Goal: Feedback & Contribution: Submit feedback/report problem

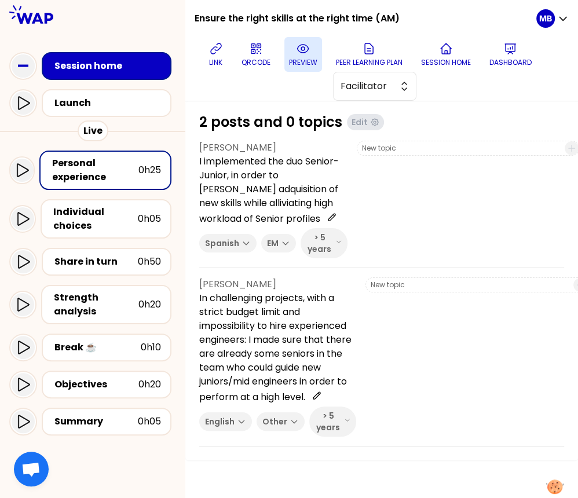
click at [310, 52] on icon at bounding box center [303, 49] width 14 height 14
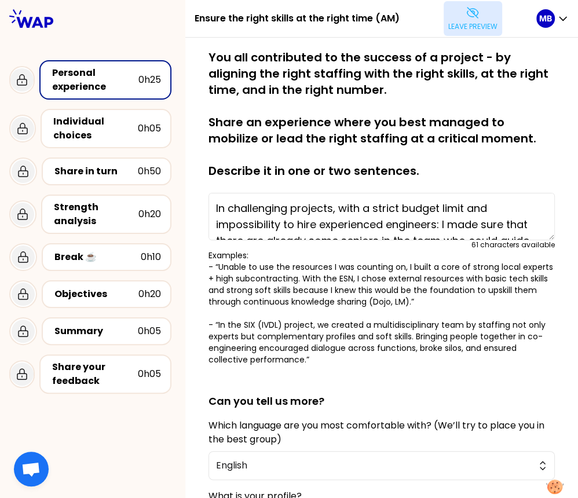
click at [466, 23] on p "Leave preview" at bounding box center [472, 26] width 49 height 9
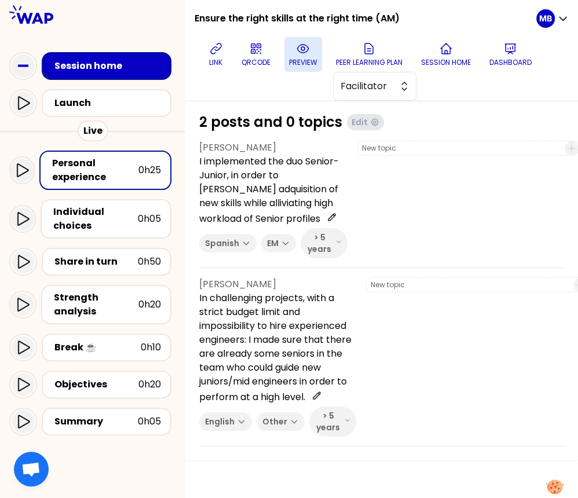
click at [322, 56] on button "preview" at bounding box center [303, 54] width 38 height 35
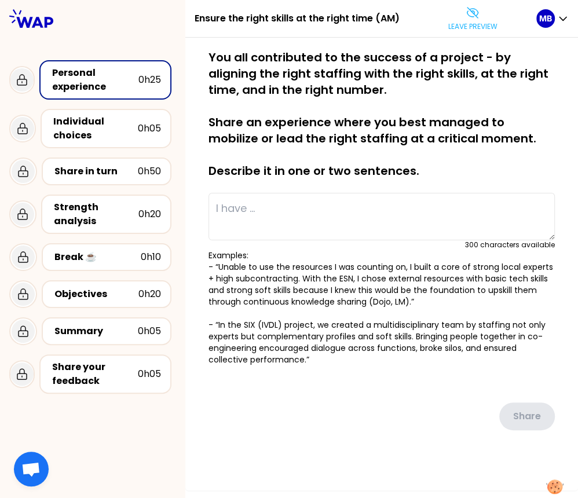
type textarea "In challenging projects, with a strict budget limit and impossibility to hire e…"
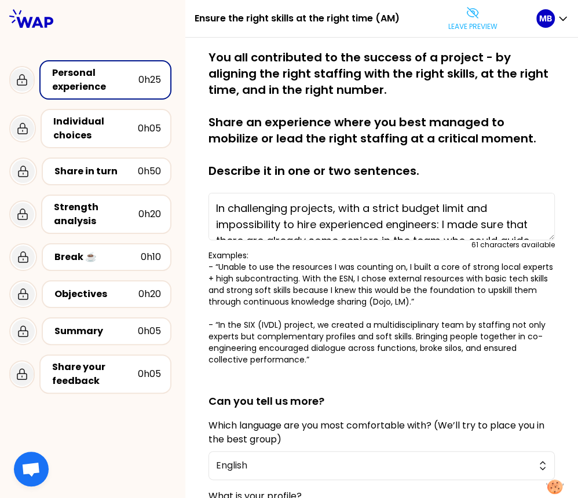
drag, startPoint x: 575, startPoint y: 487, endPoint x: 601, endPoint y: 488, distance: 26.7
click at [578, 488] on html "Ensure the right skills at the right time (AM) Leave preview MB Personal experi…" at bounding box center [289, 249] width 578 height 498
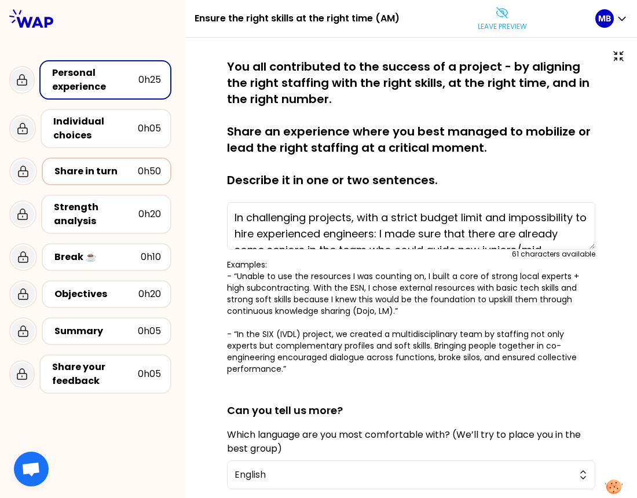
click at [74, 174] on div "Share in turn" at bounding box center [95, 172] width 83 height 14
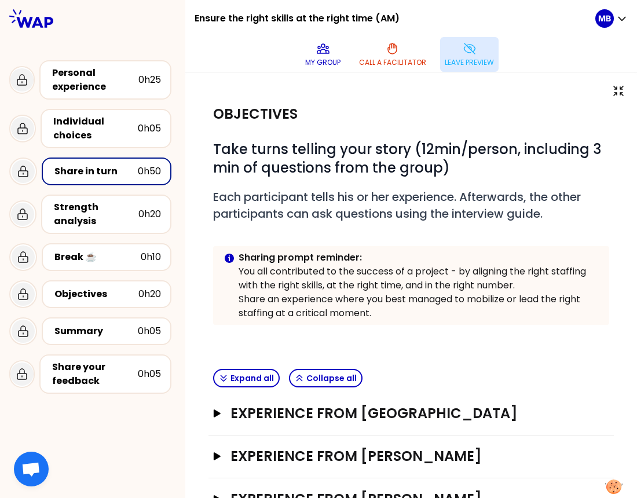
click at [470, 59] on p "Leave preview" at bounding box center [469, 62] width 49 height 9
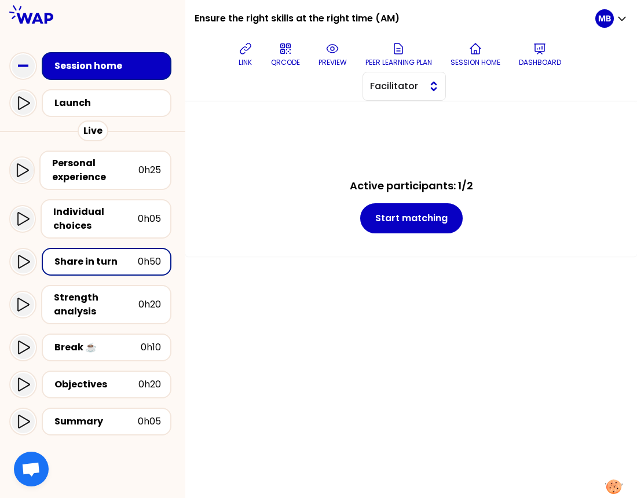
click at [388, 87] on span "Facilitator" at bounding box center [396, 86] width 52 height 14
click at [390, 111] on span "Editor" at bounding box center [411, 115] width 50 height 14
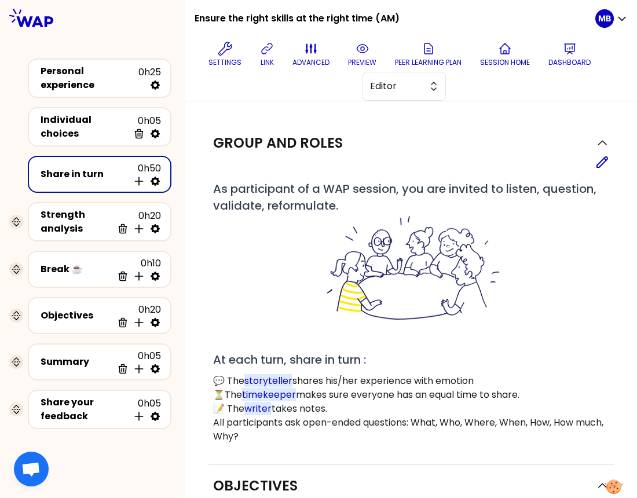
click at [154, 177] on icon at bounding box center [155, 182] width 12 height 12
select select "4"
select select "5"
select select "all"
select select "false"
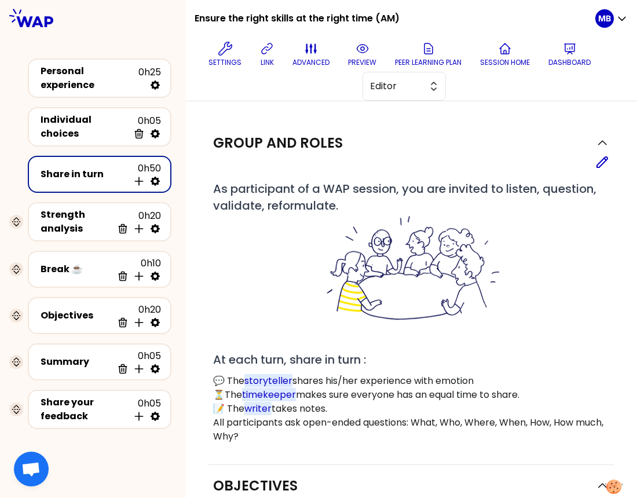
select select "Each"
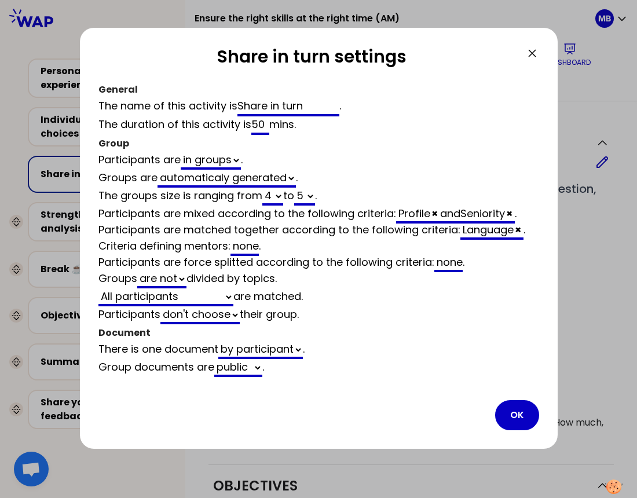
click at [261, 124] on input "50" at bounding box center [260, 125] width 19 height 19
type input "0"
select select "4"
select select "5"
select select "all"
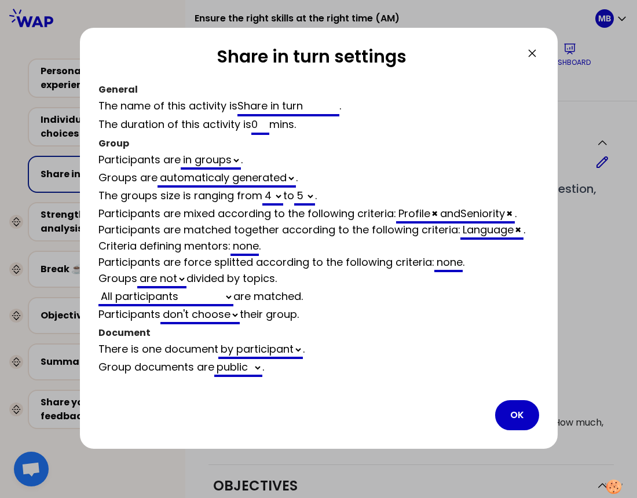
select select "false"
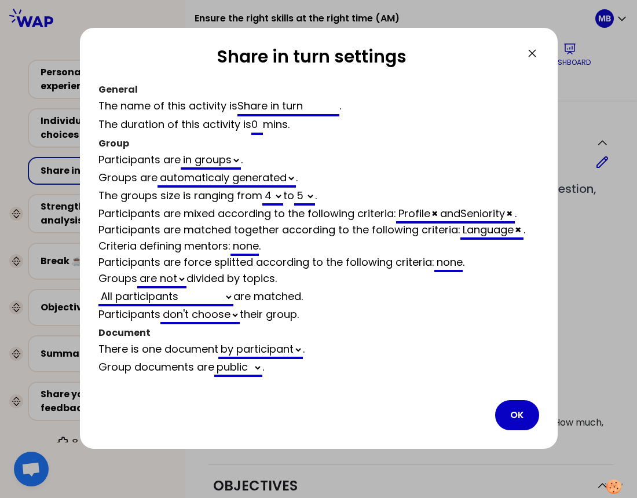
type input "40"
select select "4"
select select "5"
select select "all"
select select "false"
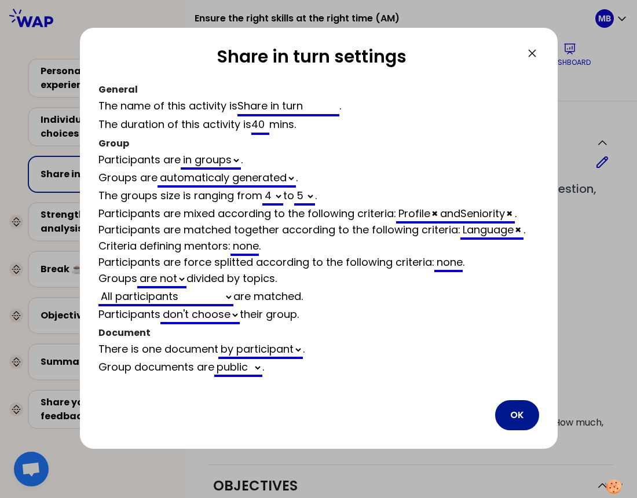
type input "40"
click at [508, 410] on button "OK" at bounding box center [517, 415] width 44 height 30
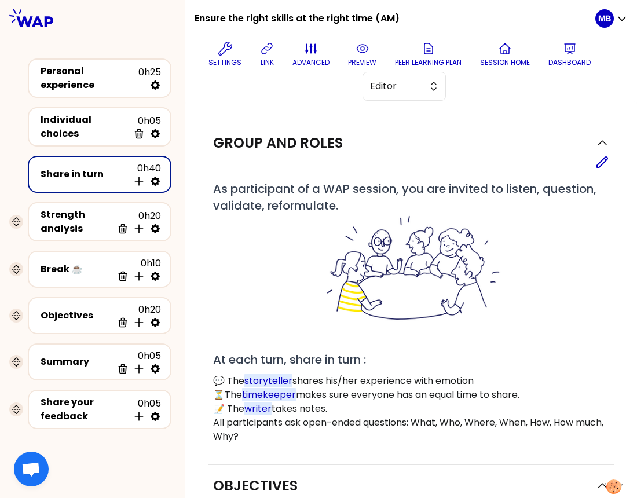
scroll to position [9, 0]
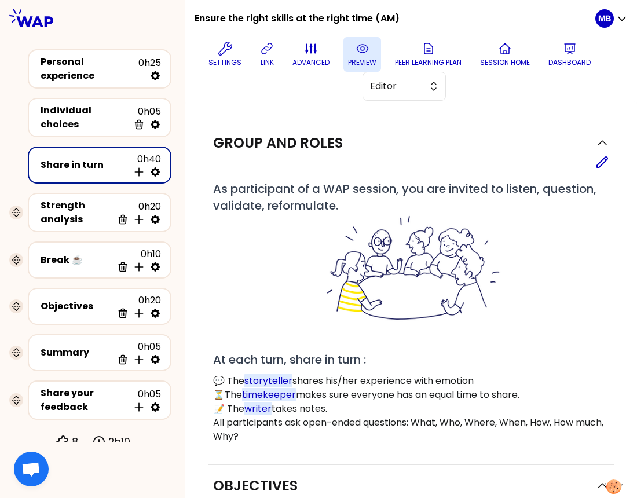
click at [360, 57] on button "preview" at bounding box center [363, 54] width 38 height 35
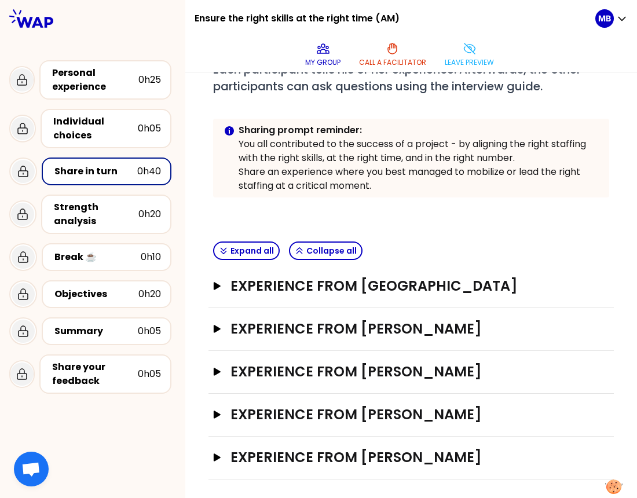
scroll to position [0, 0]
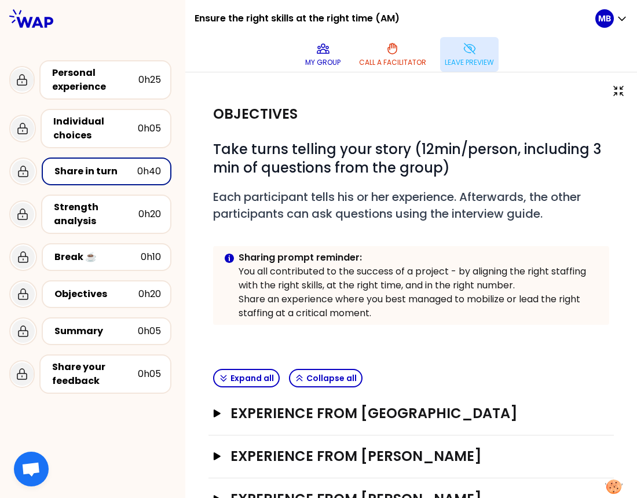
click at [463, 63] on p "Leave preview" at bounding box center [469, 62] width 49 height 9
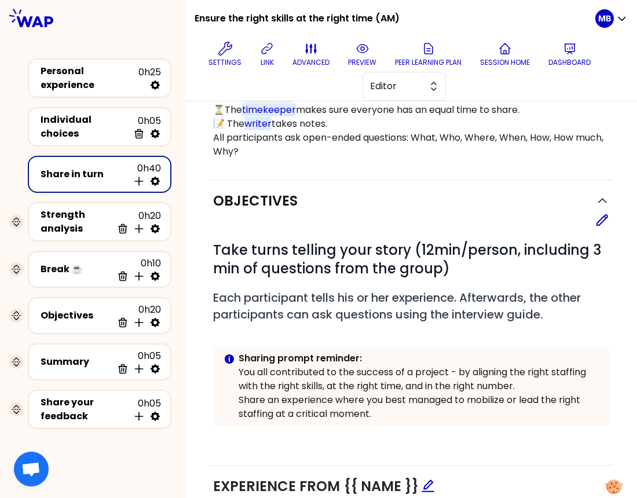
scroll to position [345, 0]
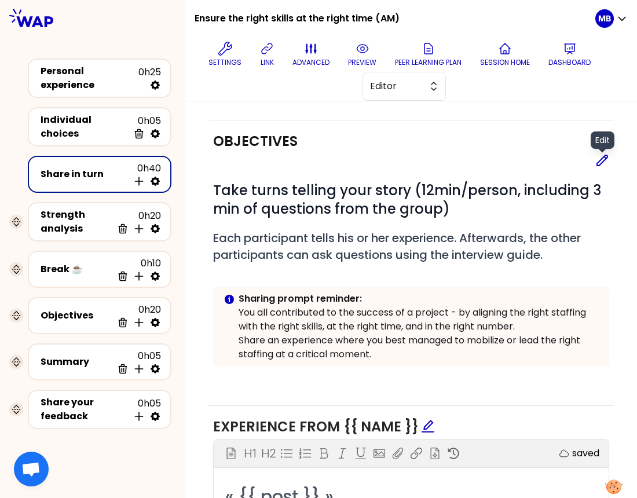
click at [578, 162] on icon at bounding box center [602, 160] width 10 height 10
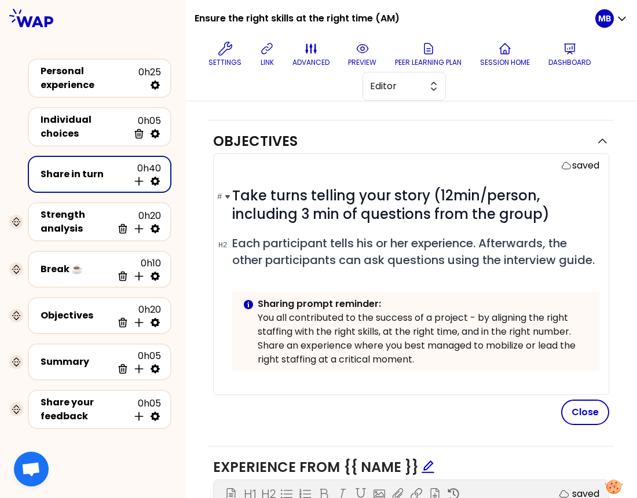
click at [437, 190] on span "Take turns telling your story (12min/person, including 3 min of questions from …" at bounding box center [390, 205] width 317 height 38
click at [538, 193] on span "Take turns telling your story ([12min/person, including 3 min of questions from…" at bounding box center [391, 205] width 318 height 38
click at [458, 190] on span "Take turns telling your story ([12min/person], including 3 min of questions fro…" at bounding box center [394, 205] width 325 height 38
click at [578, 403] on button "Close" at bounding box center [585, 412] width 48 height 25
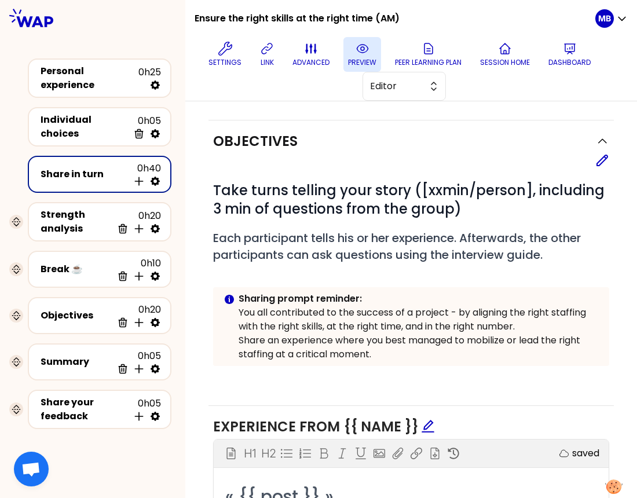
click at [361, 47] on icon at bounding box center [363, 49] width 14 height 14
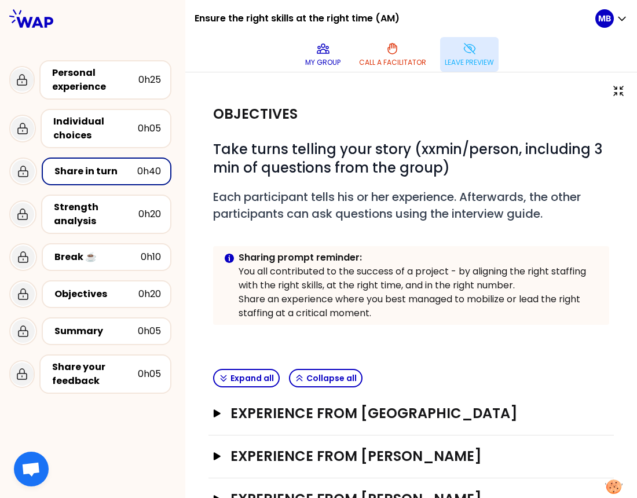
click at [469, 56] on button "Leave preview" at bounding box center [469, 54] width 59 height 35
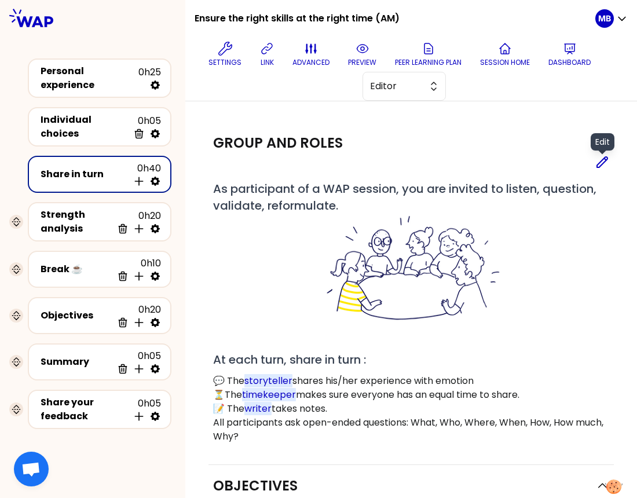
click at [578, 160] on icon at bounding box center [602, 162] width 14 height 14
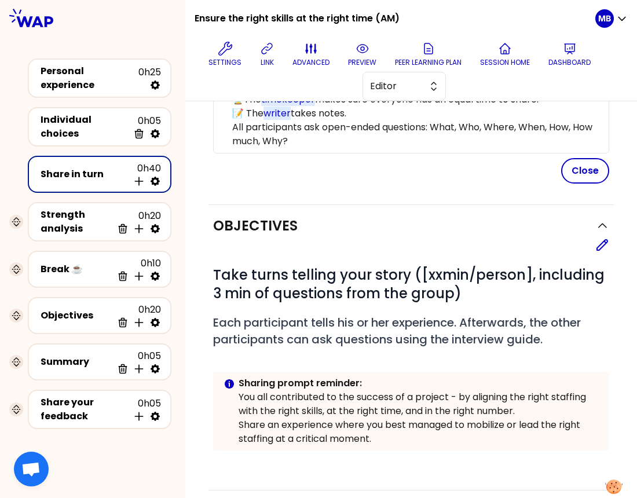
scroll to position [332, 0]
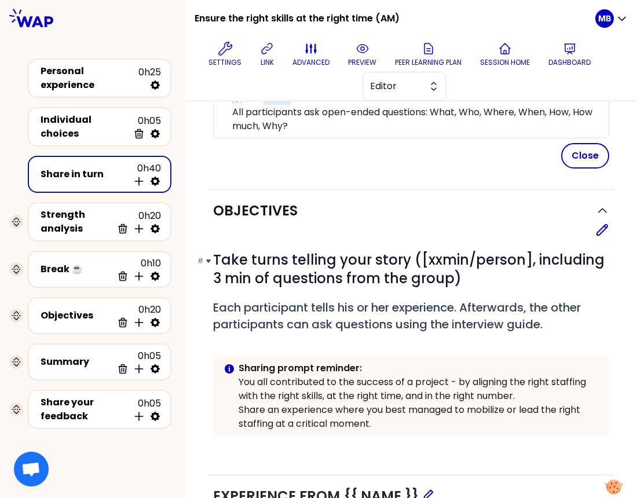
click at [462, 254] on span "Take turns telling your story ([xxmin/person], including 3 min of questions fro…" at bounding box center [410, 269] width 395 height 38
click at [571, 159] on button "Close" at bounding box center [585, 155] width 48 height 25
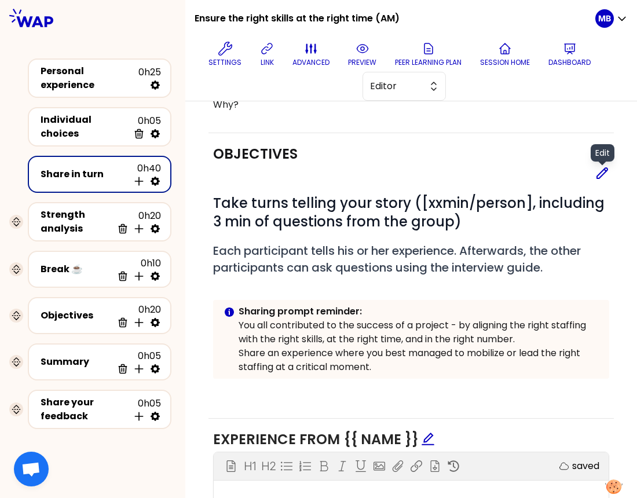
click at [578, 171] on icon at bounding box center [602, 173] width 14 height 14
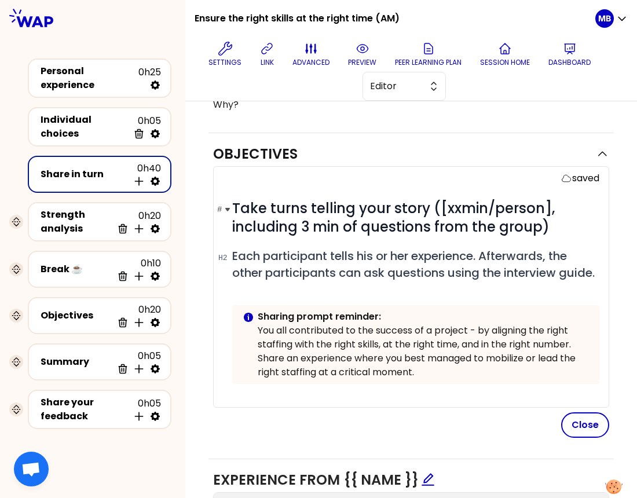
click at [483, 206] on span "Take turns telling your story ([xxmin/person], including 3 min of questions fro…" at bounding box center [395, 218] width 326 height 38
click at [552, 200] on span "Take turns telling your story ([xxmin]/person], including 3 min of questions fr…" at bounding box center [398, 218] width 333 height 38
click at [572, 423] on button "Close" at bounding box center [585, 424] width 48 height 25
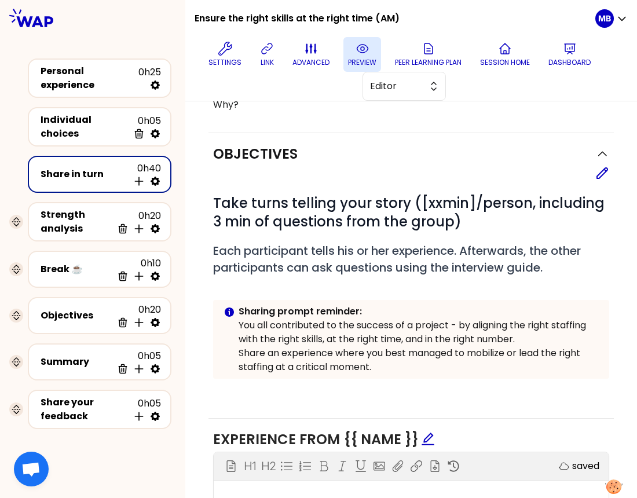
click at [348, 46] on button "preview" at bounding box center [363, 54] width 38 height 35
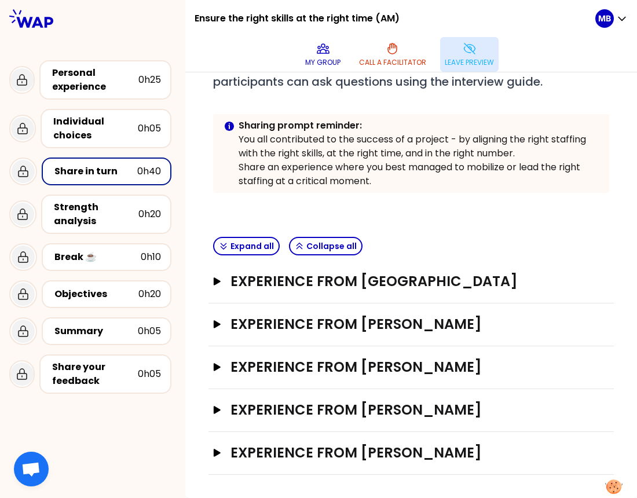
scroll to position [0, 0]
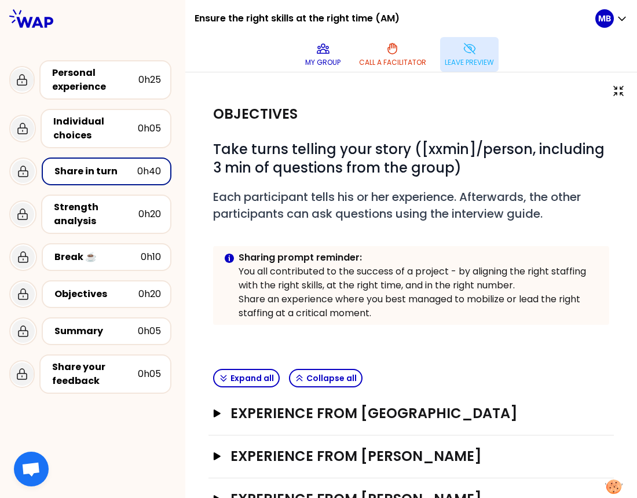
click at [476, 70] on button "Leave preview" at bounding box center [469, 54] width 59 height 35
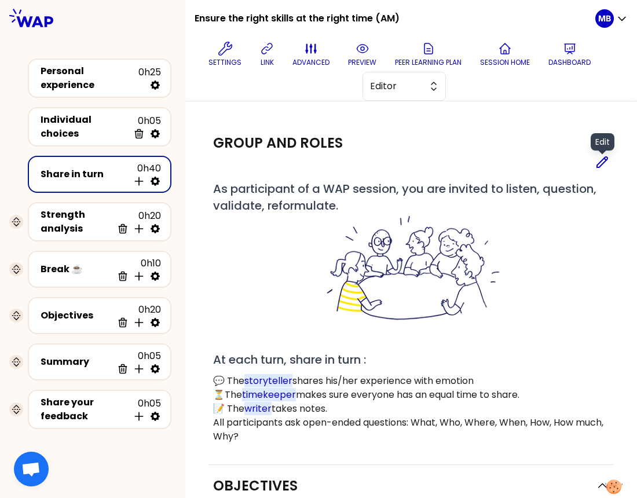
click at [578, 165] on icon at bounding box center [602, 162] width 14 height 14
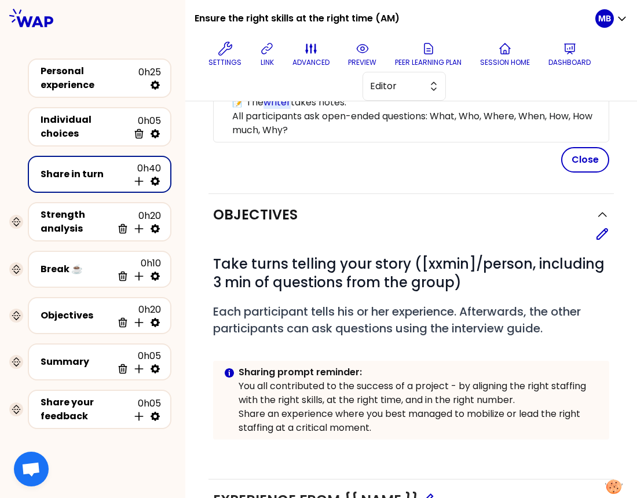
scroll to position [357, 0]
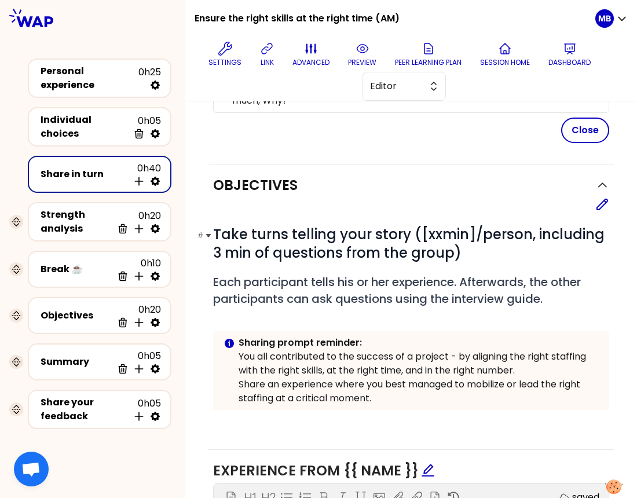
click at [423, 228] on span "Take turns telling your story ([xxmin]/person, including 3 min of questions fro…" at bounding box center [410, 244] width 395 height 38
click at [578, 126] on button "Close" at bounding box center [585, 130] width 48 height 25
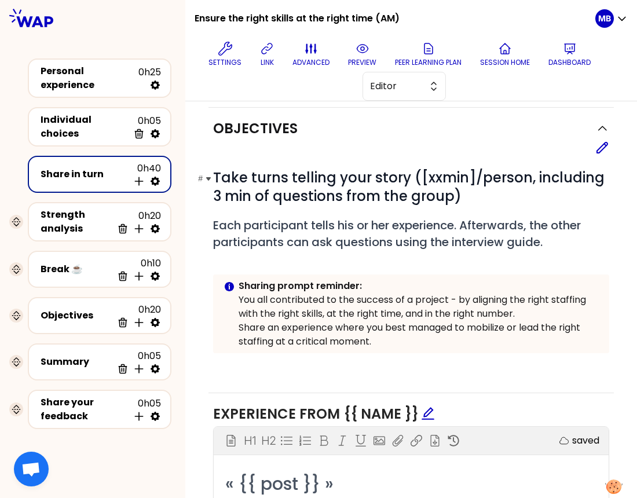
click at [426, 171] on span "Take turns telling your story ([xxmin]/person, including 3 min of questions fro…" at bounding box center [410, 187] width 395 height 38
click at [578, 148] on icon at bounding box center [602, 148] width 14 height 14
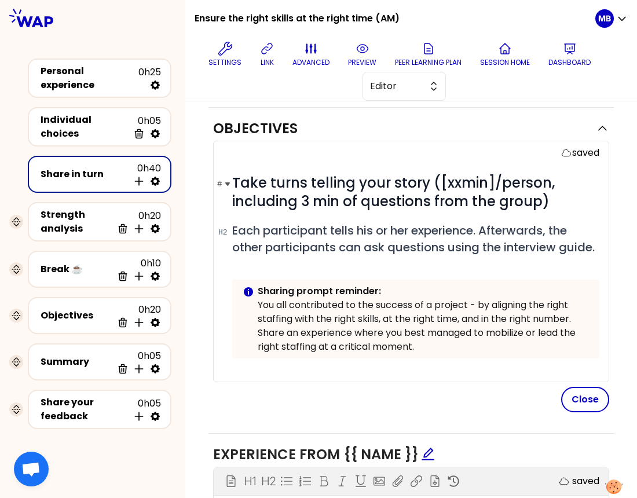
click at [444, 180] on span "Take turns telling your story ([xxmin]/person, including 3 min of questions fro…" at bounding box center [395, 192] width 326 height 38
click at [448, 174] on span "Take turns telling your story (xxmin]/person, including 3 min of questions from…" at bounding box center [391, 192] width 319 height 38
click at [483, 176] on span "Take turns telling your story (10min]/person, including 3 min of questions from…" at bounding box center [391, 192] width 319 height 38
click at [578, 395] on button "Close" at bounding box center [585, 399] width 48 height 25
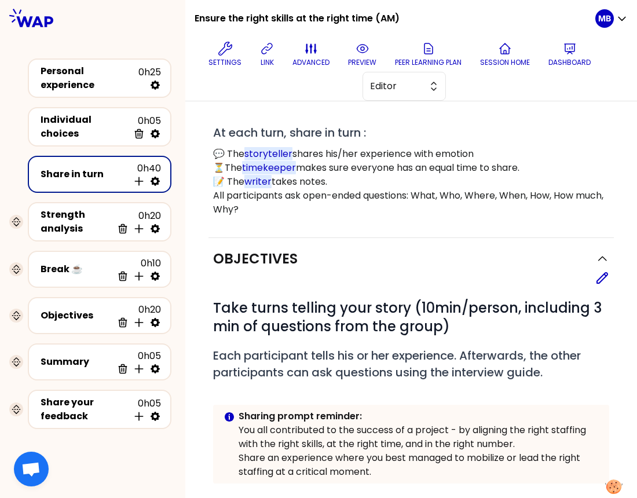
scroll to position [209, 0]
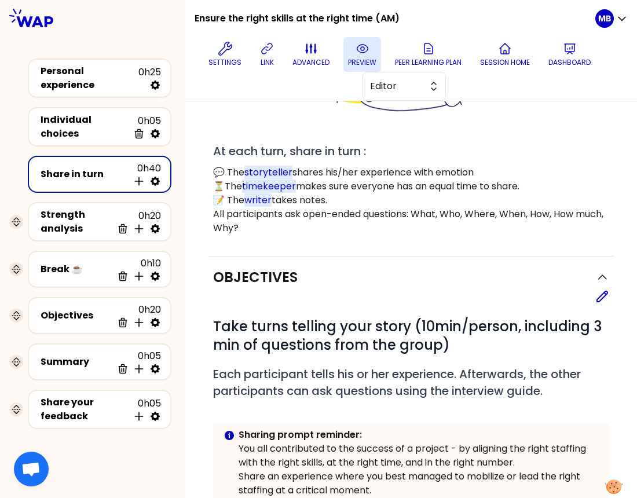
click at [360, 53] on icon at bounding box center [363, 49] width 14 height 14
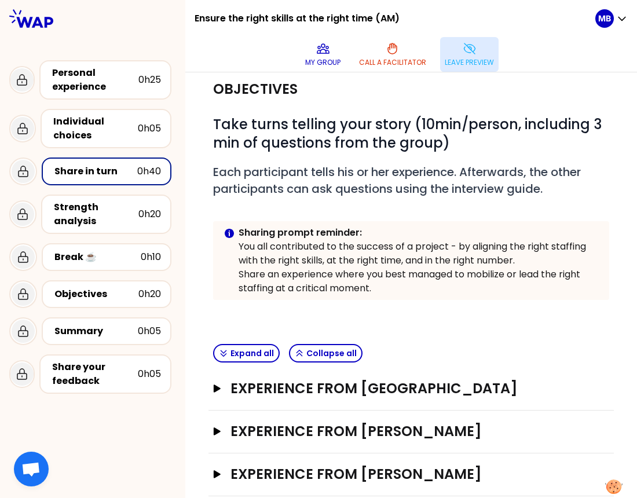
scroll to position [0, 0]
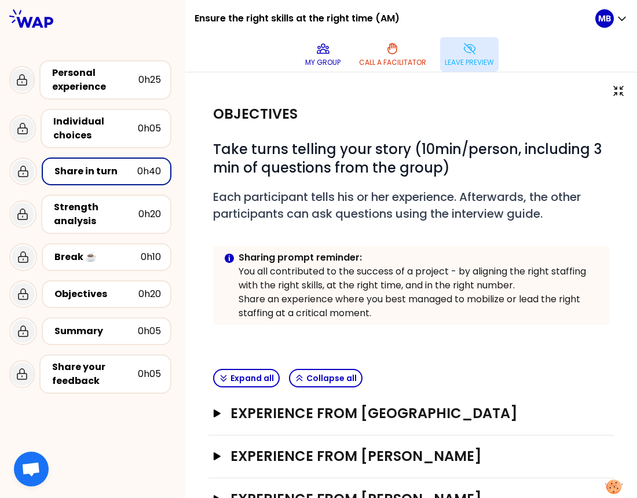
click at [470, 62] on p "Leave preview" at bounding box center [469, 62] width 49 height 9
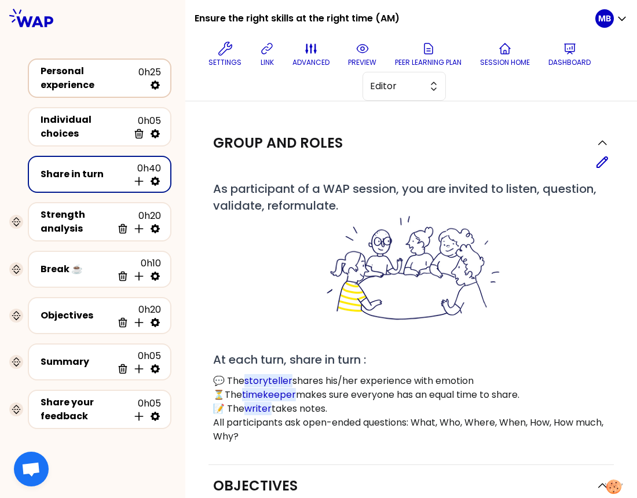
click at [108, 75] on div "Personal experience" at bounding box center [90, 78] width 98 height 28
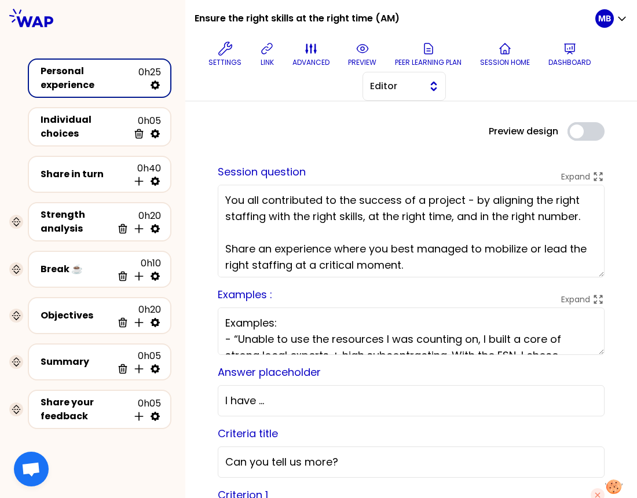
click at [381, 85] on span "Editor" at bounding box center [396, 86] width 52 height 14
click at [381, 135] on li "Facilitator" at bounding box center [404, 134] width 82 height 19
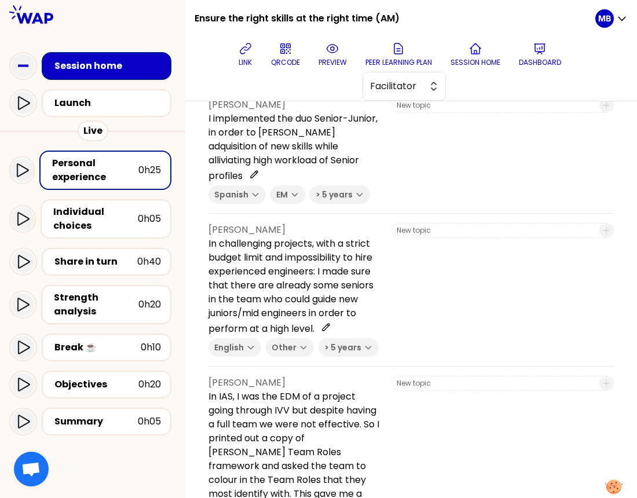
scroll to position [107, 0]
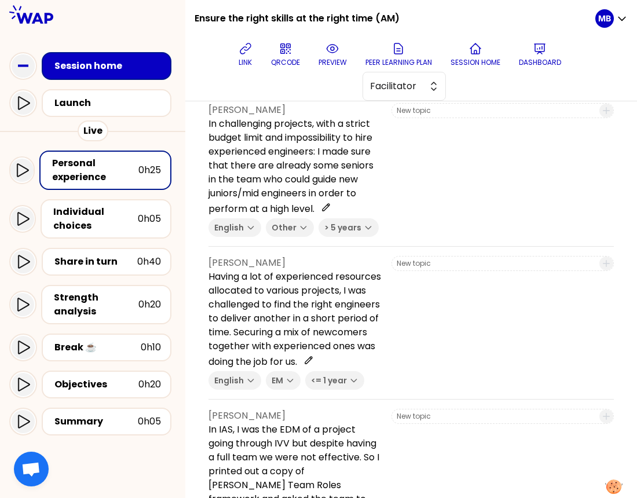
scroll to position [273, 0]
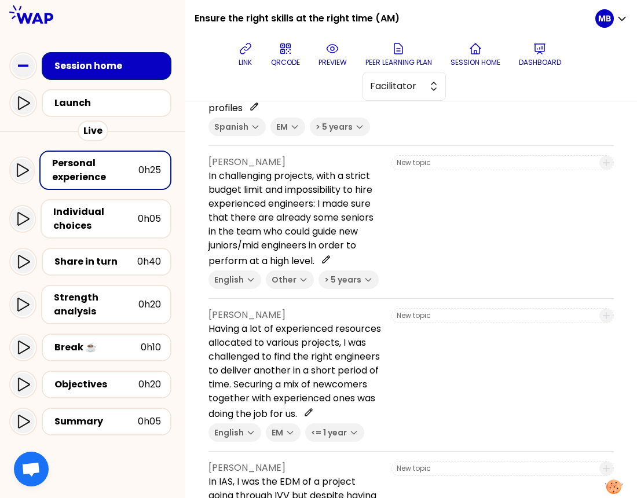
scroll to position [306, 0]
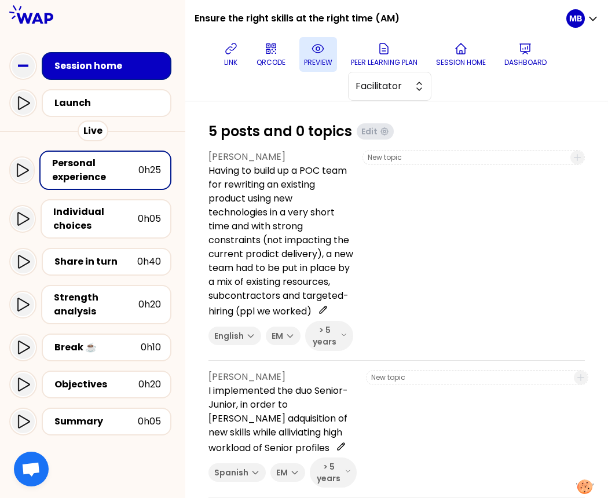
click at [318, 52] on icon at bounding box center [317, 49] width 11 height 8
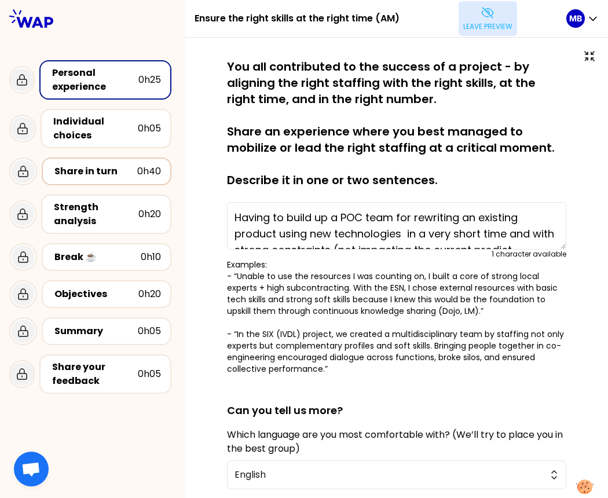
click at [56, 171] on div "Share in turn" at bounding box center [95, 172] width 83 height 14
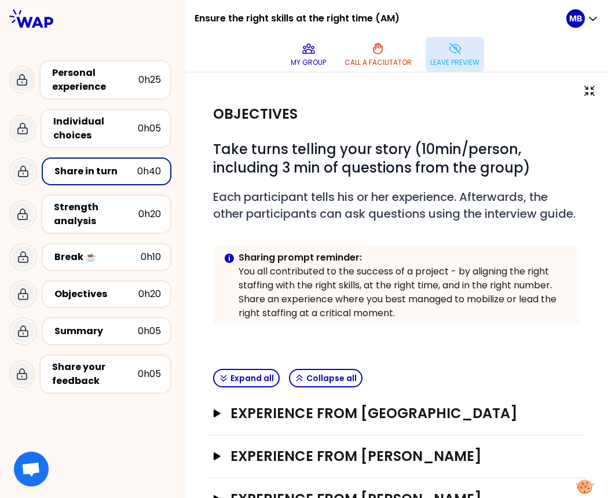
click at [138, 29] on div at bounding box center [92, 18] width 185 height 37
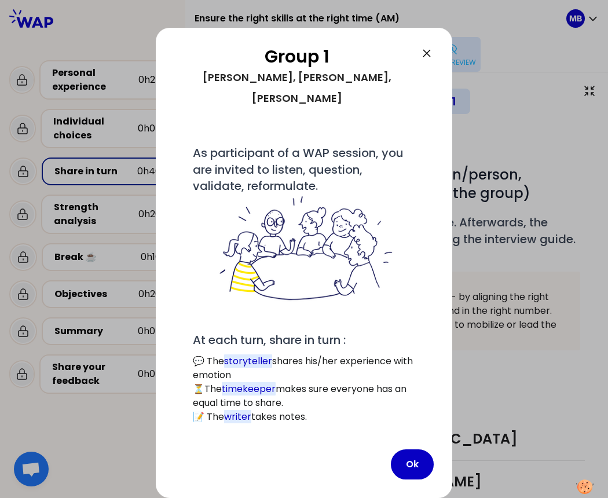
click at [425, 53] on icon at bounding box center [427, 53] width 14 height 14
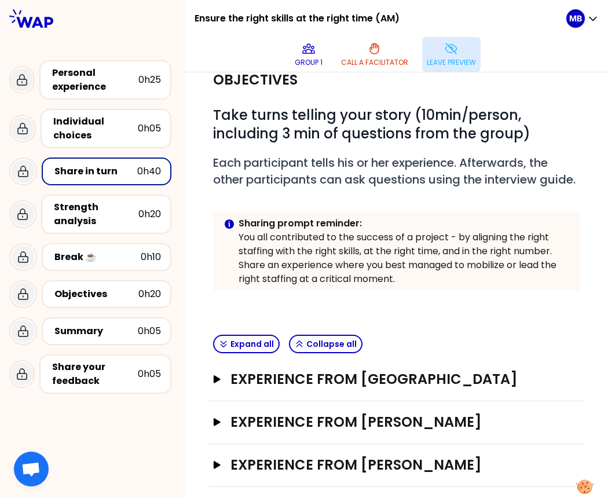
scroll to position [153, 0]
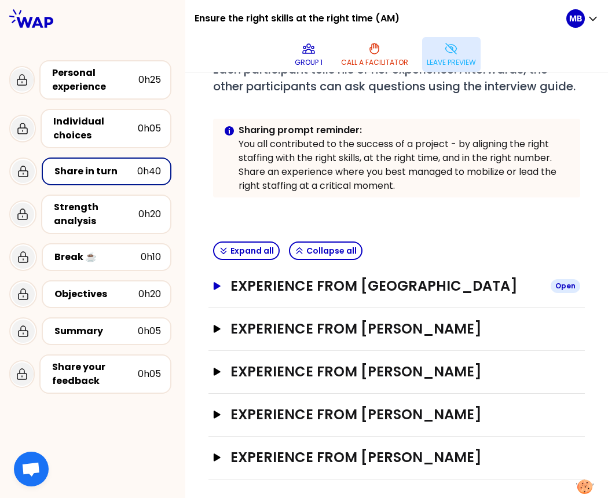
click at [219, 285] on icon "button" at bounding box center [217, 286] width 7 height 8
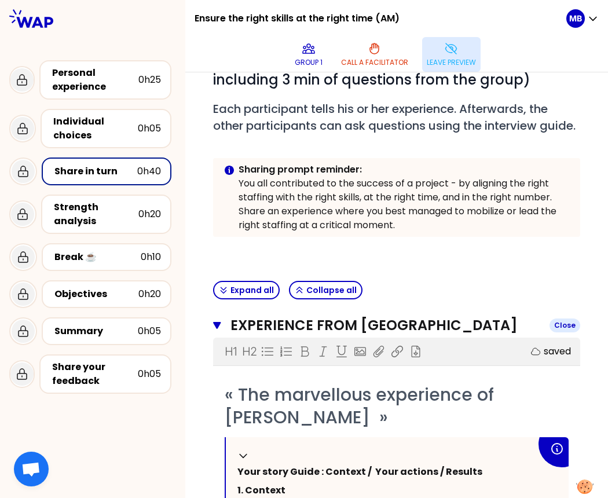
scroll to position [108, 0]
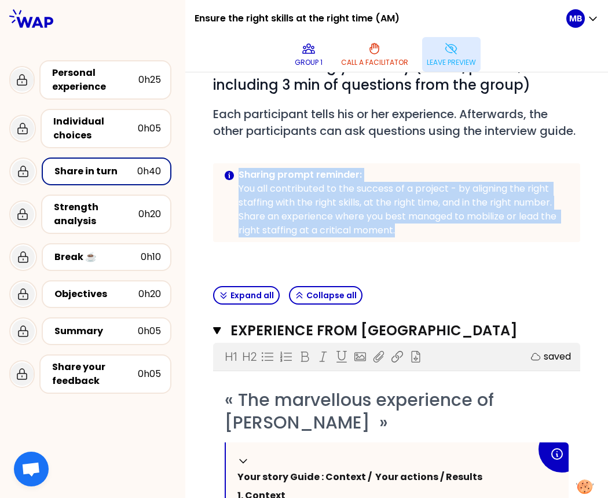
drag, startPoint x: 240, startPoint y: 173, endPoint x: 412, endPoint y: 230, distance: 180.8
click at [412, 230] on div "Sharing prompt reminder: You all contributed to the success of a project - by a…" at bounding box center [405, 203] width 332 height 70
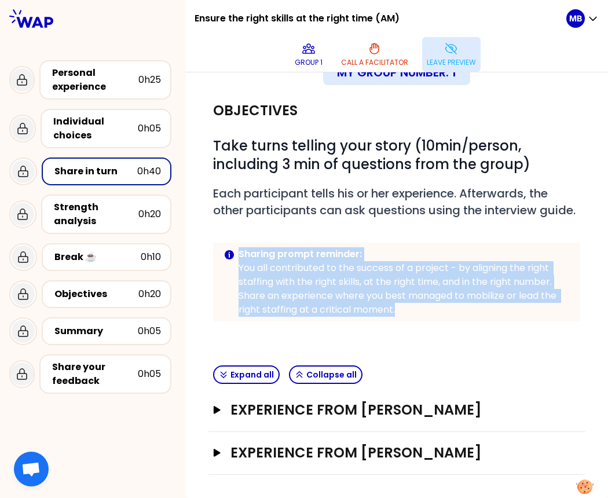
scroll to position [45, 0]
click at [221, 401] on button "Experience from [PERSON_NAME] Open" at bounding box center [396, 410] width 367 height 19
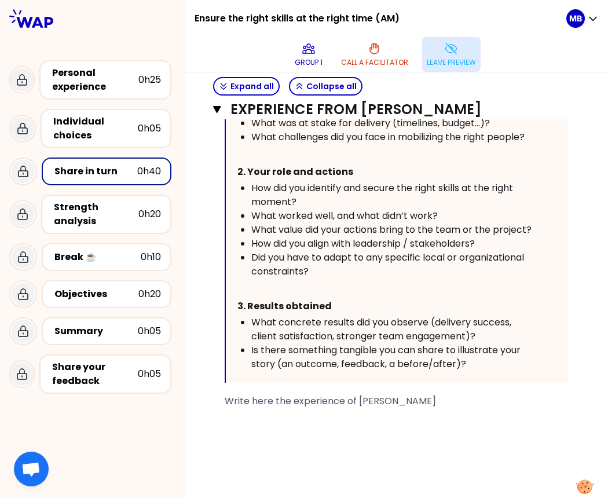
scroll to position [648, 0]
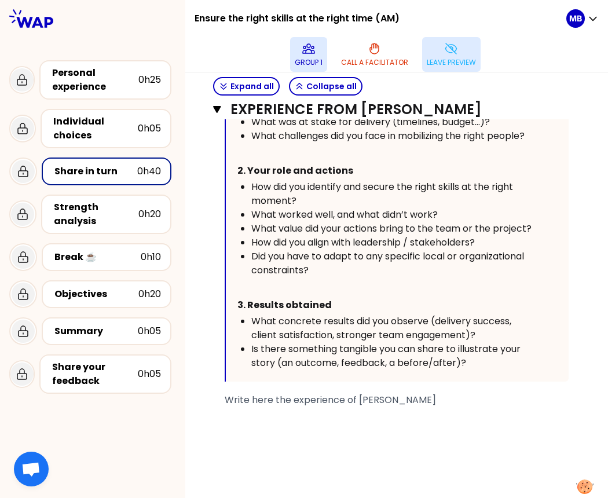
click at [312, 56] on button "Group 1" at bounding box center [308, 54] width 37 height 35
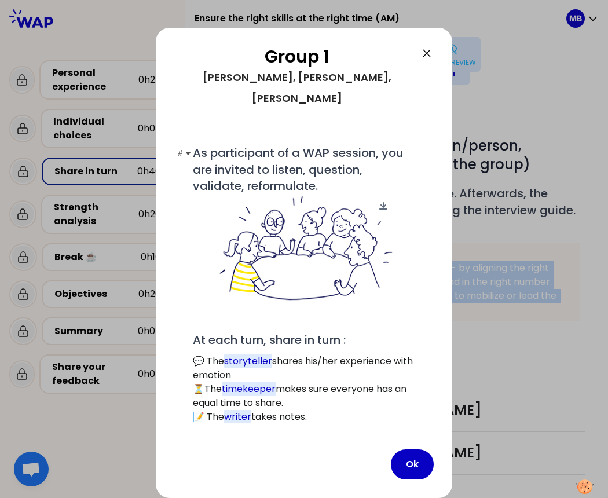
scroll to position [3, 0]
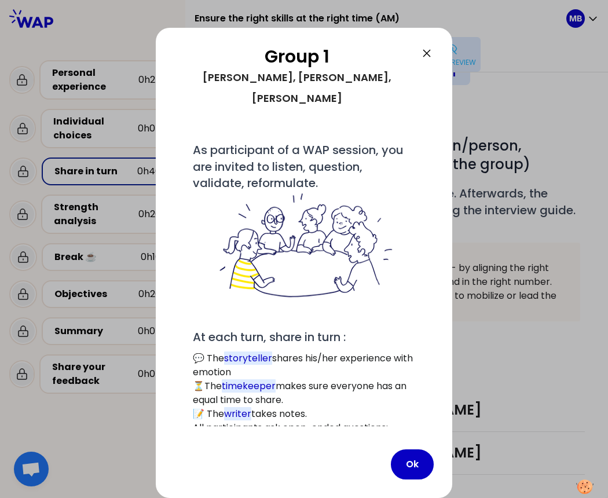
click at [429, 45] on div "Group 1 Bogdan, Julien, Bogdan-gabriel, Brian # As participant of a WAP session…" at bounding box center [304, 263] width 297 height 470
click at [430, 50] on icon at bounding box center [426, 53] width 7 height 7
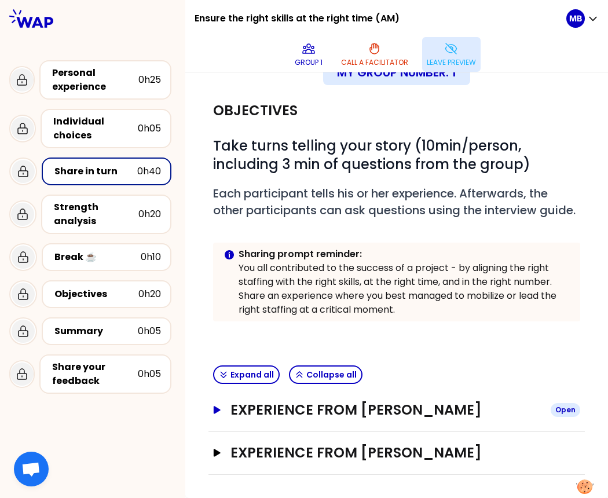
click at [247, 401] on h3 "Experience from Bogdan POPESCU" at bounding box center [386, 410] width 311 height 19
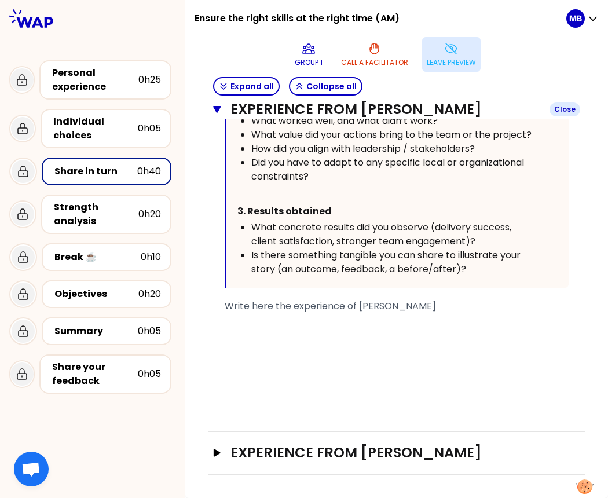
scroll to position [742, 0]
click at [225, 313] on span "Write here the experience of Bogdan POPESCU" at bounding box center [330, 305] width 211 height 13
click at [237, 313] on span "Write here the experience of Bogdan POPESCU" at bounding box center [330, 305] width 211 height 13
click at [233, 327] on div "﻿" at bounding box center [397, 320] width 344 height 14
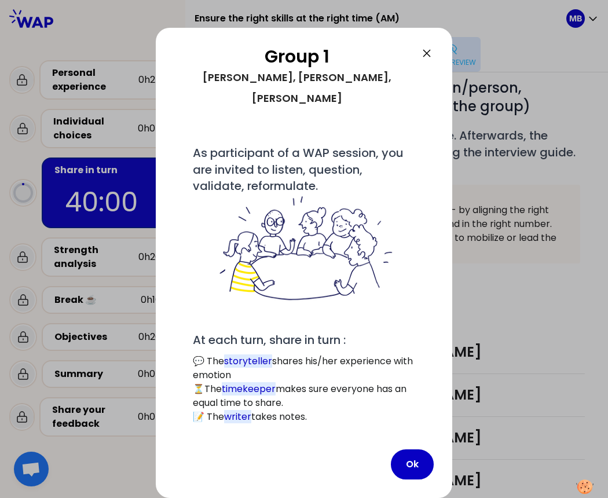
scroll to position [129, 0]
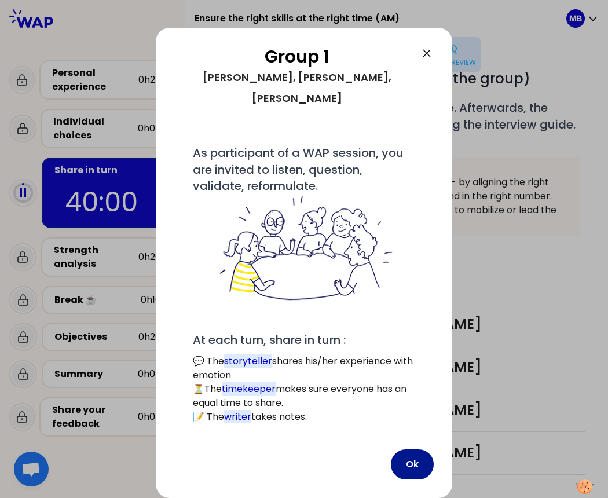
click at [408, 467] on button "Ok" at bounding box center [412, 465] width 43 height 30
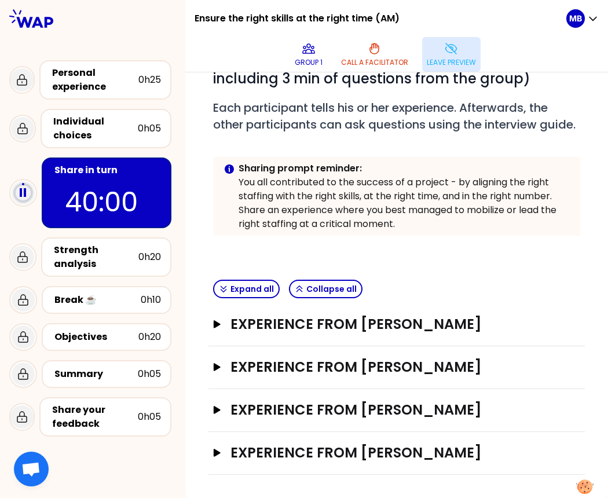
click at [460, 63] on p "Leave preview" at bounding box center [451, 62] width 49 height 9
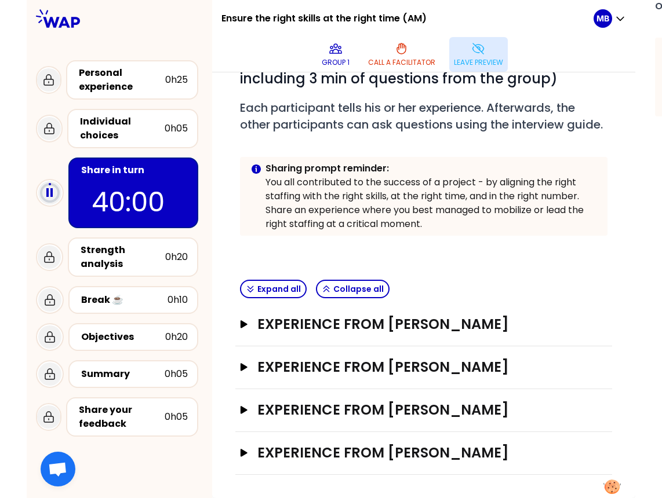
scroll to position [104, 0]
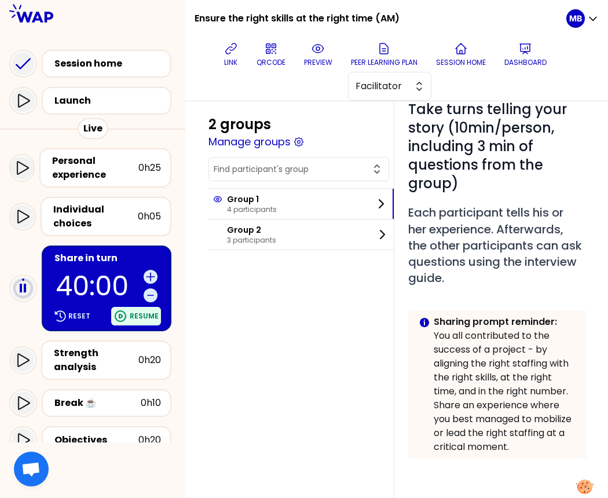
click at [138, 313] on p "Resume" at bounding box center [144, 316] width 29 height 9
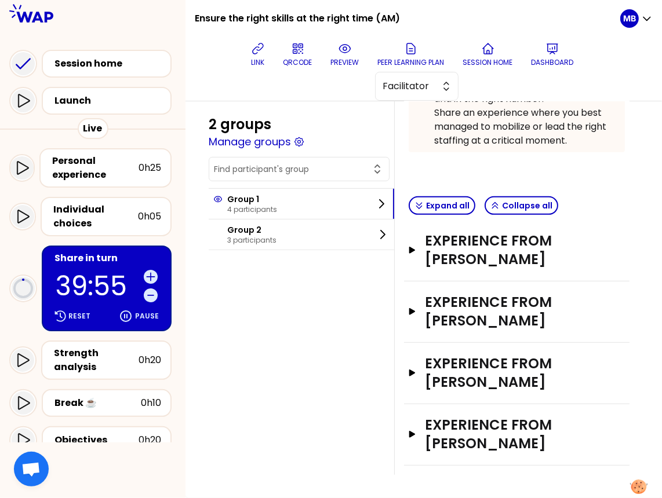
scroll to position [361, 0]
click at [419, 89] on span "Facilitator" at bounding box center [408, 86] width 52 height 14
click at [410, 121] on li "Editor" at bounding box center [416, 115] width 82 height 19
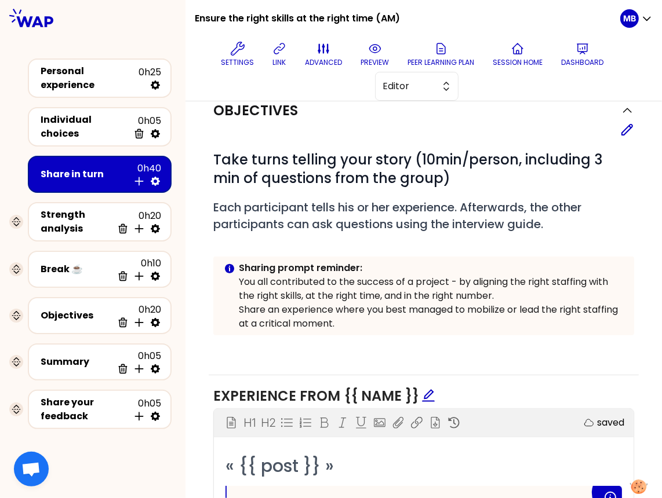
click at [153, 177] on icon at bounding box center [155, 181] width 9 height 9
select select "4"
select select "5"
select select "all"
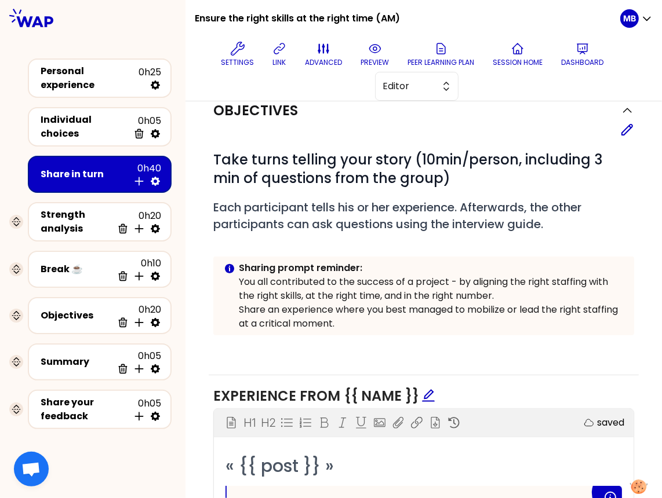
select select "false"
select select "Each"
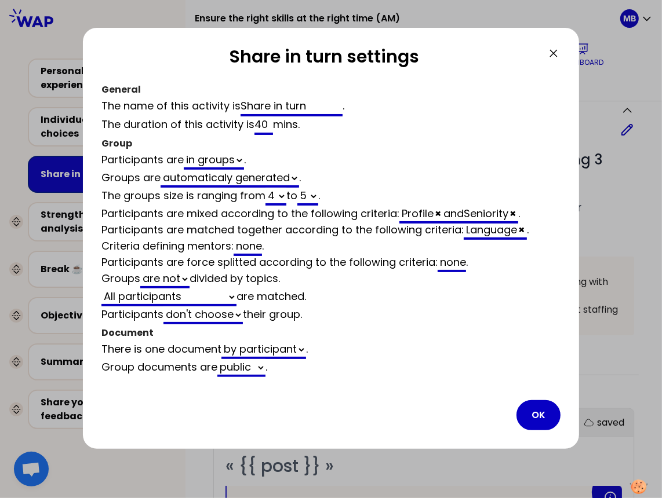
click at [554, 56] on icon at bounding box center [553, 53] width 14 height 14
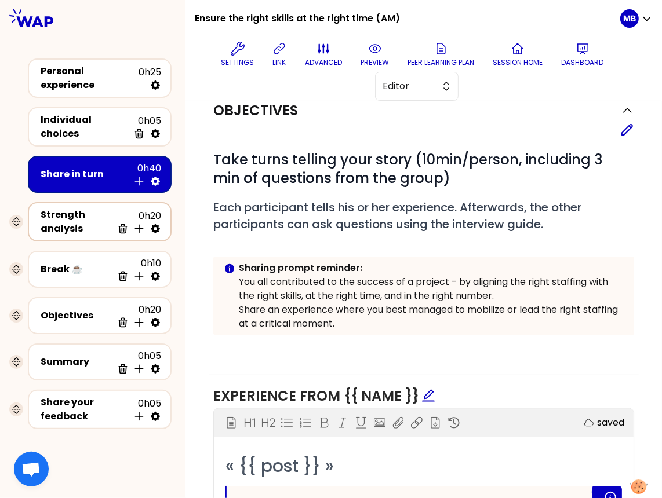
click at [155, 223] on icon at bounding box center [155, 229] width 12 height 12
select select "same_as"
select select "false"
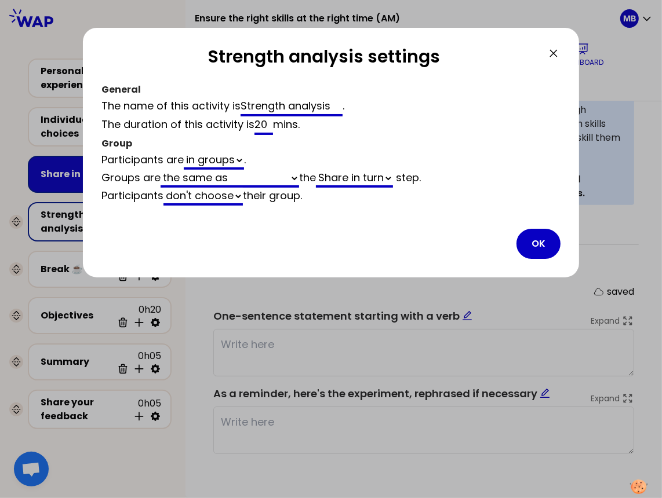
scroll to position [355, 0]
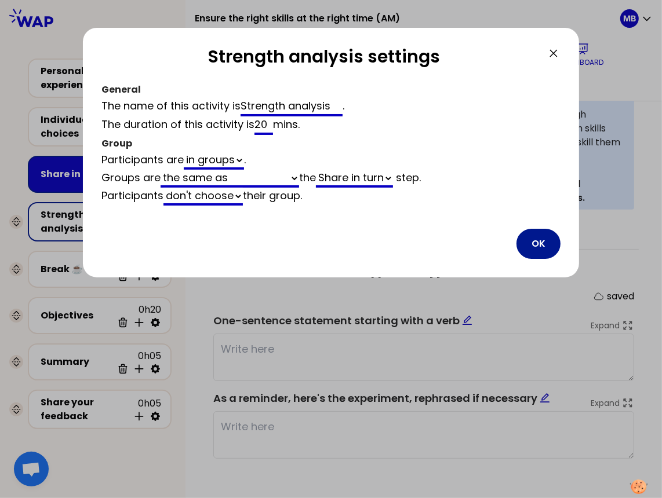
click at [530, 248] on button "OK" at bounding box center [538, 244] width 44 height 30
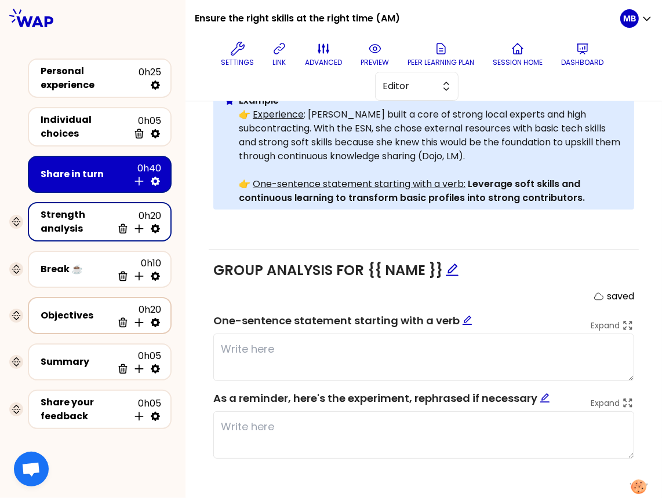
click at [158, 320] on icon at bounding box center [155, 322] width 9 height 9
select select "same_as"
select select "false"
select select "Each"
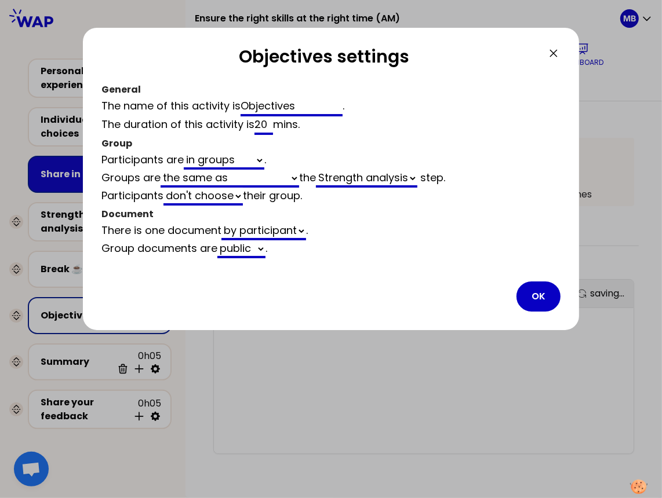
scroll to position [361, 0]
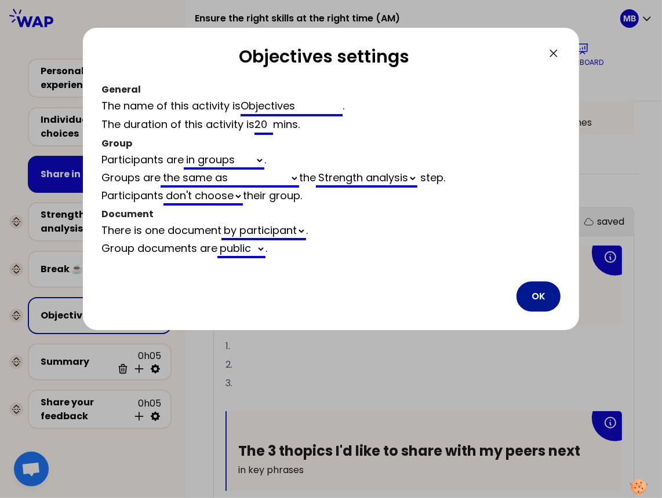
click at [531, 290] on button "OK" at bounding box center [538, 297] width 44 height 30
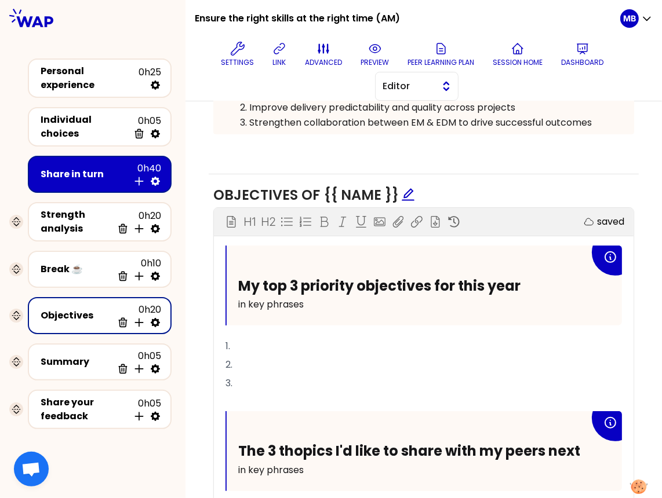
click at [399, 90] on span "Editor" at bounding box center [408, 86] width 52 height 14
click at [400, 131] on span "Facilitator" at bounding box center [424, 134] width 50 height 14
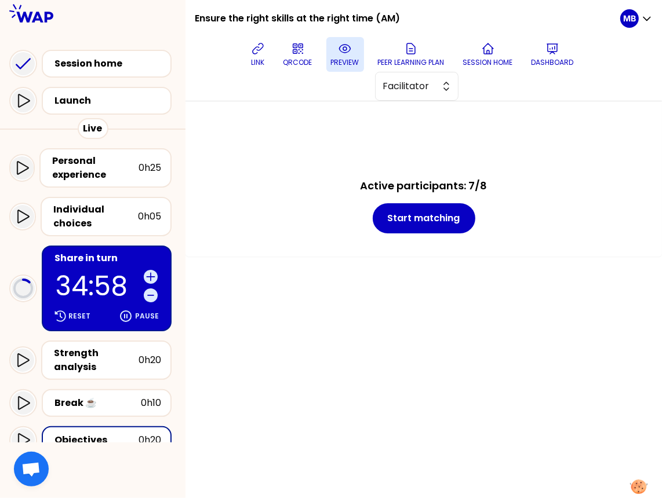
click at [335, 52] on button "preview" at bounding box center [345, 54] width 38 height 35
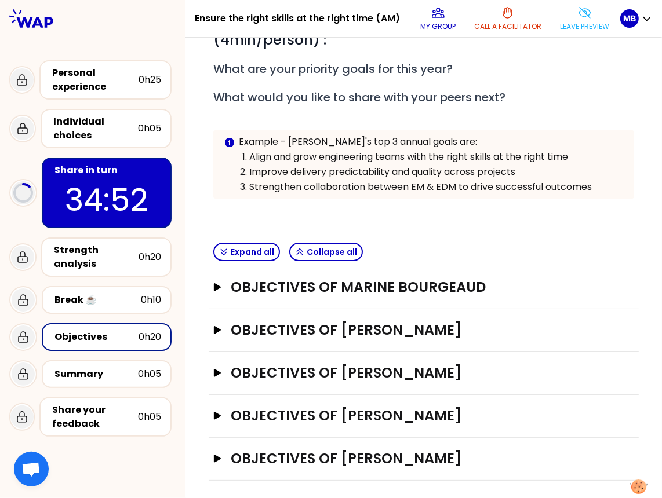
scroll to position [73, 0]
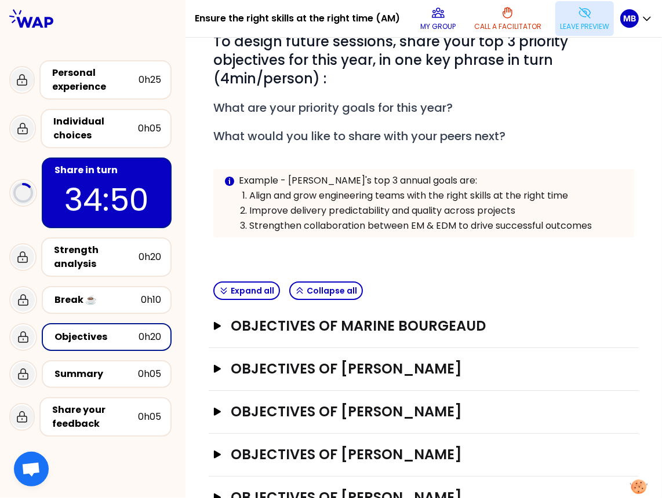
click at [567, 25] on p "Leave preview" at bounding box center [584, 26] width 49 height 9
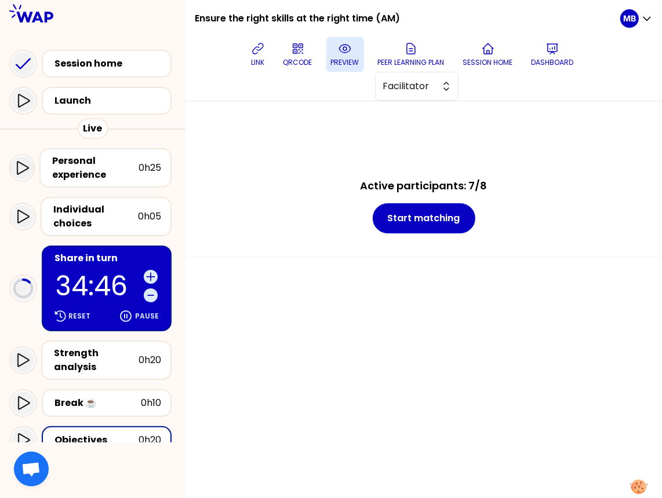
click at [338, 58] on p "preview" at bounding box center [345, 62] width 28 height 9
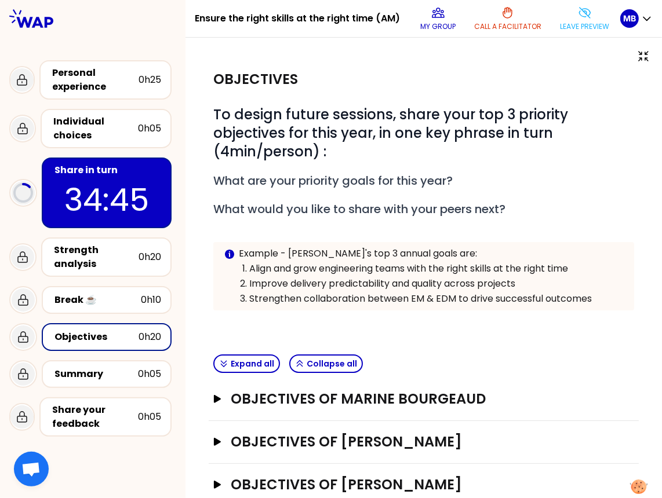
scroll to position [112, 0]
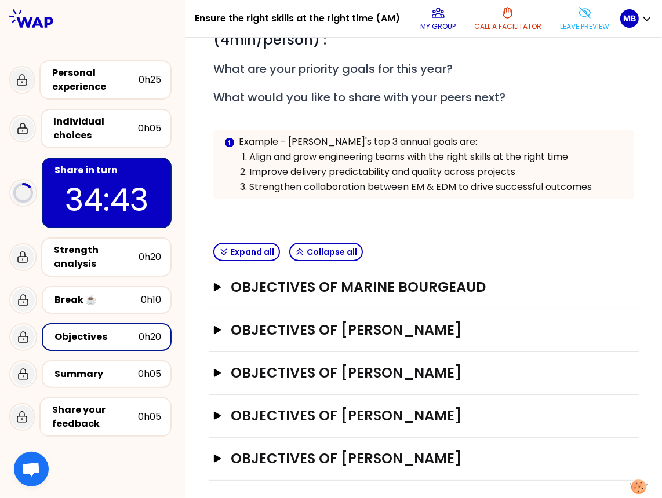
click at [118, 166] on div "Share in turn" at bounding box center [107, 170] width 107 height 14
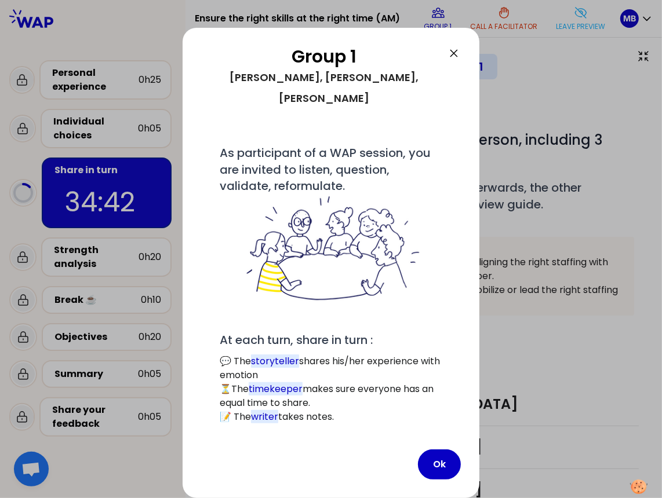
click at [452, 49] on icon at bounding box center [454, 53] width 14 height 14
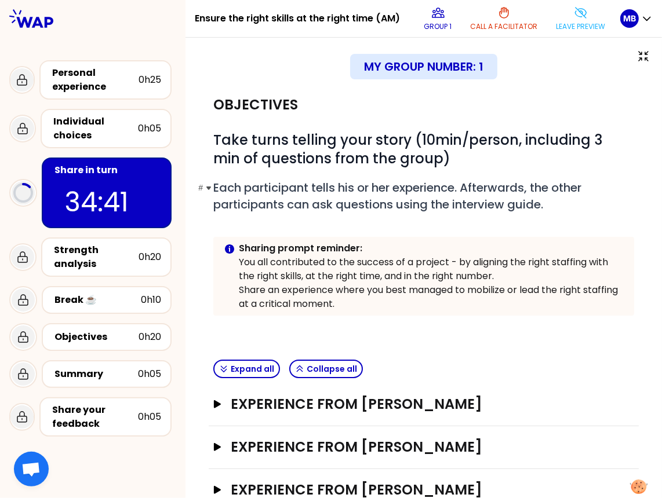
scroll to position [76, 0]
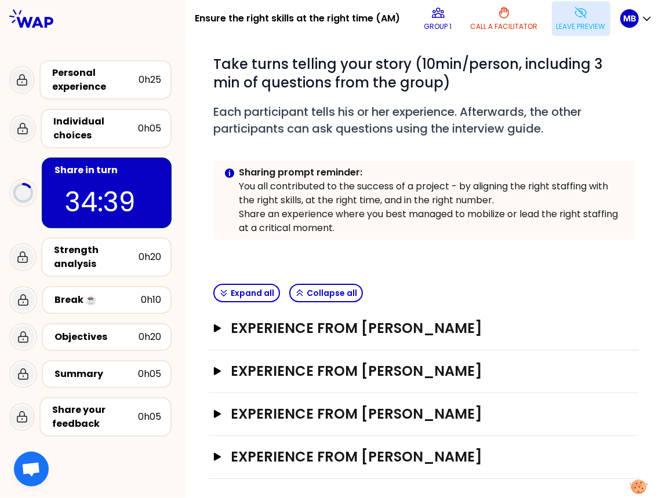
click at [573, 20] on button "Leave preview" at bounding box center [580, 18] width 59 height 35
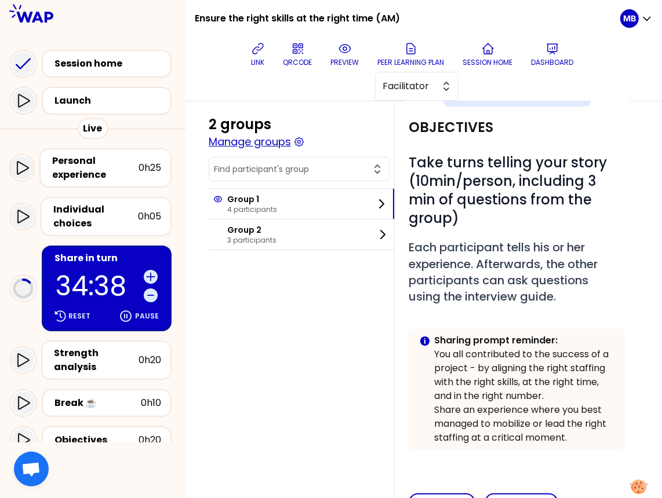
click at [271, 140] on button "Manage groups" at bounding box center [250, 142] width 82 height 16
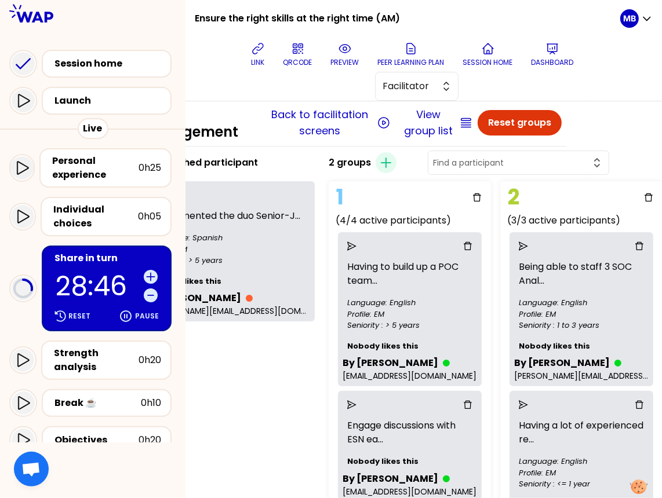
scroll to position [8, 72]
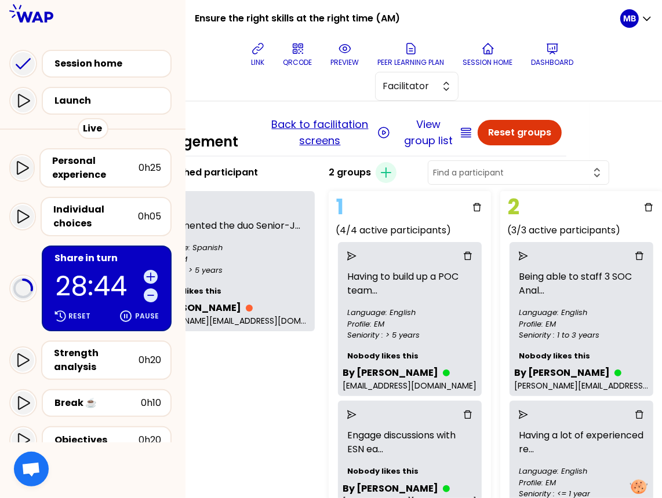
click at [295, 126] on button "Back to facilitation screens" at bounding box center [319, 132] width 108 height 32
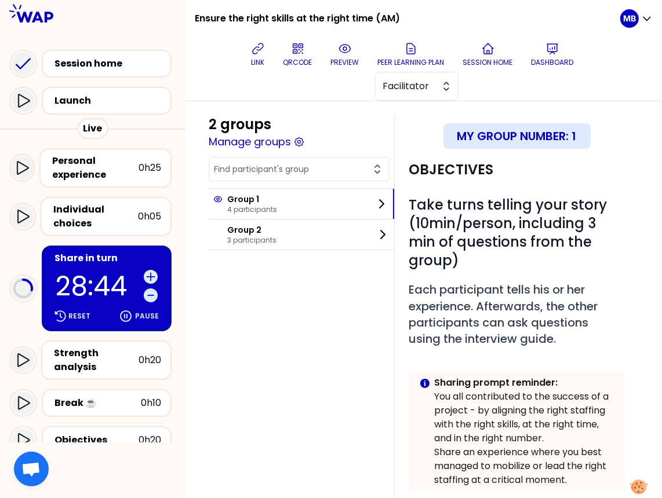
scroll to position [8, 0]
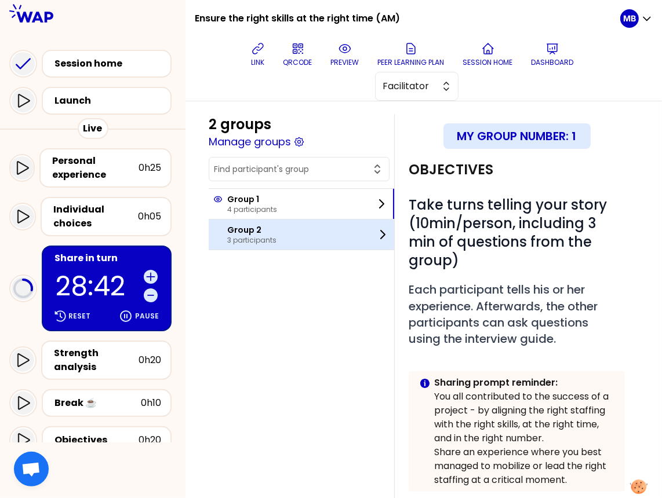
click at [288, 237] on div "Group 2 3 participants" at bounding box center [301, 235] width 185 height 30
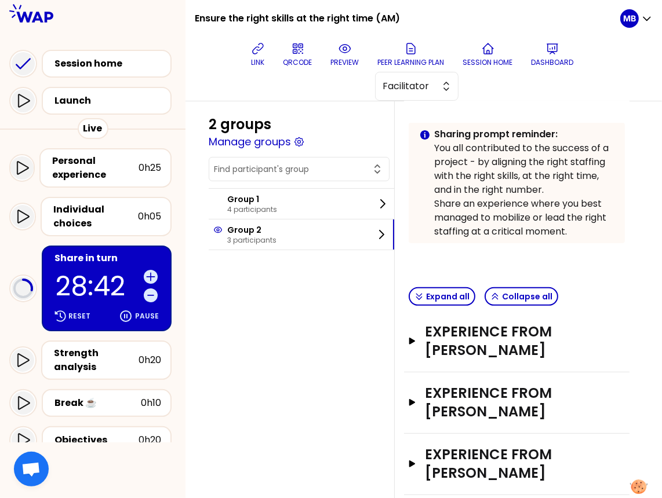
scroll to position [282, 0]
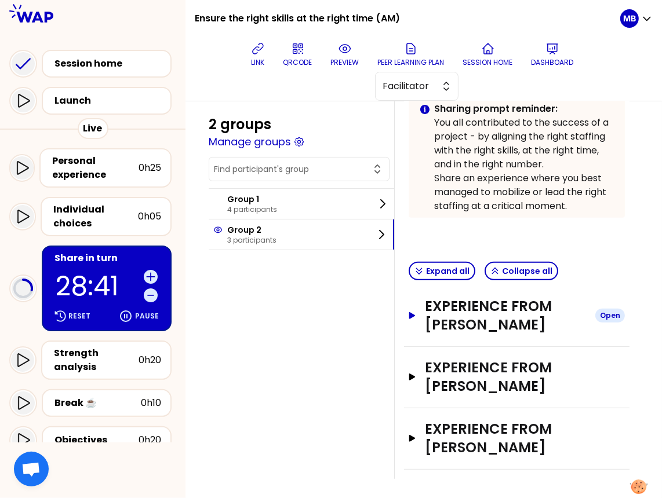
click at [458, 317] on h3 "Experience from Samson BOSSE" at bounding box center [505, 315] width 161 height 37
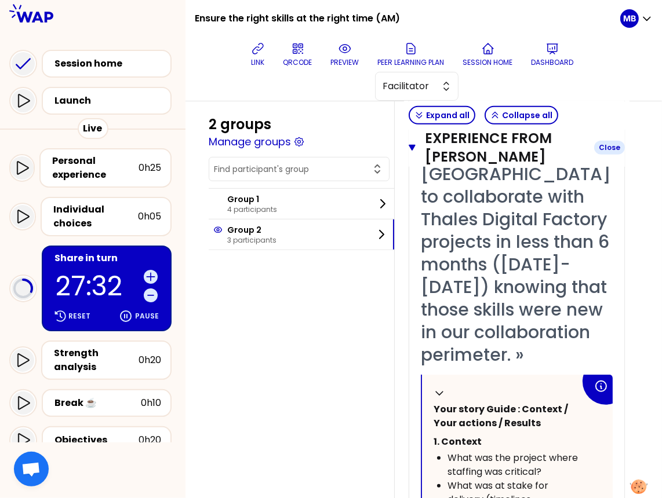
click at [414, 148] on icon "button" at bounding box center [411, 147] width 7 height 9
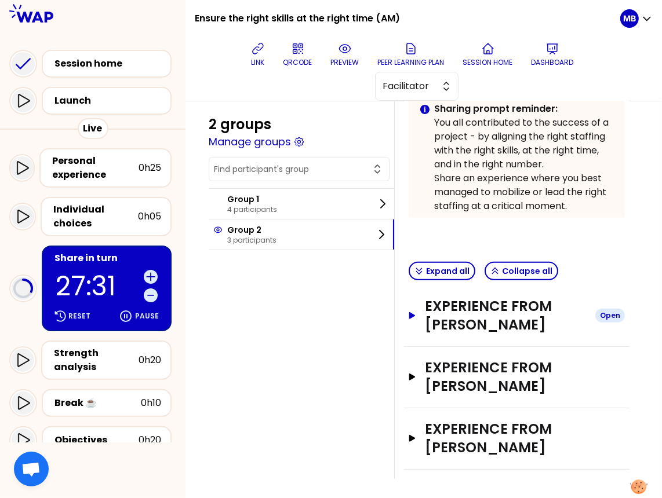
click at [410, 315] on icon "button" at bounding box center [412, 315] width 6 height 7
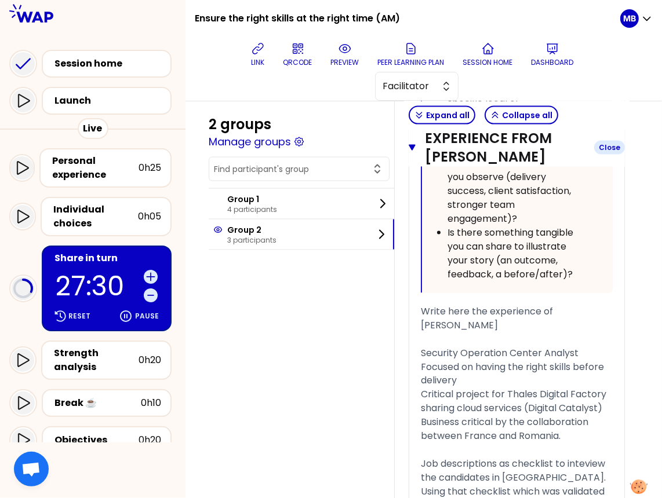
scroll to position [1248, 0]
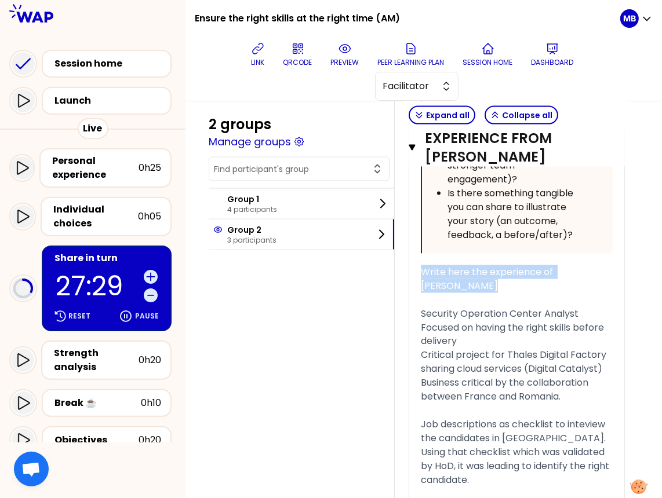
drag, startPoint x: 456, startPoint y: 286, endPoint x: 414, endPoint y: 265, distance: 46.9
click at [414, 265] on div "« Being able to staff 3 SOC Analysts in ECC-Romania to collaborate with Thales …" at bounding box center [516, 21] width 215 height 1209
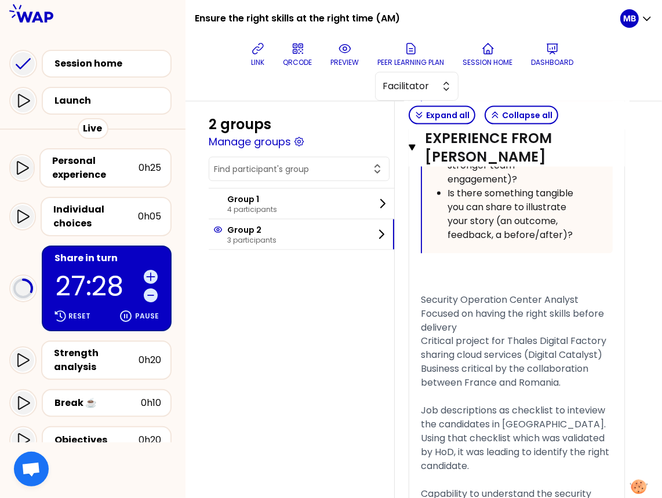
click at [421, 293] on span "Security Operation Center Analyst" at bounding box center [500, 299] width 158 height 13
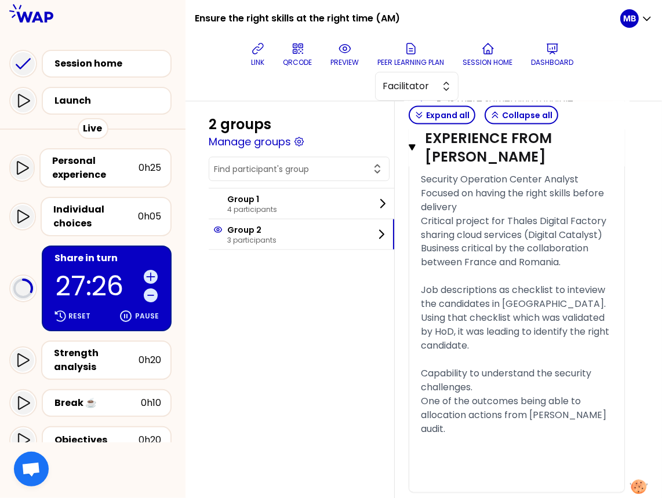
scroll to position [1493, 0]
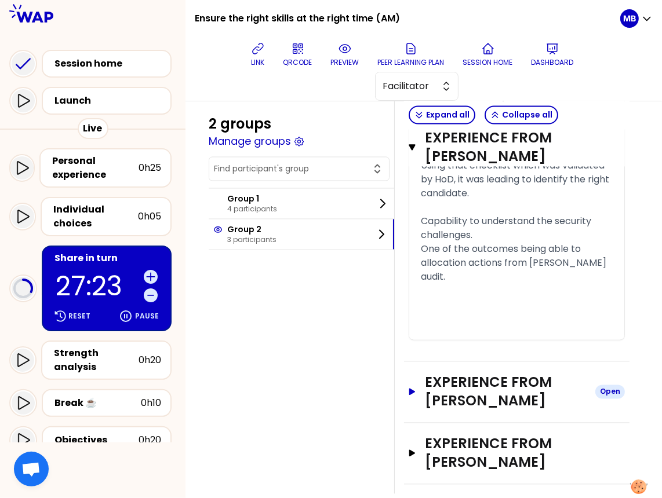
click at [414, 389] on icon "button" at bounding box center [411, 392] width 9 height 7
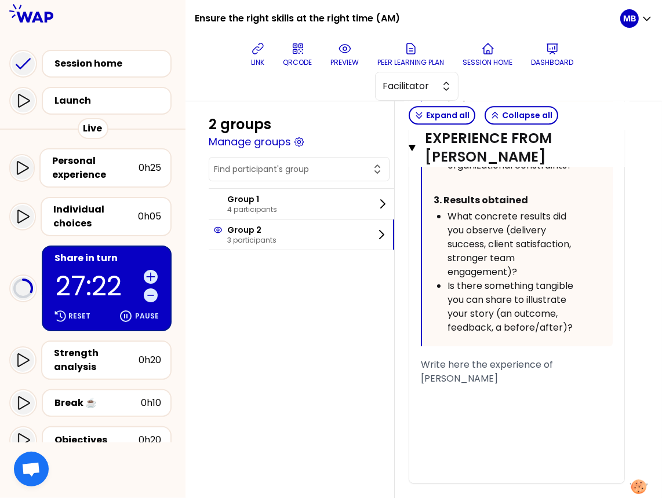
scroll to position [2519, 0]
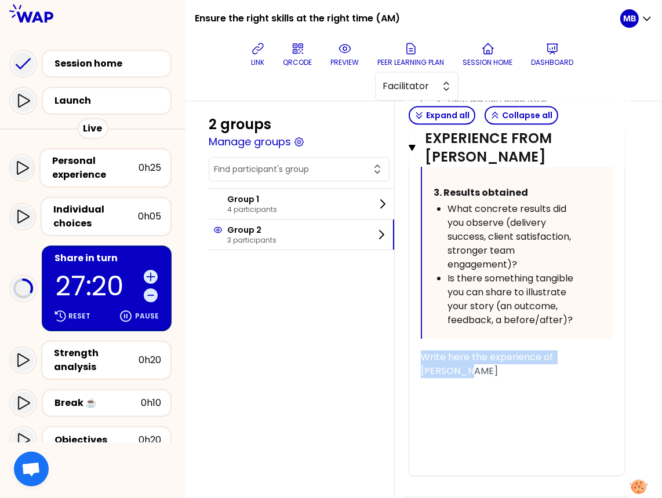
drag, startPoint x: 600, startPoint y: 339, endPoint x: 410, endPoint y: 339, distance: 189.4
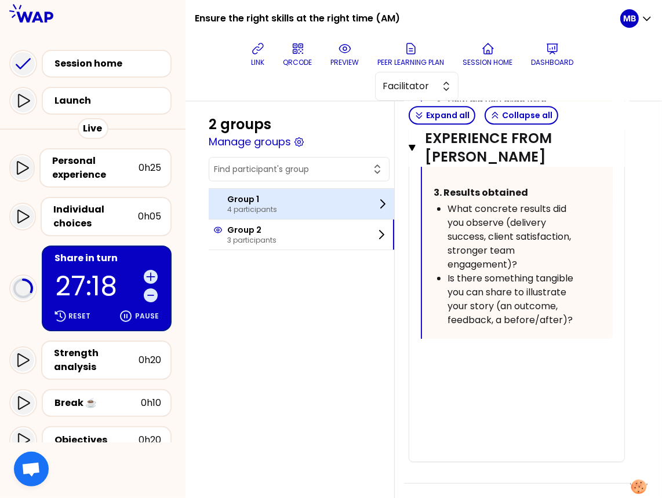
click at [291, 211] on div "Group 1 4 participants" at bounding box center [301, 204] width 185 height 30
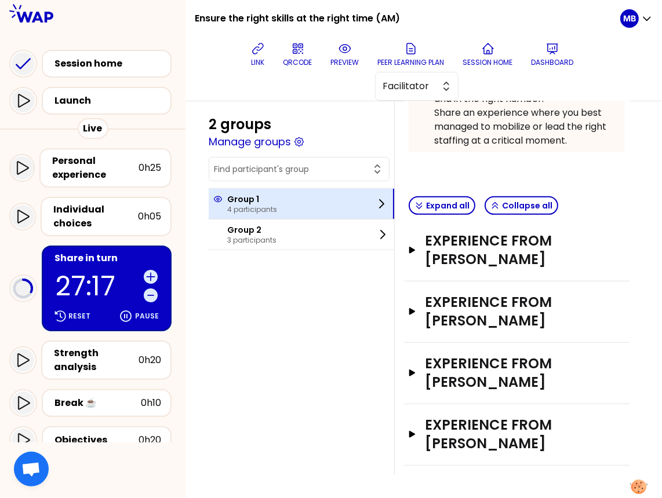
scroll to position [362, 0]
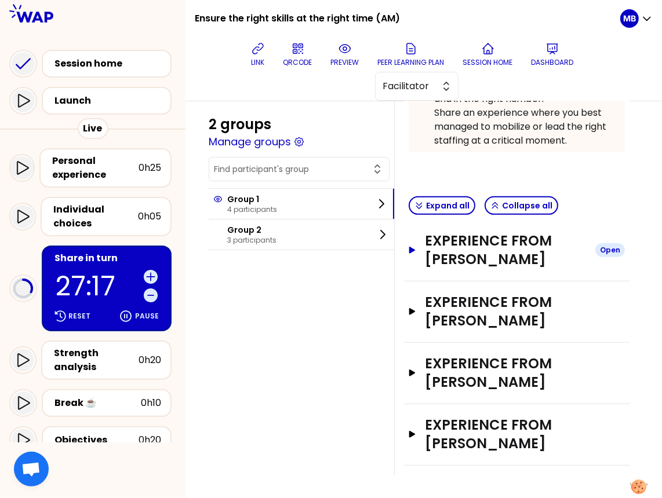
click at [430, 237] on h3 "Experience from Bogdan POPESCU" at bounding box center [505, 250] width 161 height 37
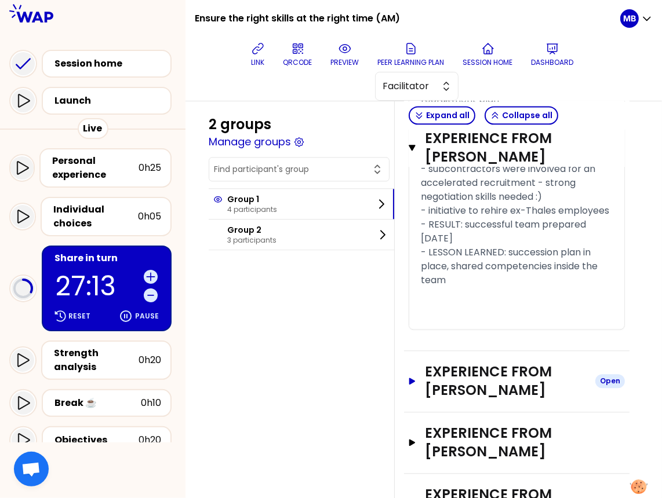
click at [427, 363] on h3 "Experience from Julien Ferriere" at bounding box center [505, 381] width 161 height 37
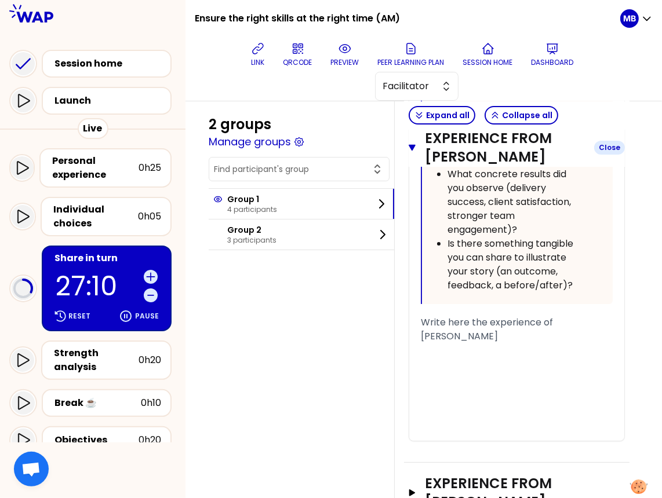
scroll to position [2946, 0]
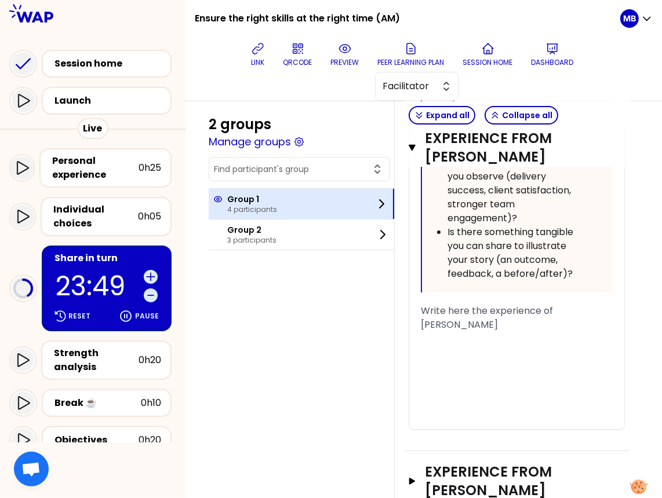
click at [236, 214] on div "Group 1 4 participants" at bounding box center [301, 204] width 185 height 30
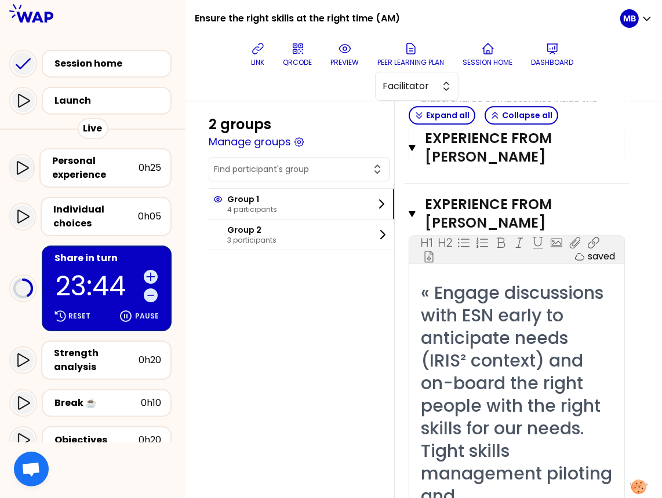
scroll to position [1816, 0]
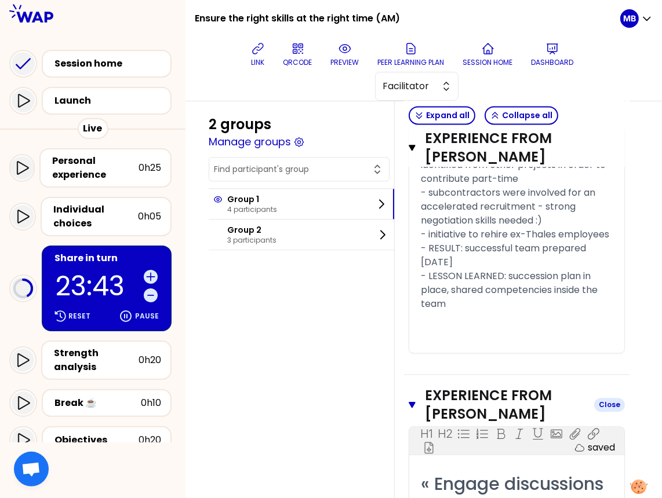
click at [411, 400] on icon "button" at bounding box center [411, 404] width 7 height 9
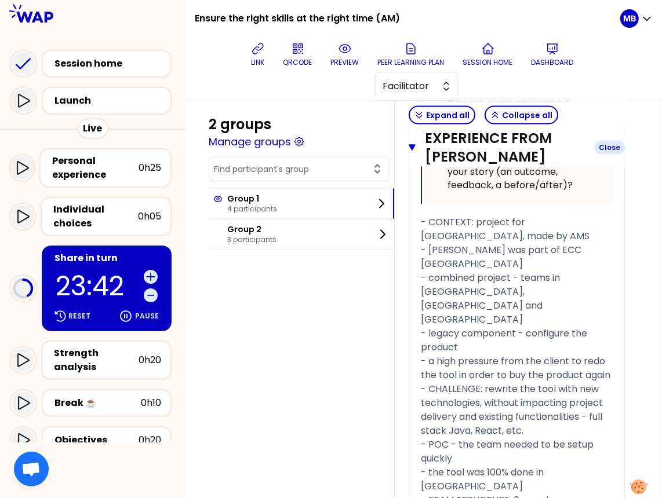
click at [411, 149] on icon "button" at bounding box center [411, 148] width 7 height 6
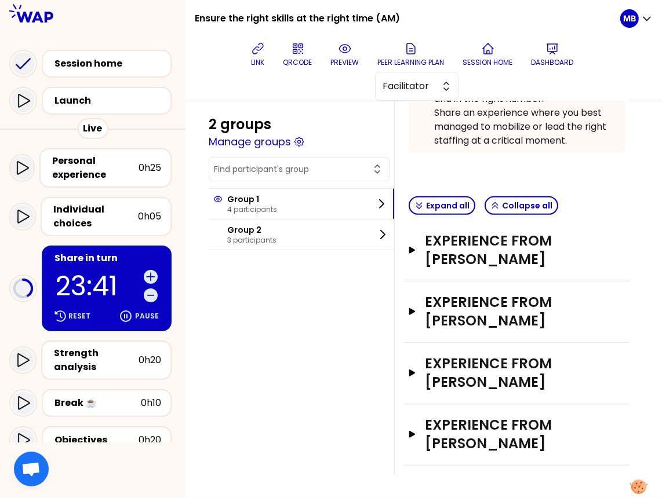
scroll to position [362, 0]
click at [411, 299] on button "Experience from Julien Ferriere Open" at bounding box center [516, 311] width 216 height 37
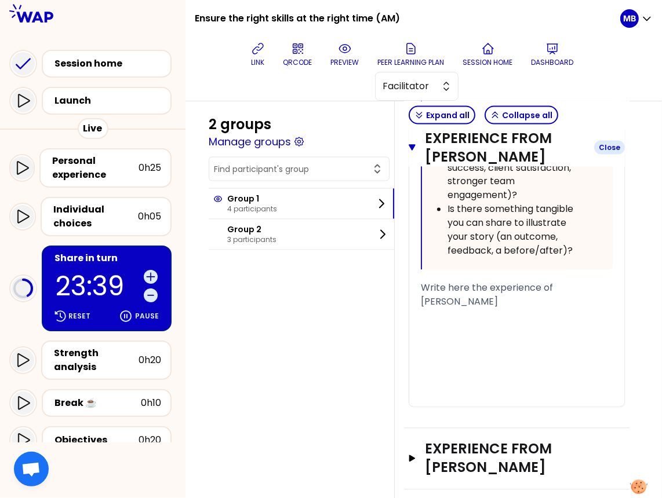
scroll to position [1488, 0]
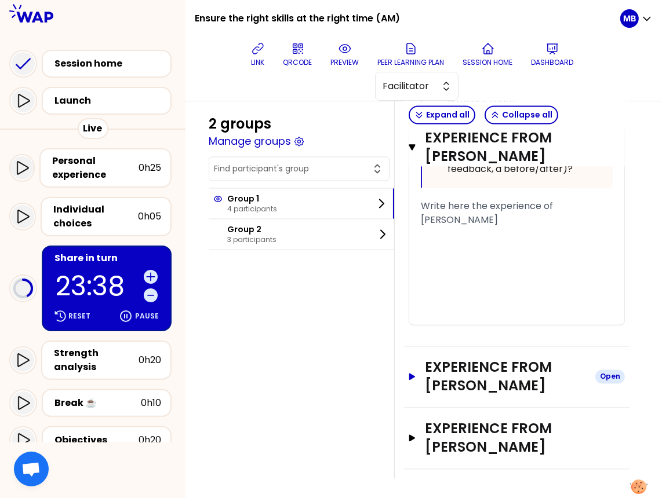
click at [411, 387] on button "Experience from Bogdan-gabriel CROITORU Open" at bounding box center [516, 377] width 216 height 37
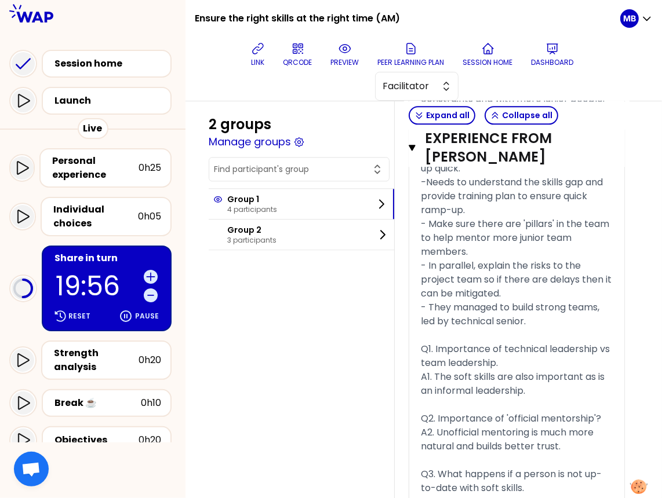
scroll to position [2014, 0]
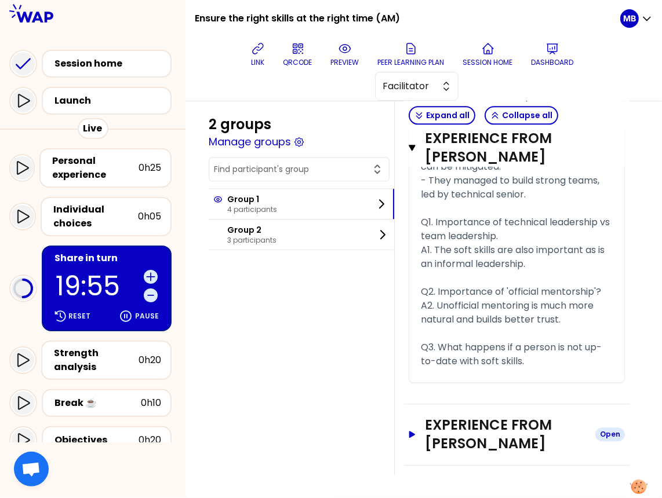
click at [408, 434] on icon "button" at bounding box center [411, 434] width 9 height 7
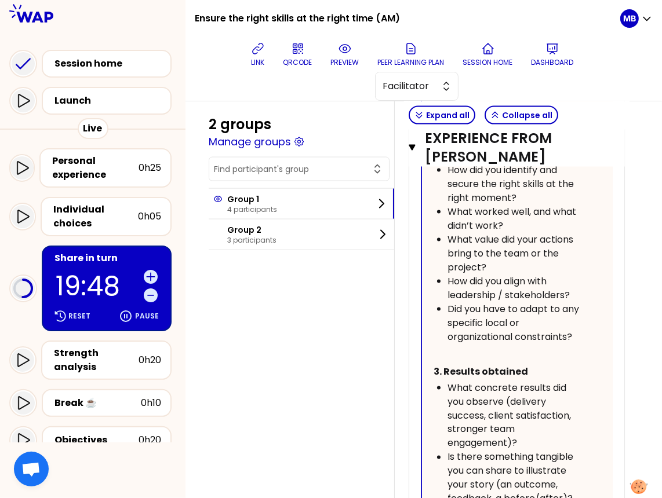
scroll to position [1155, 0]
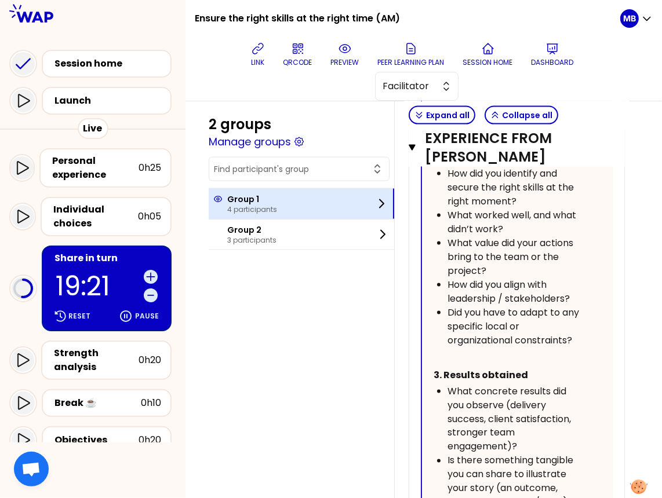
click at [240, 202] on p "Group 1" at bounding box center [252, 199] width 50 height 12
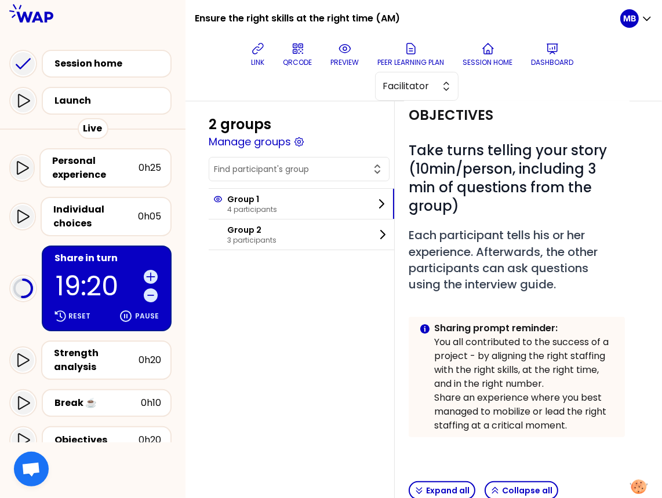
scroll to position [0, 0]
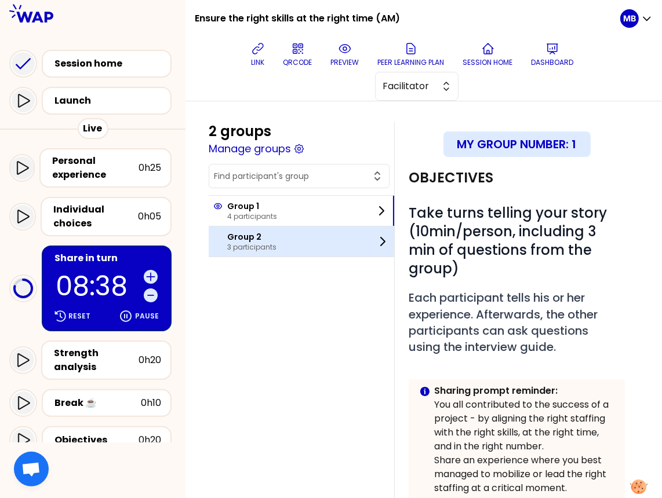
click at [318, 231] on div "Group 2 3 participants" at bounding box center [301, 241] width 185 height 30
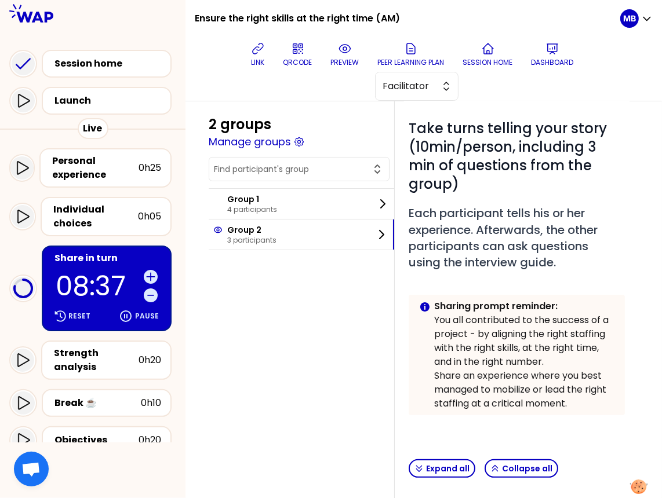
scroll to position [282, 0]
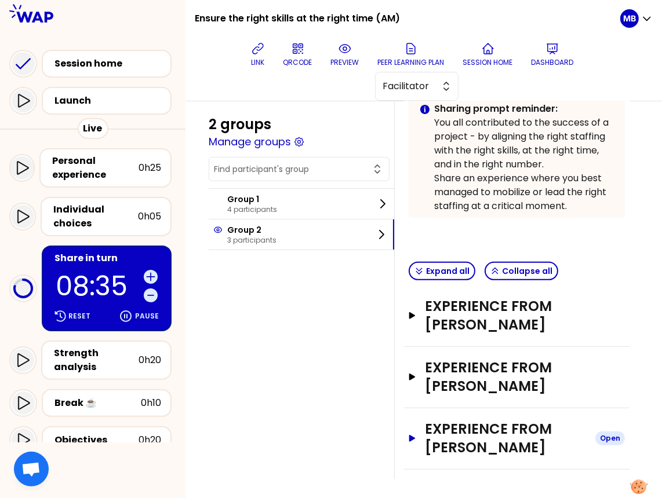
click at [415, 439] on button "Experience from John RISSON Open" at bounding box center [516, 438] width 216 height 37
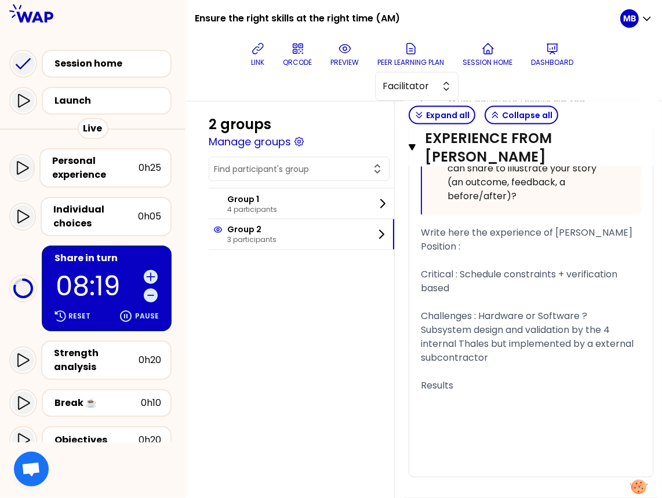
scroll to position [1365, 0]
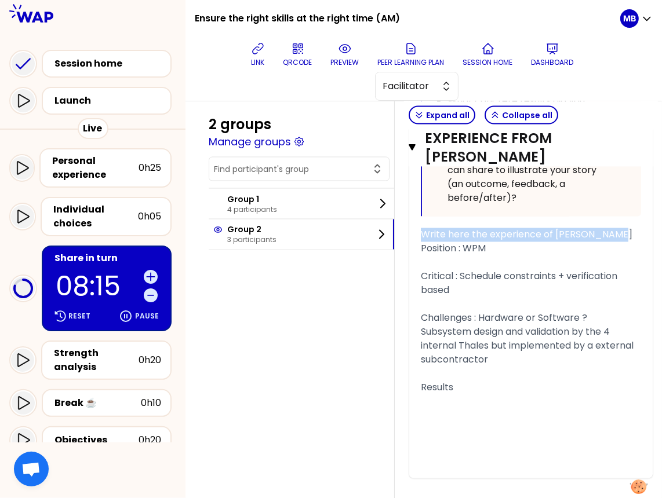
drag, startPoint x: 593, startPoint y: 222, endPoint x: 414, endPoint y: 222, distance: 179.0
click at [422, 242] on span "Position : WPM" at bounding box center [453, 248] width 65 height 13
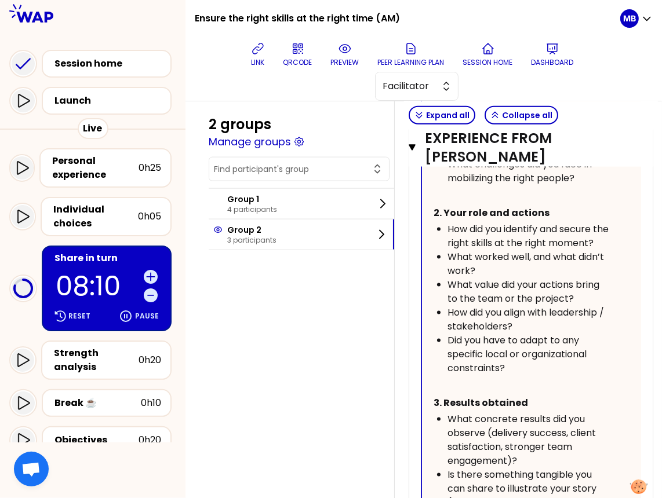
scroll to position [1040, 0]
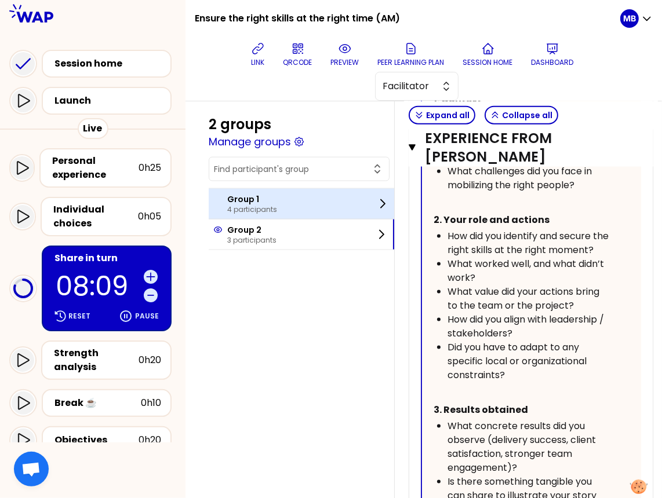
click at [289, 206] on div "Group 1 4 participants" at bounding box center [301, 204] width 185 height 30
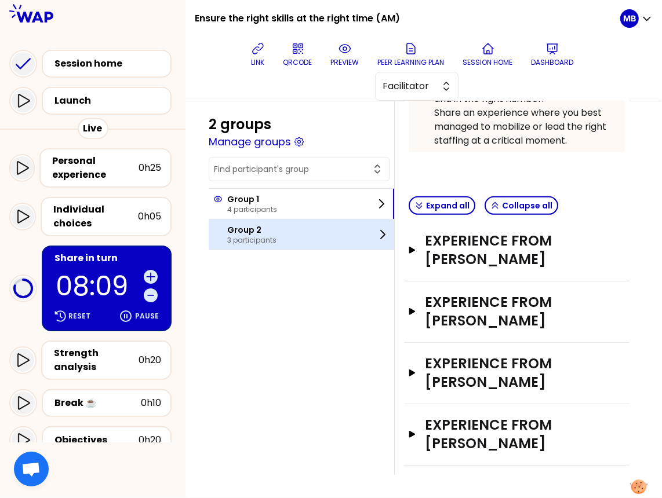
click at [287, 237] on div "Group 2 3 participants" at bounding box center [301, 235] width 185 height 30
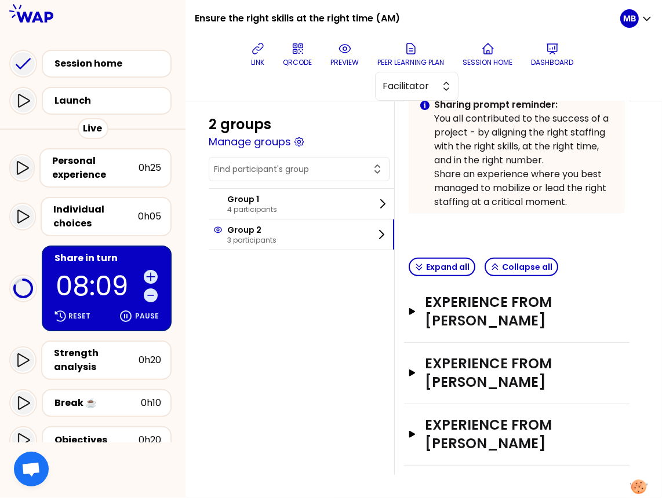
scroll to position [282, 0]
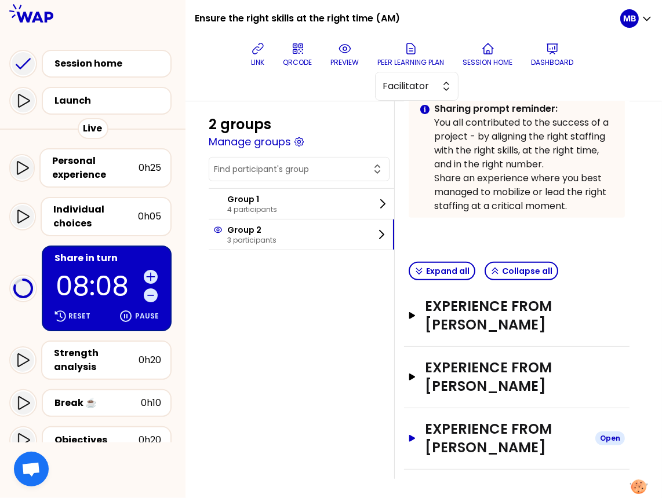
click at [435, 430] on h3 "Experience from John RISSON" at bounding box center [505, 438] width 161 height 37
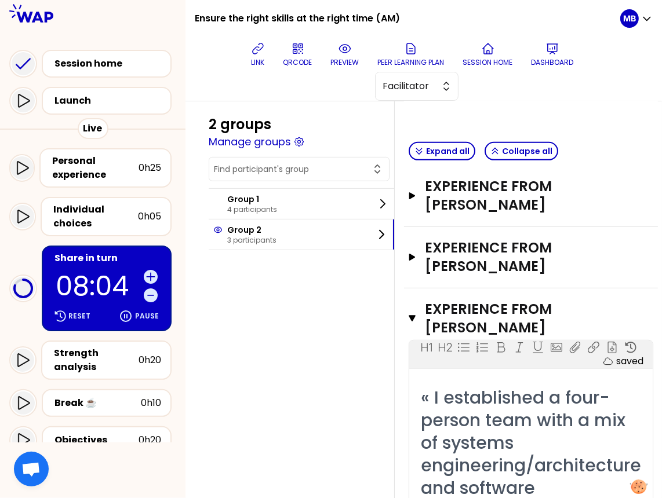
scroll to position [290, 0]
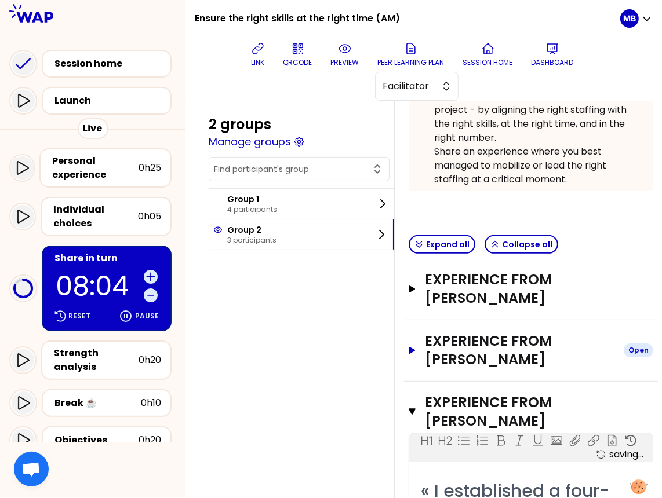
click at [429, 359] on h3 "Experience from Jan KOLAR" at bounding box center [519, 350] width 189 height 37
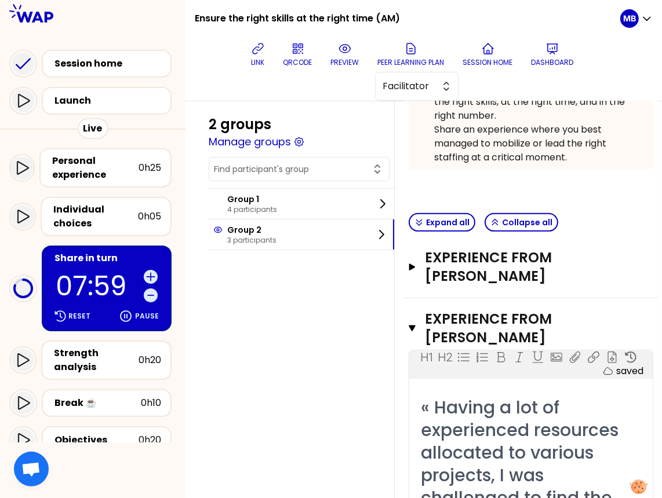
scroll to position [197, 0]
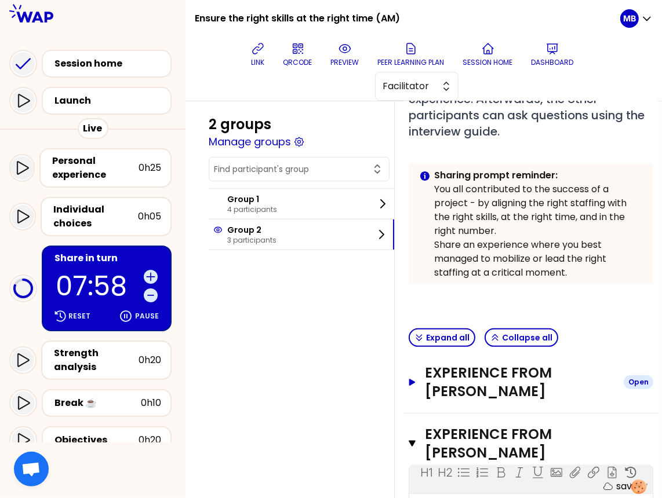
click at [423, 391] on button "Experience from Samson BOSSE Open" at bounding box center [530, 382] width 244 height 37
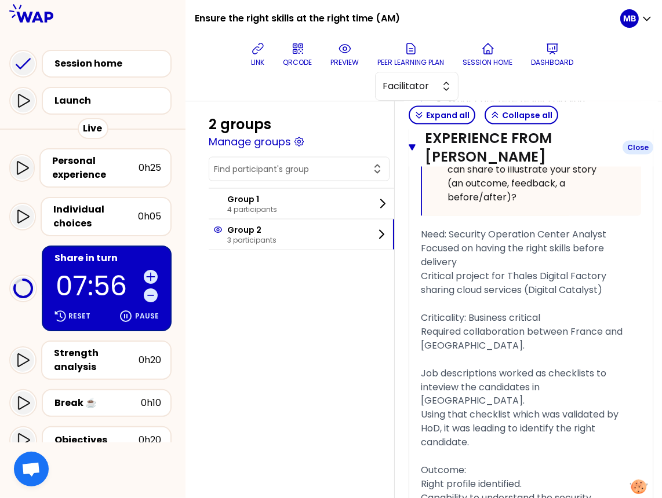
scroll to position [1192, 0]
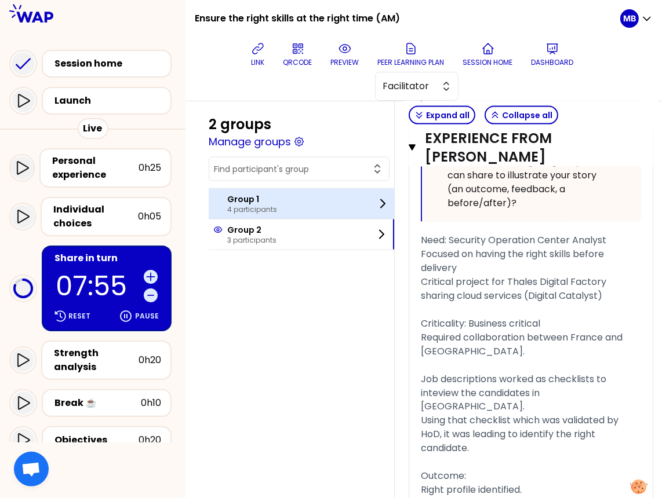
click at [288, 202] on div "Group 1 4 participants" at bounding box center [301, 204] width 185 height 30
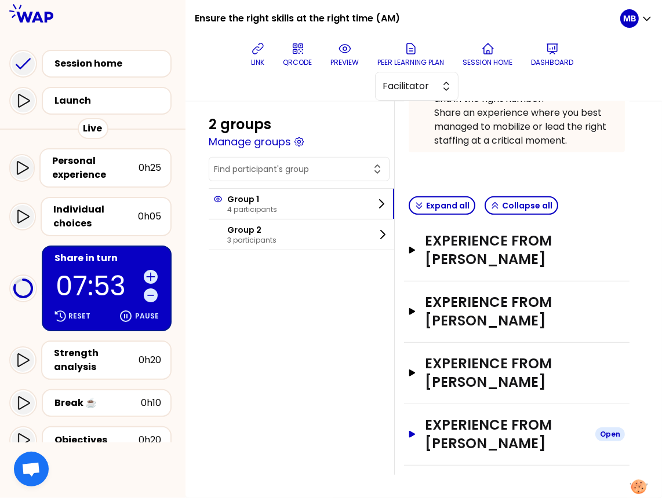
click at [433, 435] on h3 "Experience from Brian MCCARTNEY" at bounding box center [505, 434] width 161 height 37
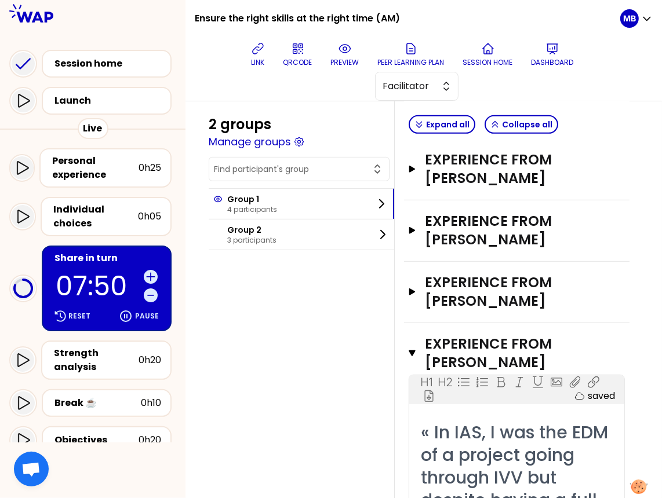
scroll to position [377, 0]
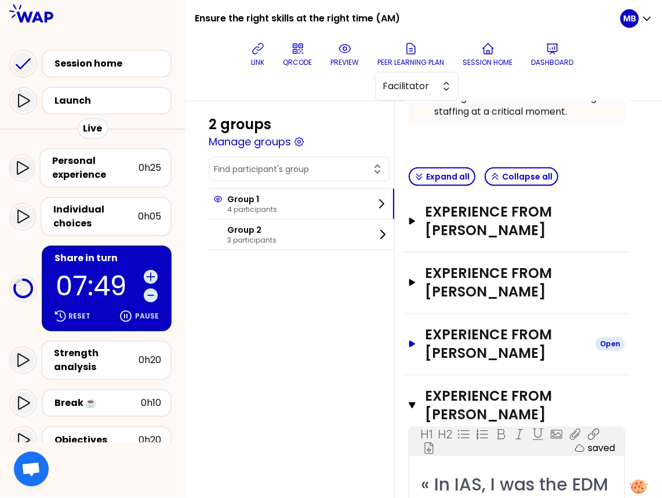
click at [433, 349] on h3 "Experience from Bogdan-gabriel CROITORU" at bounding box center [505, 344] width 161 height 37
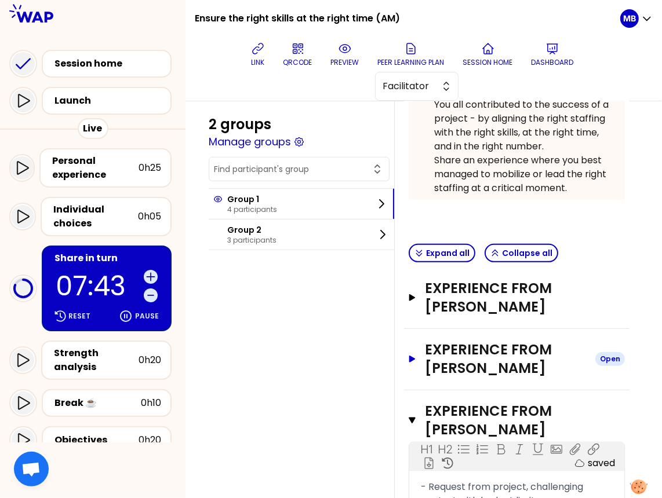
click at [420, 371] on button "Experience from Julien Ferriere Open" at bounding box center [516, 359] width 216 height 37
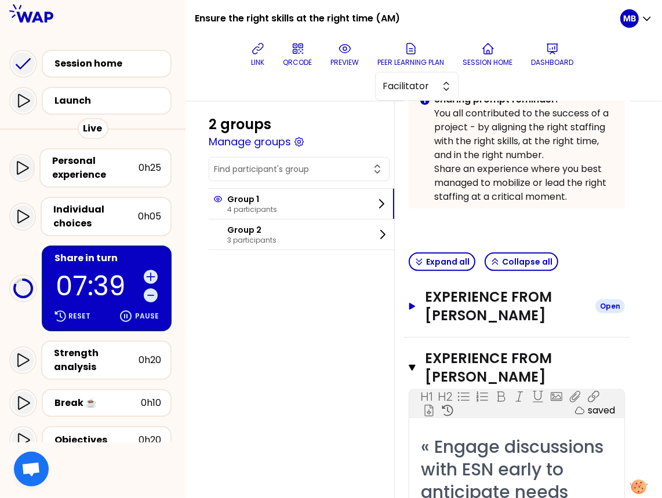
click at [441, 312] on h3 "Experience from Bogdan POPESCU" at bounding box center [505, 306] width 161 height 37
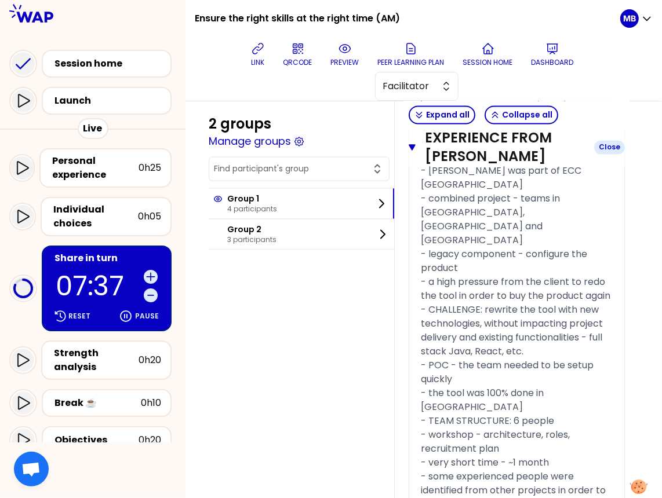
scroll to position [1446, 0]
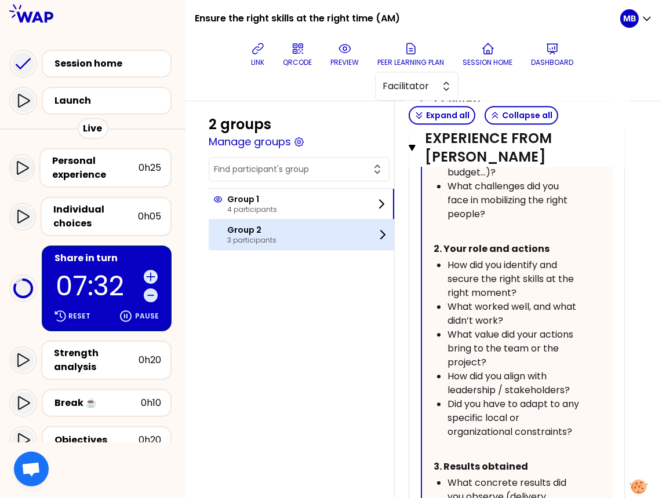
click at [215, 232] on div at bounding box center [220, 234] width 14 height 19
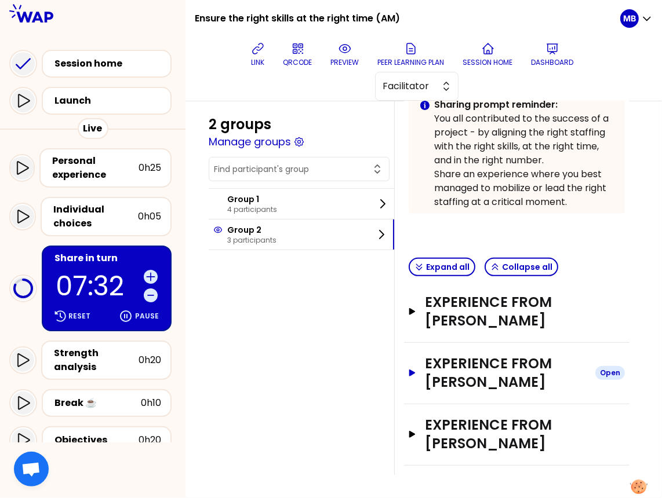
scroll to position [282, 0]
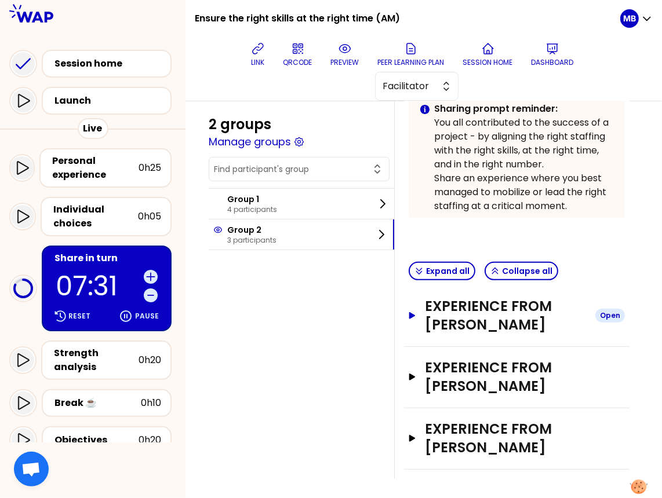
click at [452, 321] on h3 "Experience from Samson BOSSE" at bounding box center [505, 315] width 161 height 37
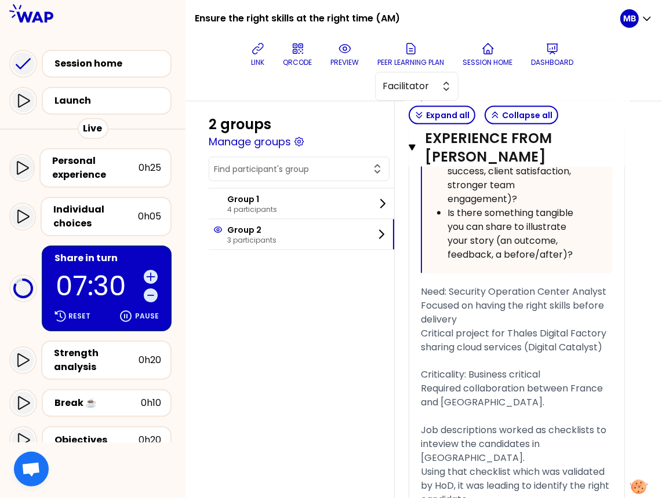
scroll to position [1549, 0]
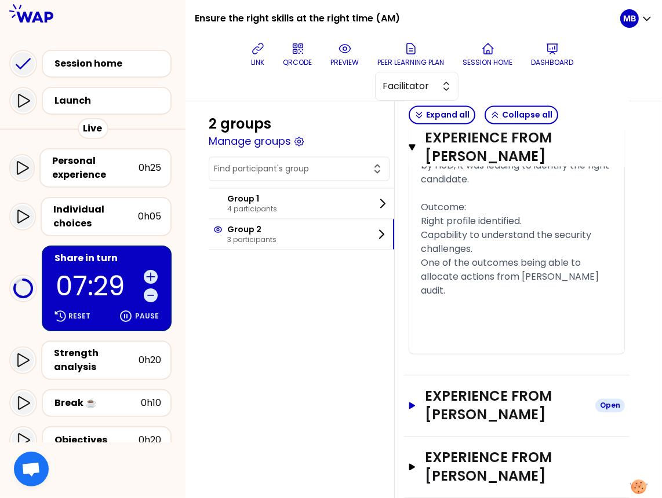
click at [429, 388] on h3 "Experience from Jan KOLAR" at bounding box center [505, 406] width 161 height 37
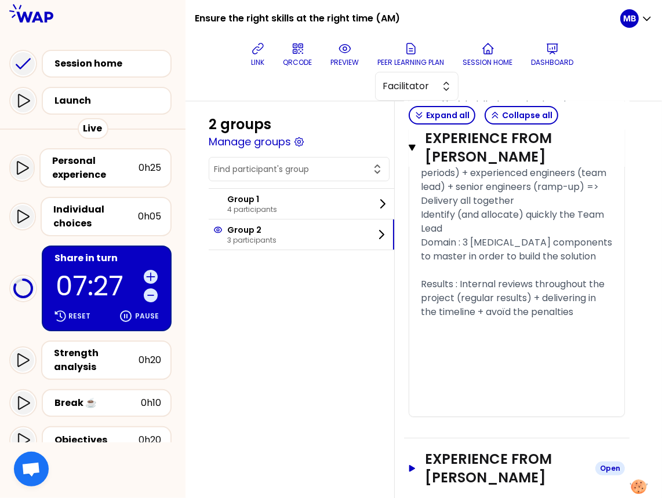
click at [422, 450] on button "Experience from John RISSON Open" at bounding box center [516, 468] width 216 height 37
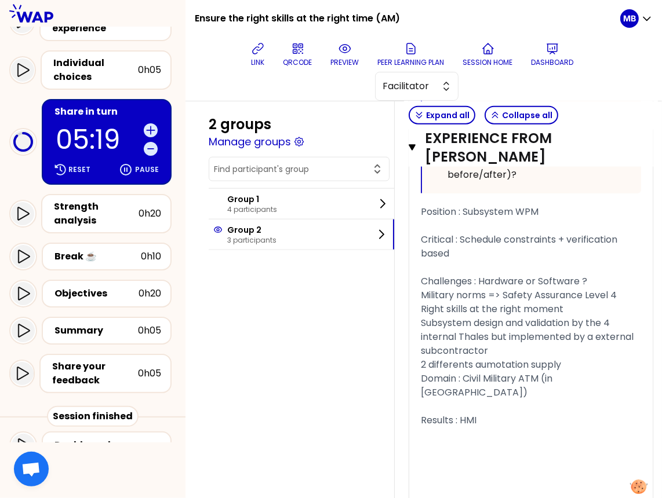
scroll to position [165, 0]
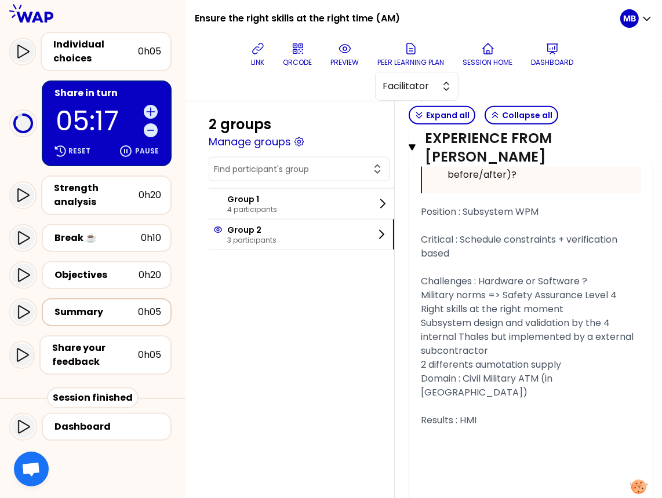
click at [83, 308] on div "Summary" at bounding box center [95, 312] width 83 height 14
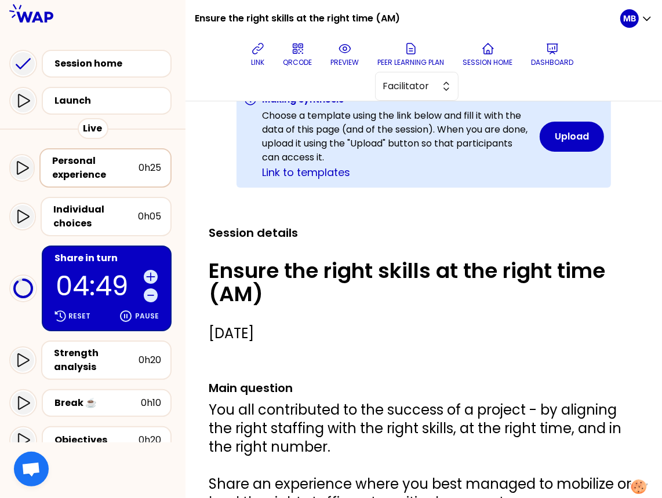
click at [96, 163] on div "Personal experience" at bounding box center [95, 168] width 86 height 28
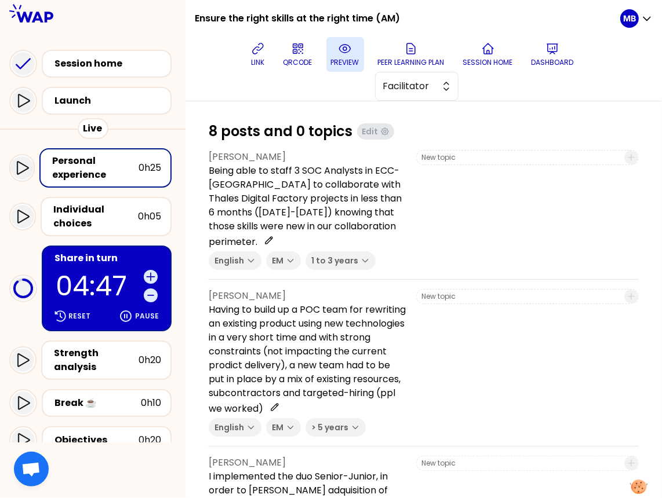
click at [347, 60] on p "preview" at bounding box center [345, 62] width 28 height 9
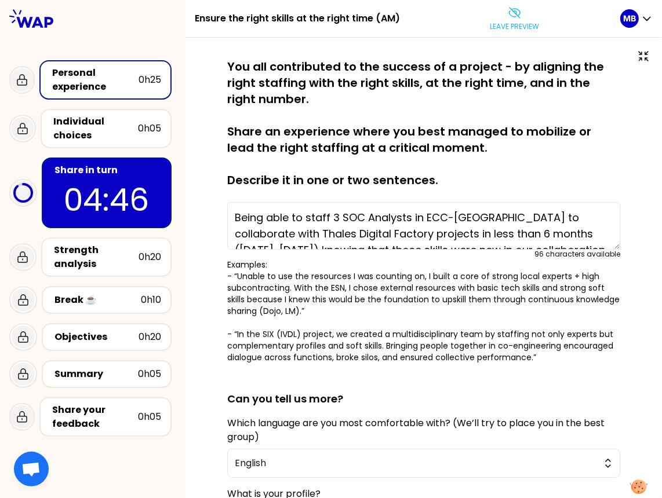
scroll to position [225, 0]
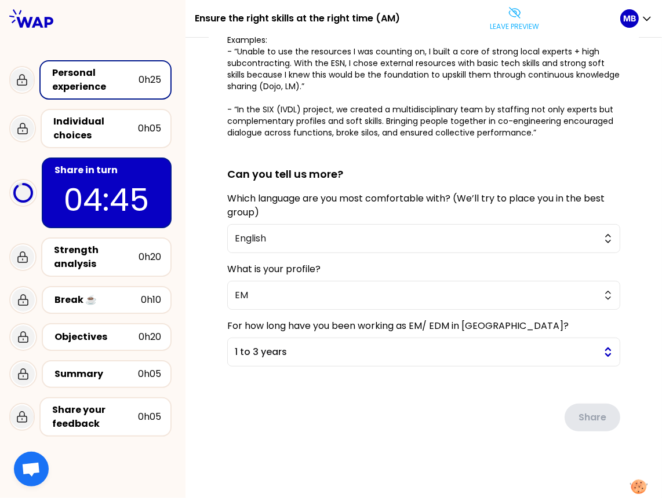
click at [288, 351] on span "1 to 3 years" at bounding box center [415, 352] width 361 height 14
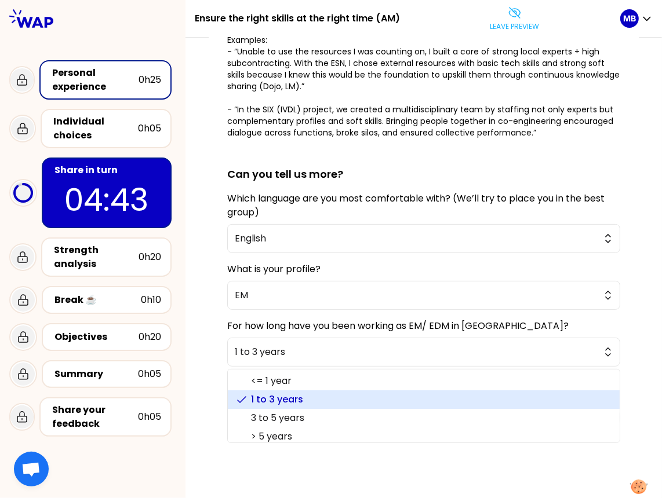
scroll to position [5, 0]
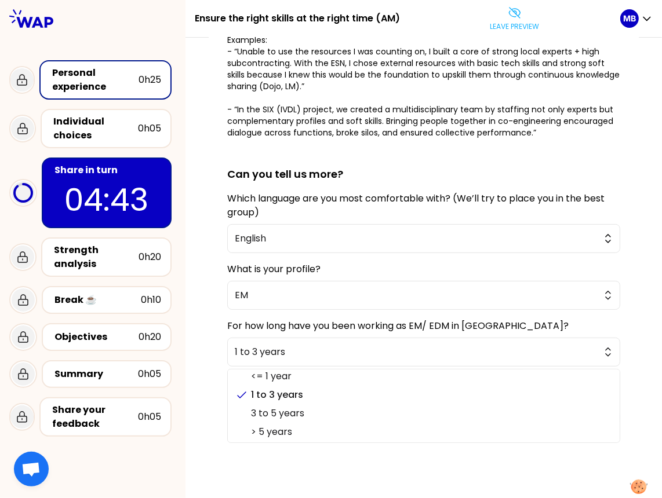
click at [273, 447] on div "saved You all contributed to the success of a project - by aligning the right s…" at bounding box center [424, 156] width 430 height 644
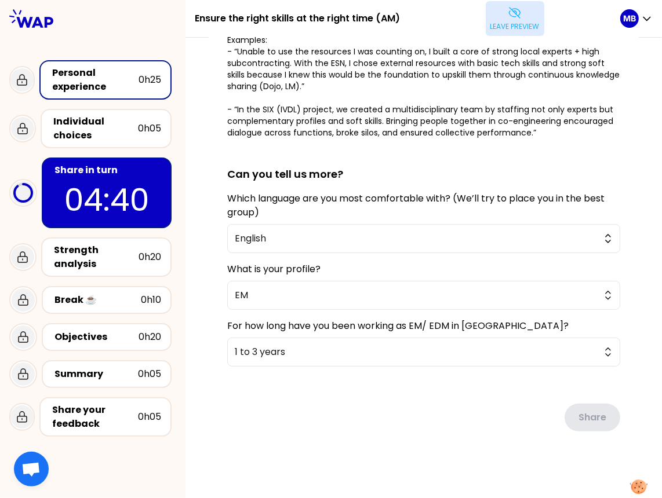
click at [503, 24] on p "Leave preview" at bounding box center [514, 26] width 49 height 9
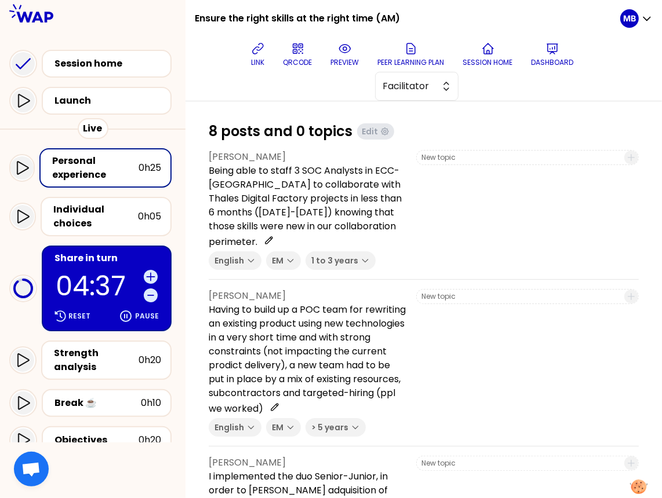
click at [96, 262] on div "Share in turn" at bounding box center [107, 258] width 107 height 14
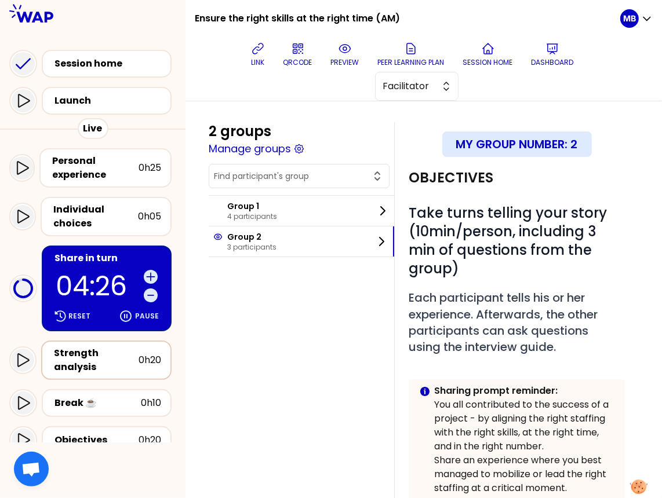
click at [90, 348] on div "Strength analysis" at bounding box center [96, 360] width 85 height 28
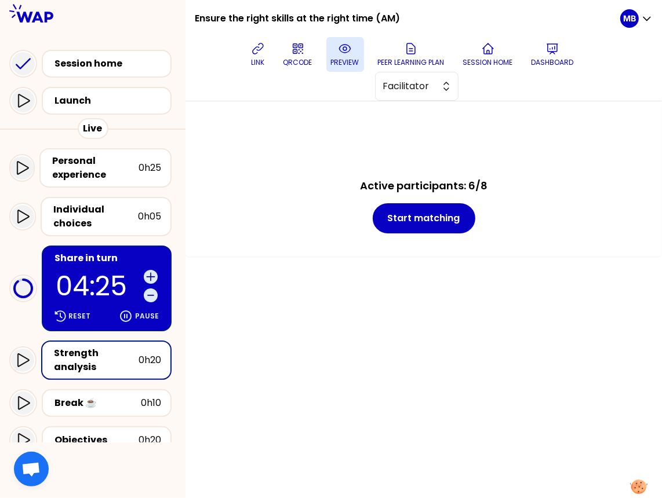
click at [348, 50] on icon at bounding box center [345, 49] width 14 height 14
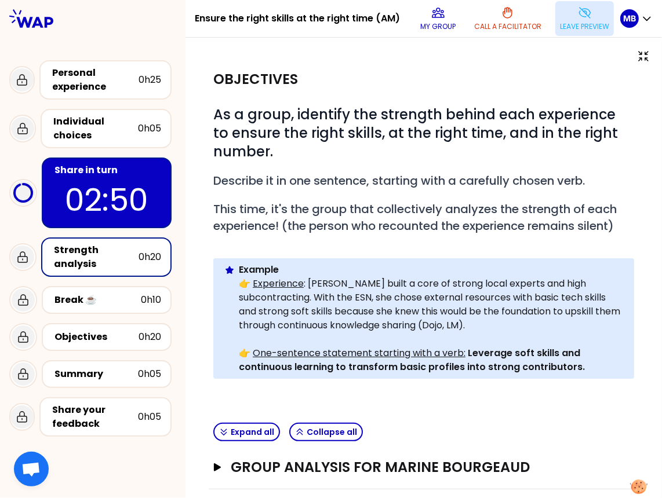
click at [563, 23] on p "Leave preview" at bounding box center [584, 26] width 49 height 9
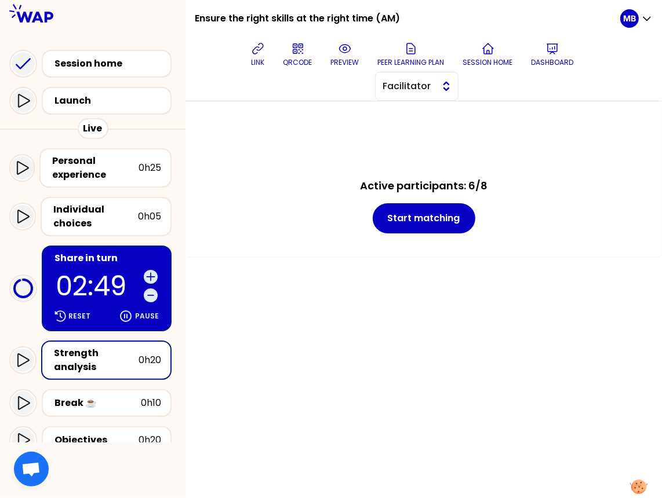
click at [401, 85] on span "Facilitator" at bounding box center [408, 86] width 52 height 14
click at [360, 57] on button "preview" at bounding box center [345, 54] width 38 height 35
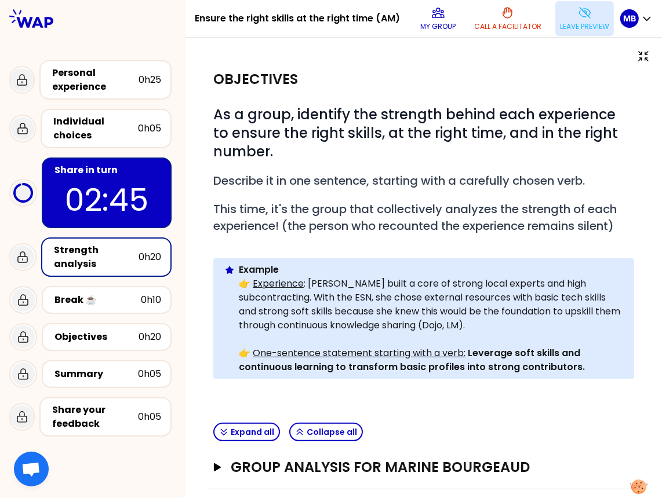
click at [585, 30] on p "Leave preview" at bounding box center [584, 26] width 49 height 9
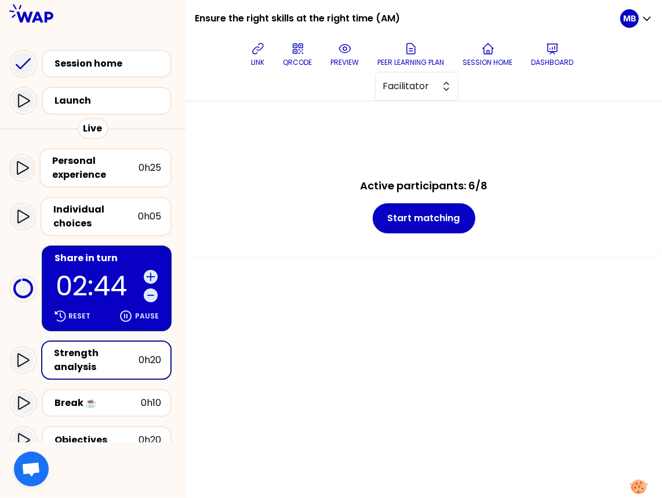
click at [101, 261] on div "Share in turn" at bounding box center [107, 258] width 107 height 14
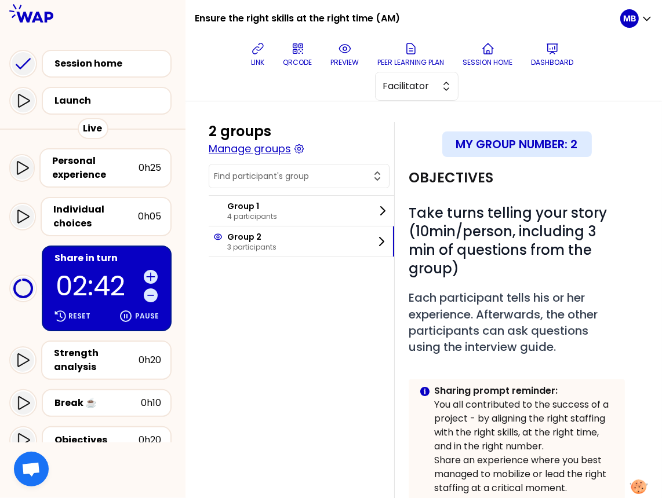
click at [265, 148] on button "Manage groups" at bounding box center [250, 149] width 82 height 16
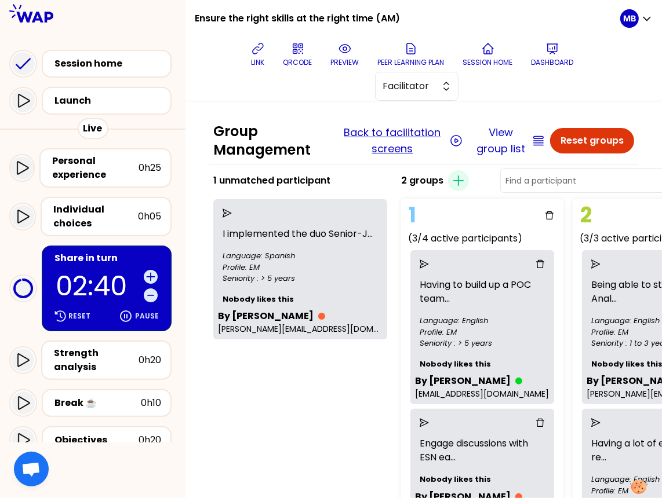
click at [411, 129] on button "Back to facilitation screens" at bounding box center [392, 141] width 108 height 32
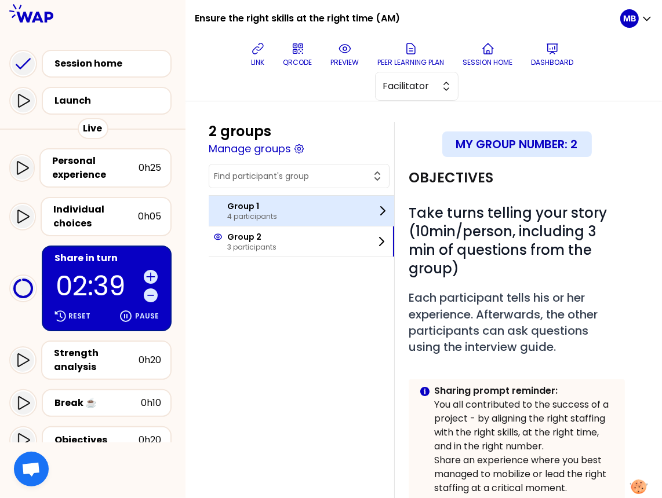
click at [282, 222] on div "Group 1 4 participants" at bounding box center [301, 211] width 185 height 30
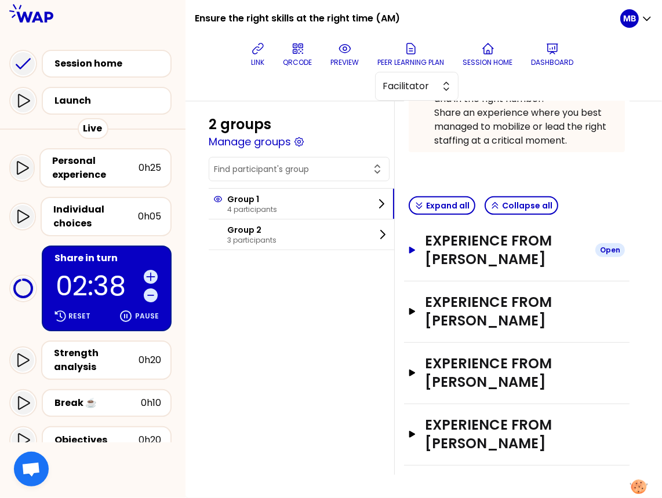
click at [432, 232] on h3 "Experience from Bogdan POPESCU" at bounding box center [505, 250] width 161 height 37
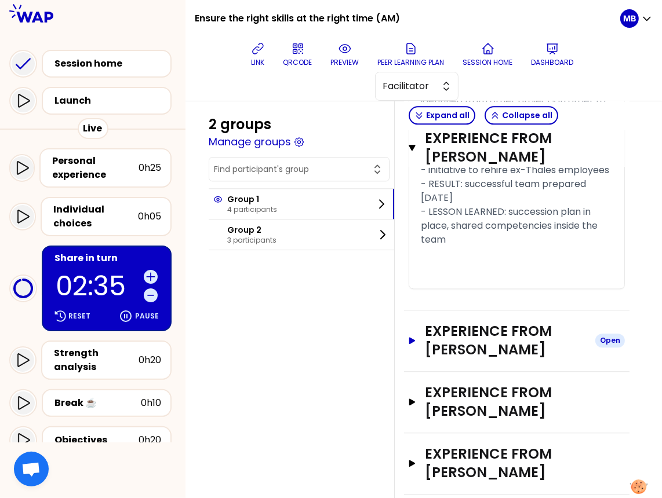
click at [430, 322] on h3 "Experience from Julien Ferriere" at bounding box center [505, 340] width 161 height 37
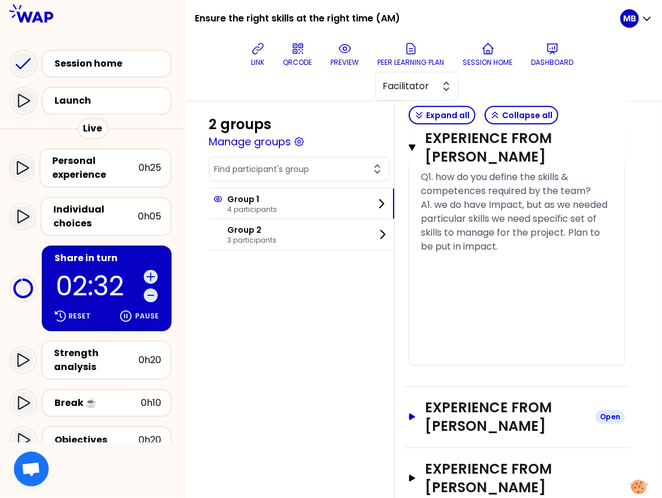
click at [433, 399] on h3 "Experience from Bogdan-gabriel CROITORU" at bounding box center [505, 417] width 161 height 37
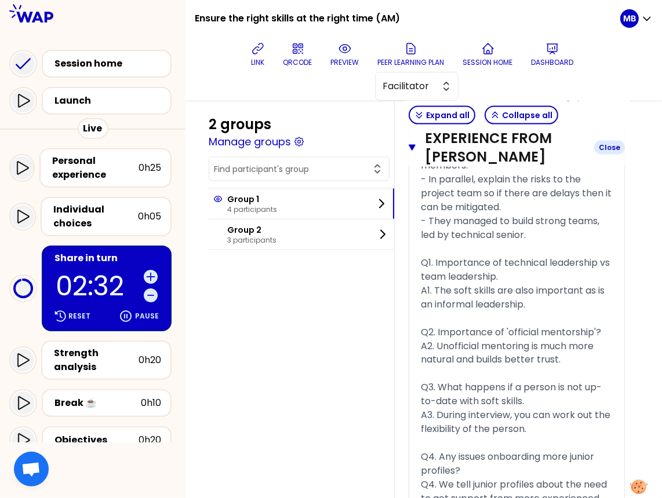
scroll to position [4352, 0]
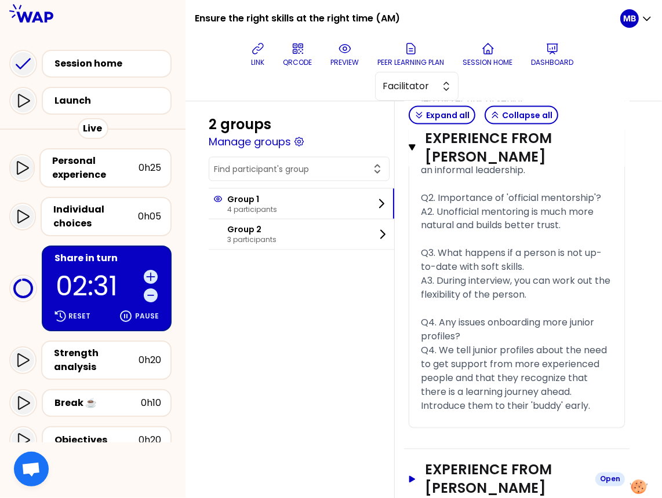
click at [433, 461] on h3 "Experience from Brian MCCARTNEY" at bounding box center [505, 479] width 161 height 37
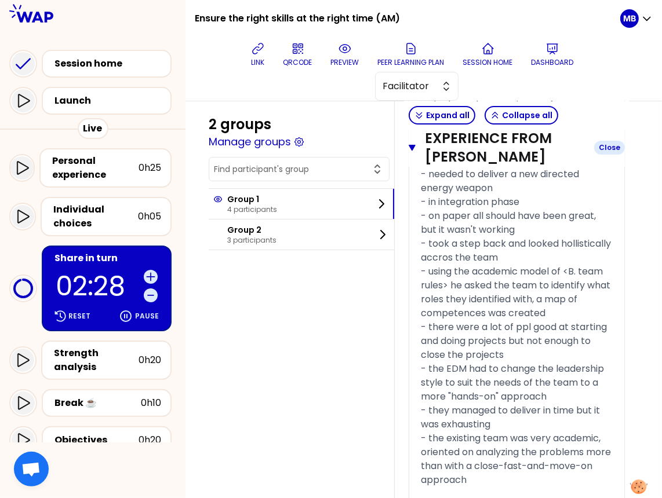
scroll to position [5820, 0]
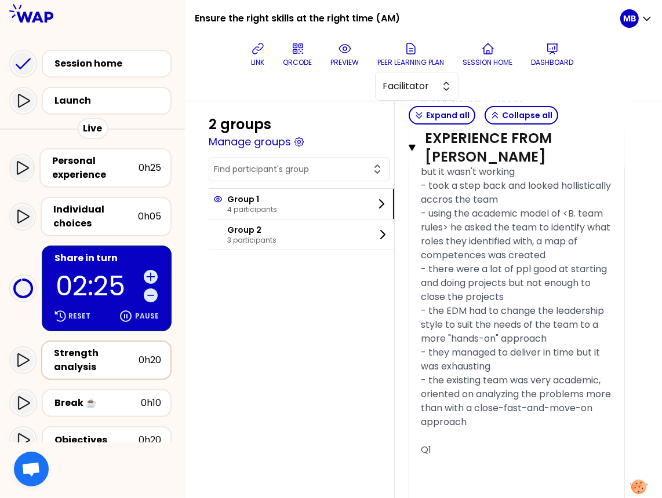
click at [88, 359] on div "Strength analysis" at bounding box center [96, 360] width 85 height 28
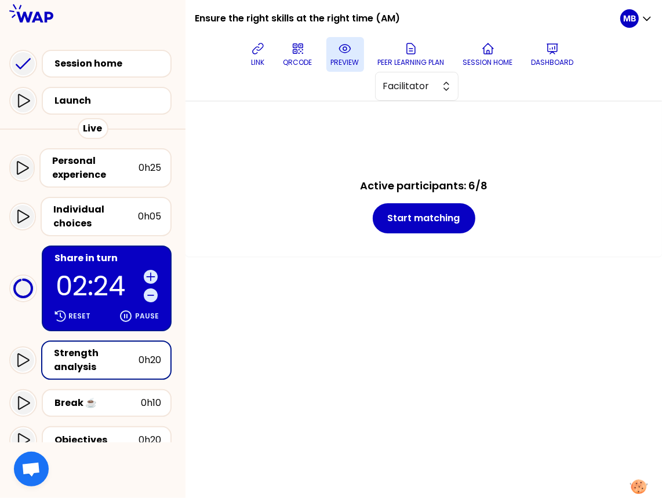
click at [335, 57] on button "preview" at bounding box center [345, 54] width 38 height 35
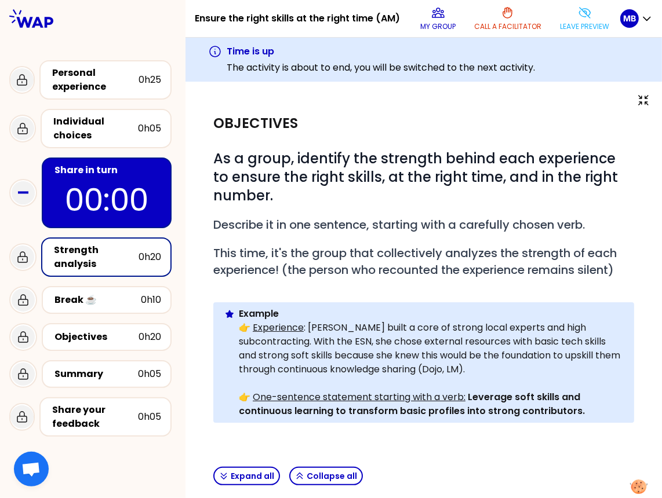
click at [111, 178] on p "00:00" at bounding box center [106, 199] width 109 height 45
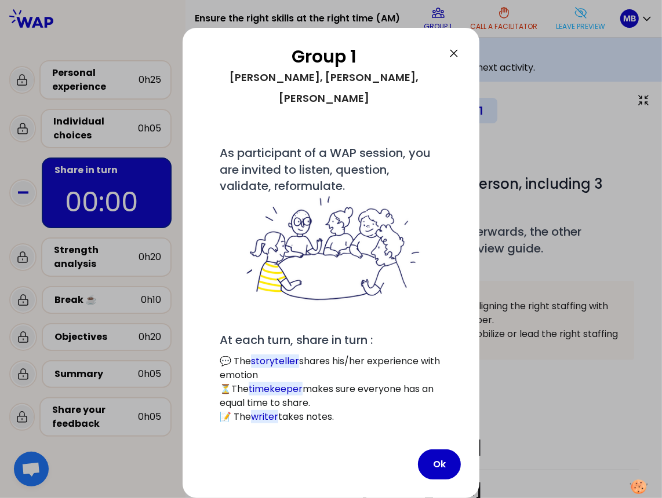
click at [455, 57] on icon at bounding box center [454, 53] width 14 height 14
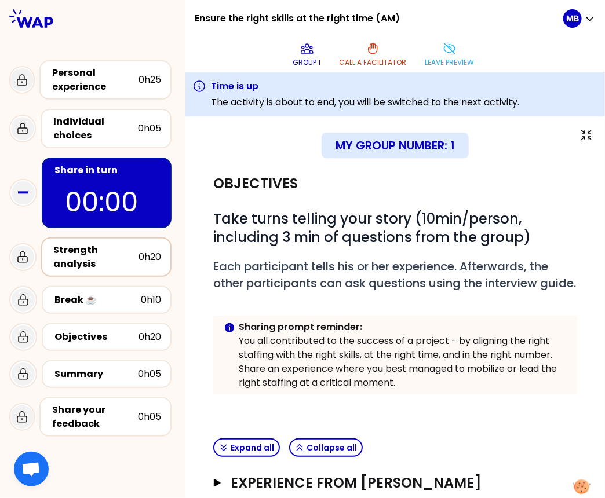
click at [105, 255] on div "Strength analysis" at bounding box center [96, 257] width 85 height 28
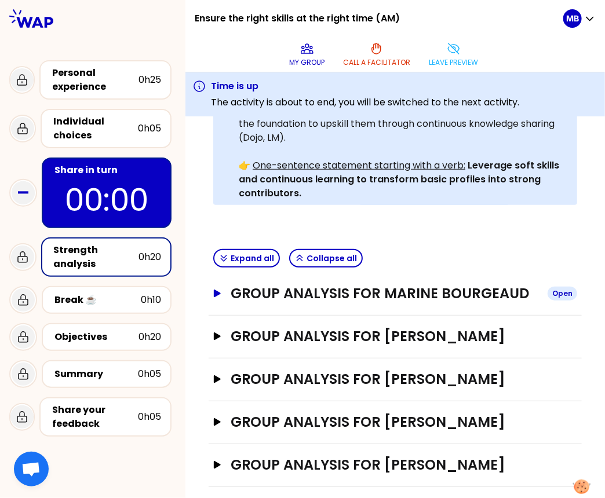
scroll to position [320, 0]
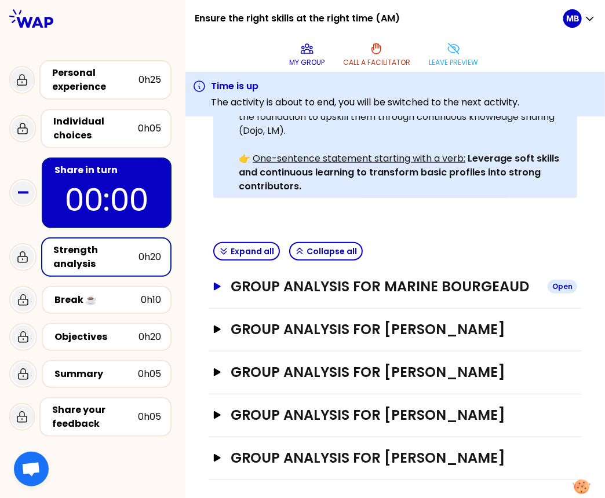
click at [290, 285] on h3 "Group analysis for Marine Bourgeaud" at bounding box center [385, 286] width 308 height 19
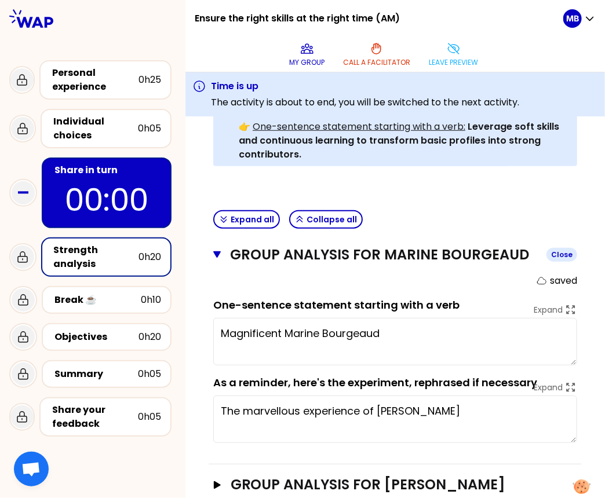
scroll to position [346, 0]
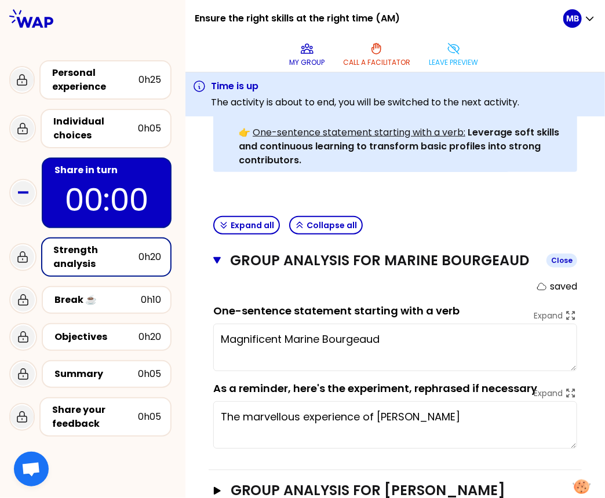
click at [218, 258] on icon "button" at bounding box center [217, 260] width 8 height 7
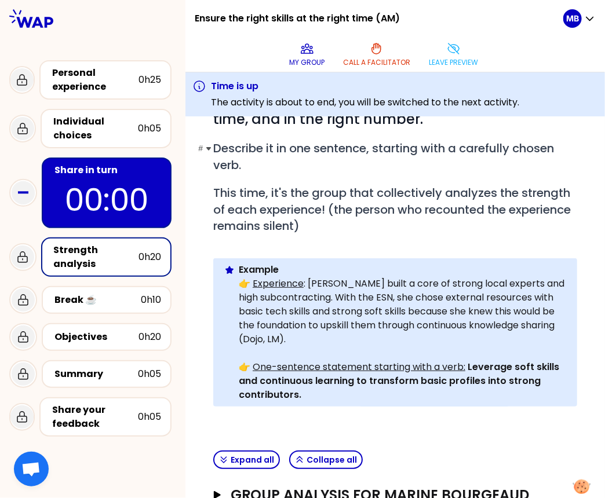
scroll to position [142, 0]
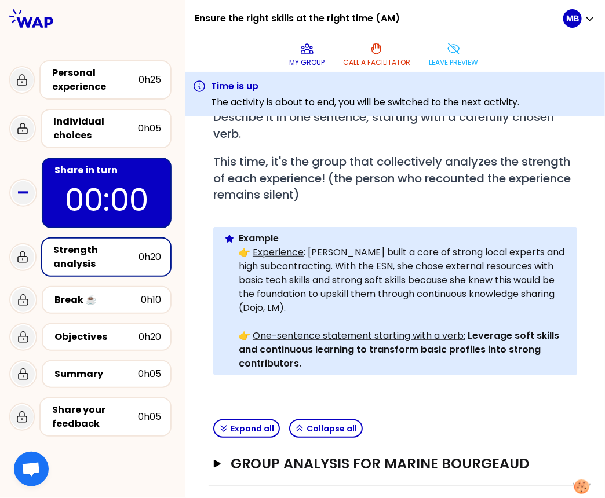
click at [291, 306] on p "👉 Experience : Anne built a core of strong local experts and high subcontractin…" at bounding box center [403, 281] width 329 height 70
click at [315, 364] on p "👉 One-sentence statement starting with a verb: Leverage soft skills and continu…" at bounding box center [403, 350] width 329 height 42
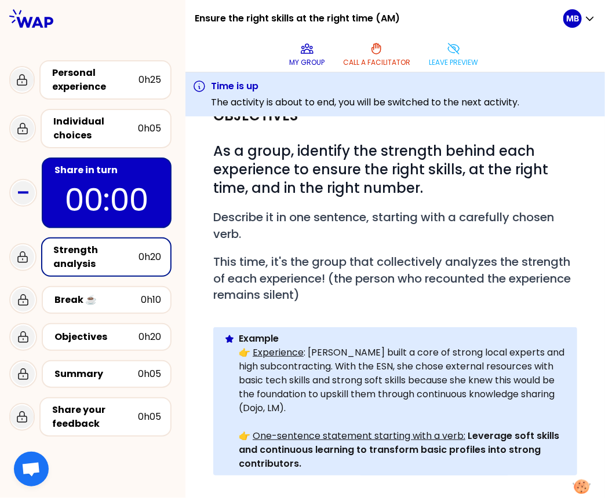
scroll to position [43, 0]
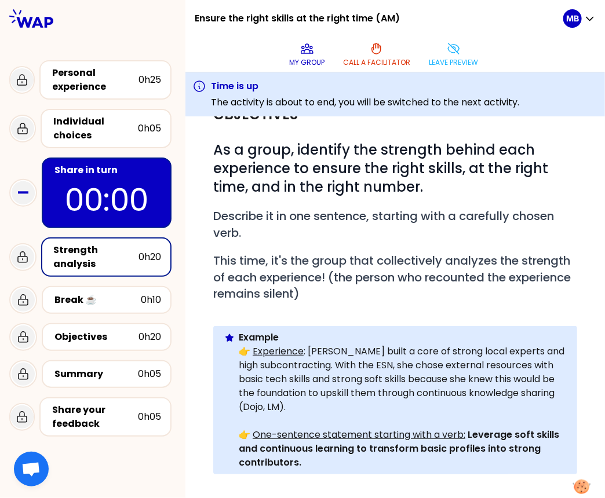
click at [76, 169] on div "Share in turn" at bounding box center [107, 170] width 107 height 14
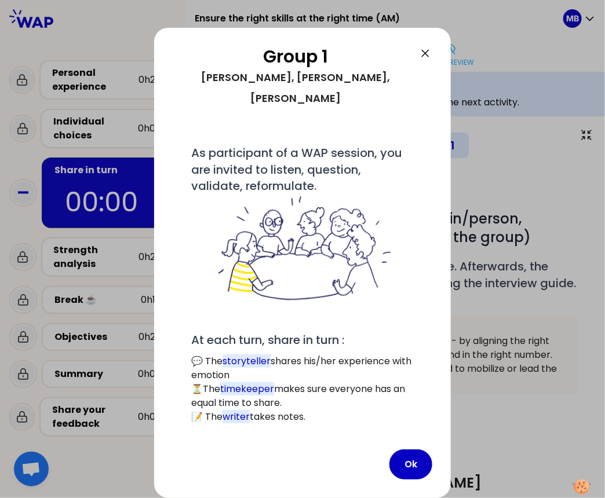
click at [426, 53] on icon at bounding box center [425, 53] width 14 height 14
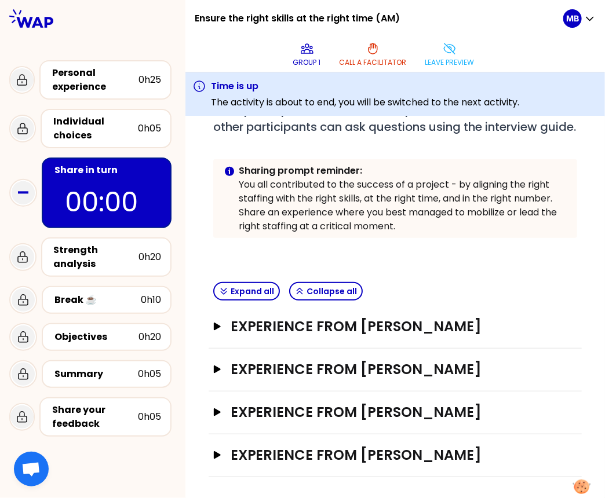
scroll to position [189, 0]
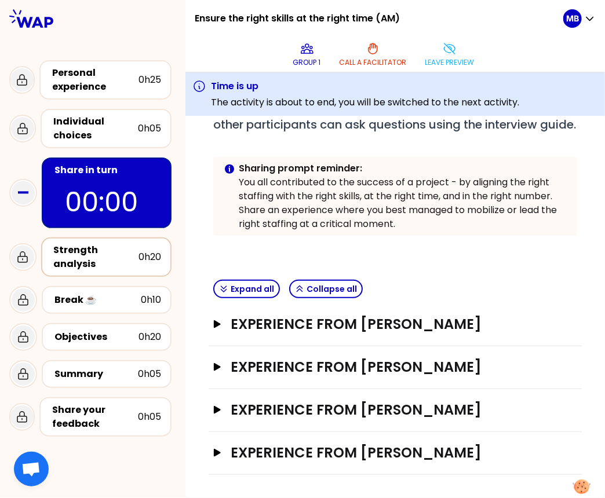
click at [103, 257] on div "Strength analysis" at bounding box center [96, 257] width 85 height 28
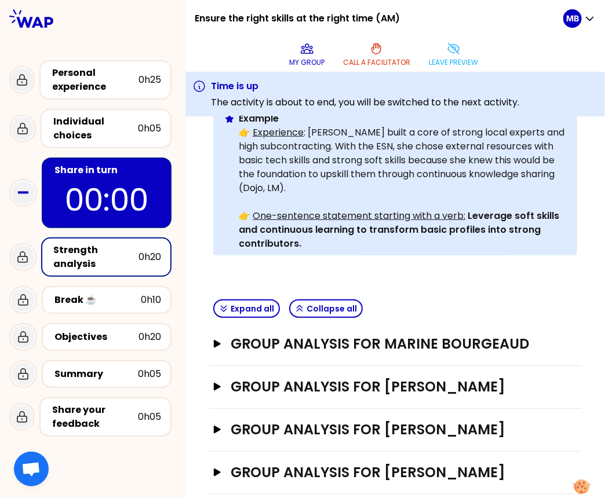
scroll to position [288, 0]
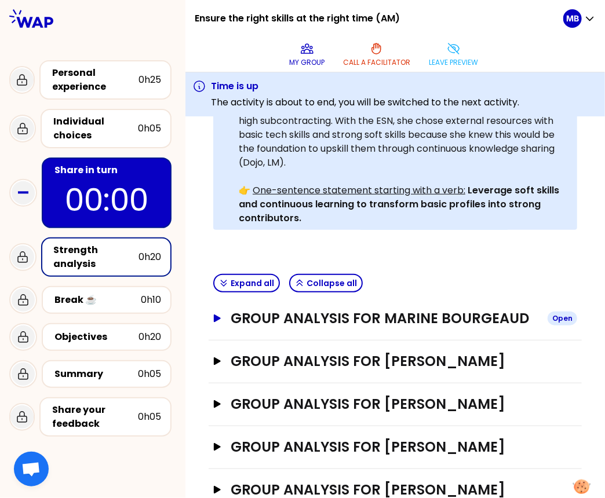
click at [276, 313] on h3 "Group analysis for Marine Bourgeaud" at bounding box center [385, 318] width 308 height 19
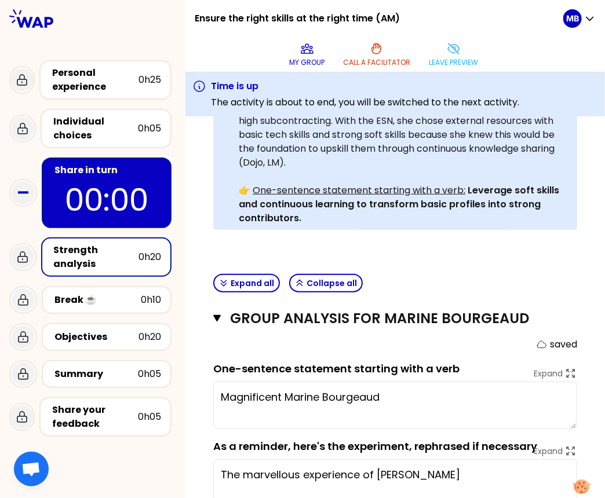
scroll to position [382, 0]
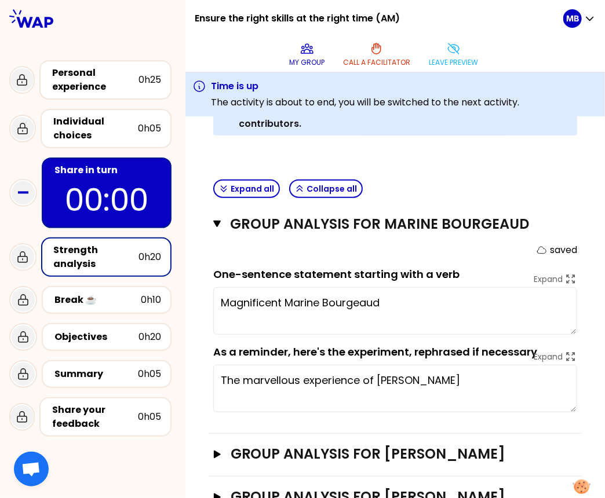
drag, startPoint x: 220, startPoint y: 381, endPoint x: 344, endPoint y: 389, distance: 124.3
click at [344, 389] on textarea "The marvellous experience of Marine Bourgeaud" at bounding box center [395, 388] width 364 height 47
click at [244, 306] on textarea "Magnificent Marine Bourgeaud" at bounding box center [395, 310] width 364 height 47
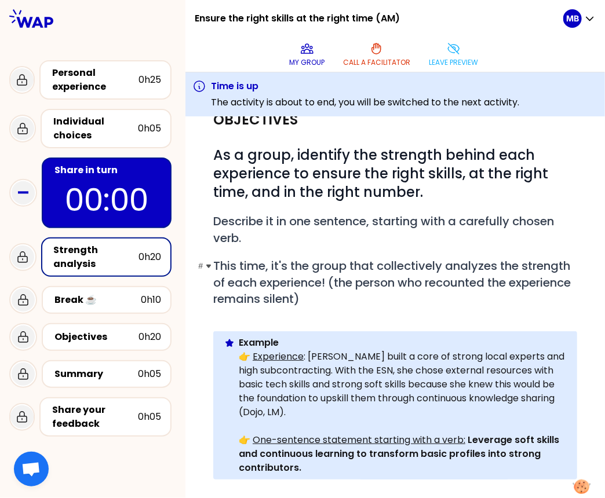
scroll to position [0, 0]
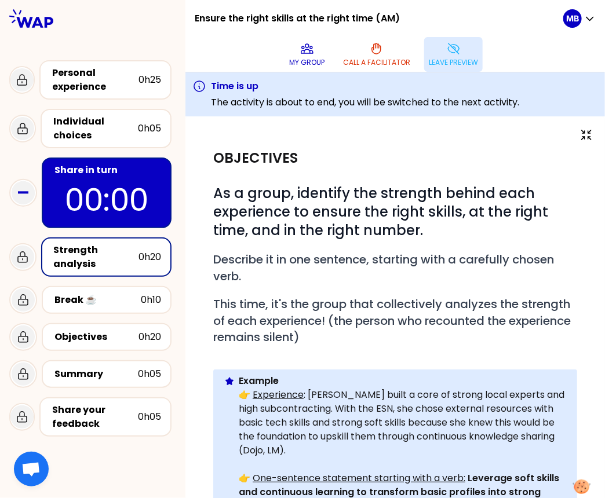
click at [446, 64] on p "Leave preview" at bounding box center [453, 62] width 49 height 9
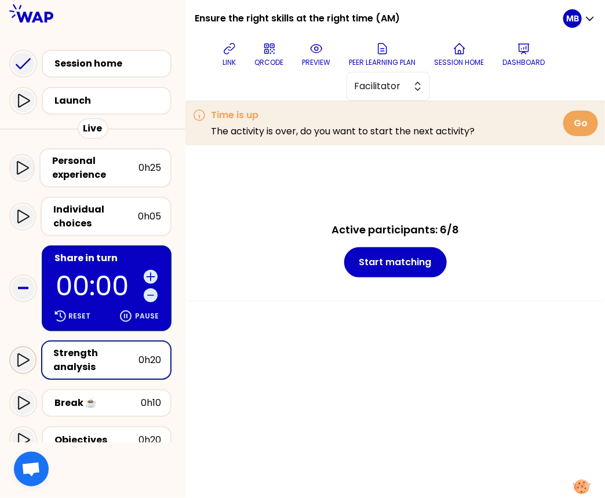
click at [20, 360] on icon at bounding box center [23, 360] width 14 height 14
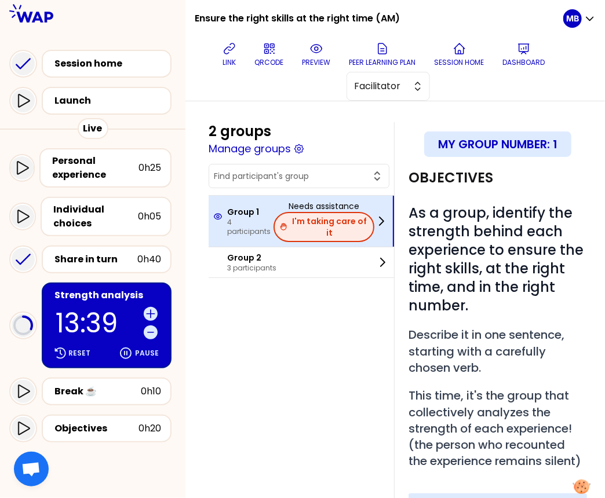
click at [334, 228] on button "I'm taking care of it" at bounding box center [323, 227] width 101 height 30
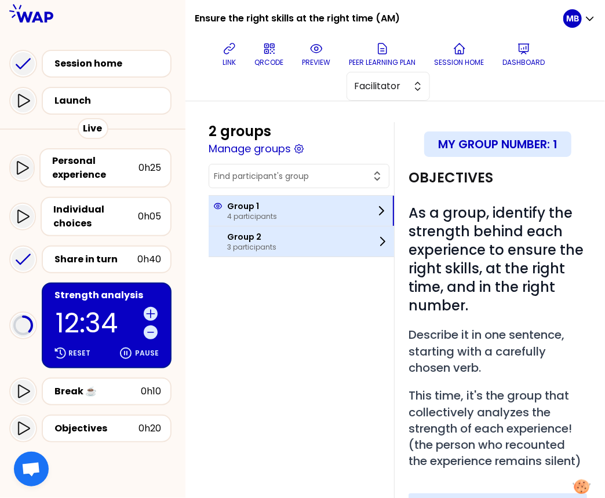
click at [236, 237] on p "Group 2" at bounding box center [251, 237] width 49 height 12
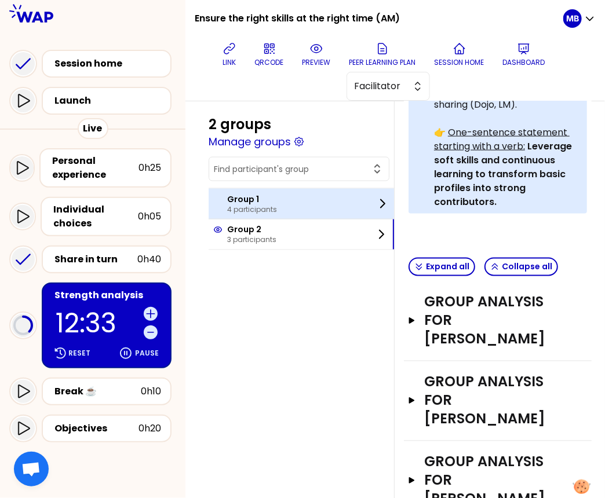
scroll to position [667, 0]
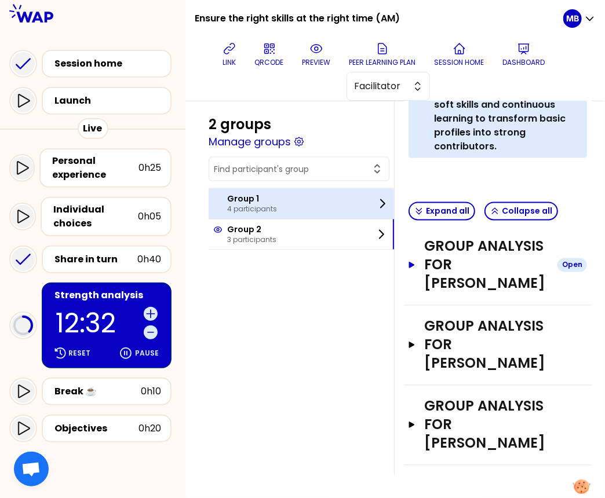
click at [417, 249] on button "Group analysis for Samson BOSSE Open" at bounding box center [497, 265] width 178 height 56
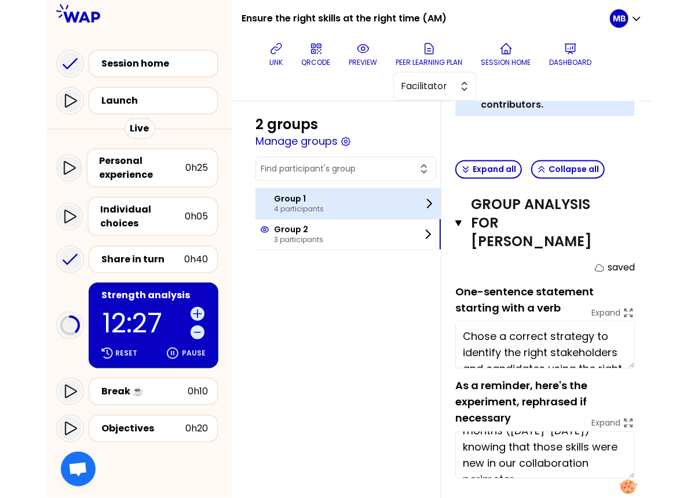
scroll to position [704, 0]
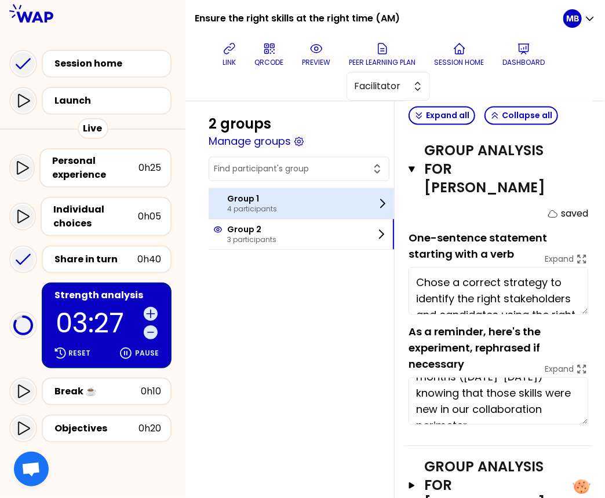
click at [257, 209] on p "4 participants" at bounding box center [252, 209] width 50 height 9
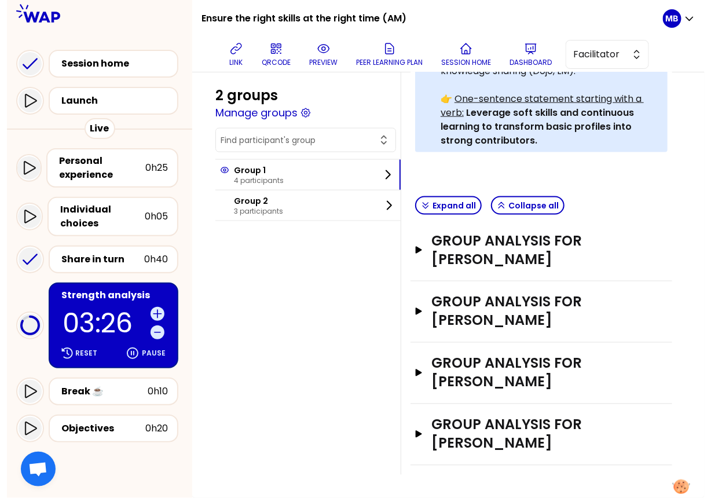
scroll to position [400, 0]
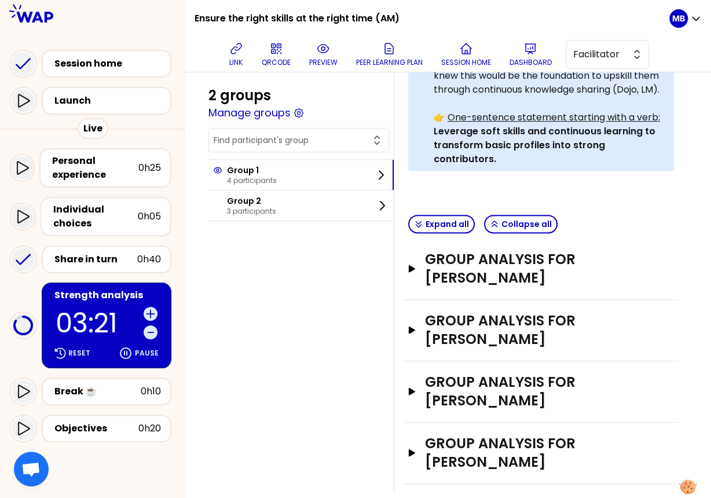
click at [405, 367] on div "Group analysis for Bogdan-gabriel CROITORU Open" at bounding box center [541, 391] width 275 height 61
click at [415, 388] on icon "button" at bounding box center [411, 392] width 9 height 8
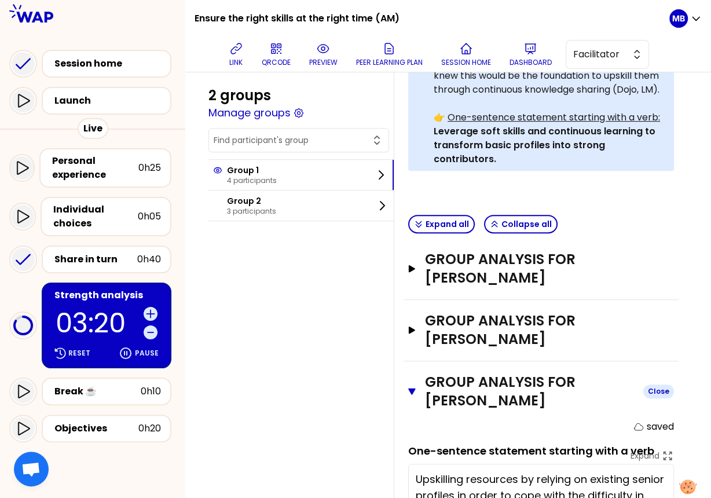
scroll to position [603, 0]
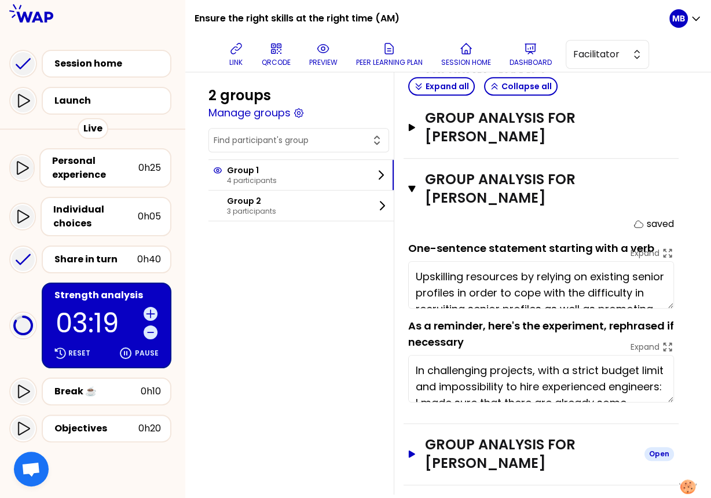
click at [413, 451] on icon "button" at bounding box center [411, 455] width 9 height 8
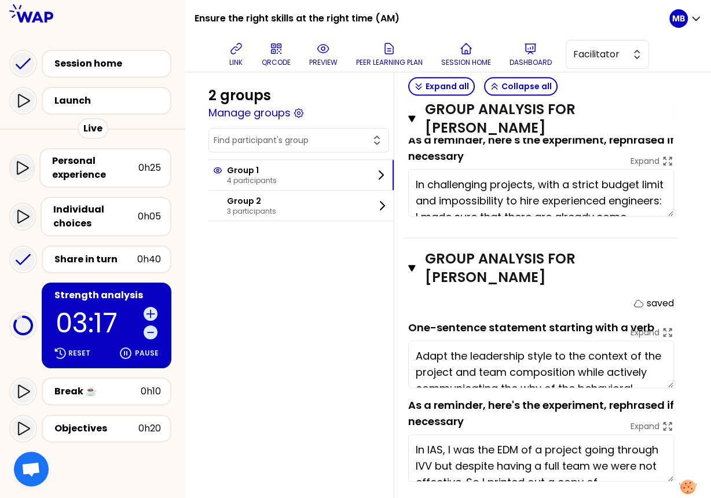
scroll to position [787, 0]
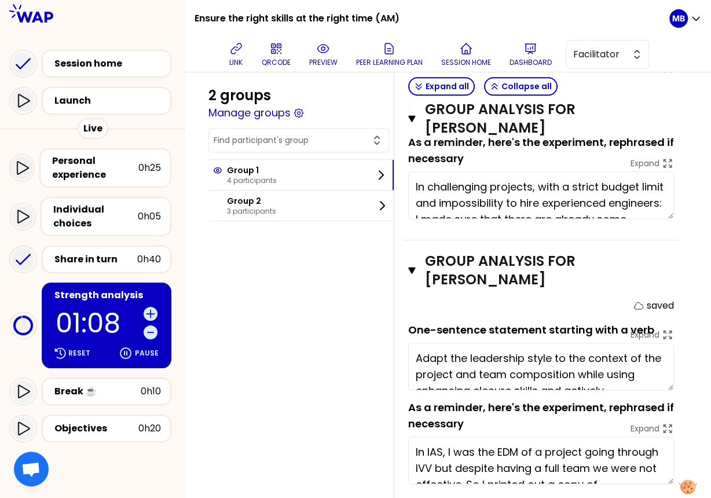
type textarea "Adapt the leadership style to the context of the project and team composition w…"
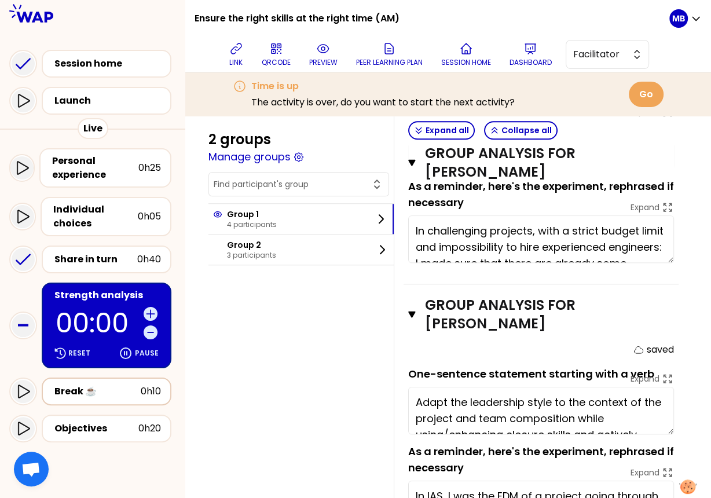
click at [73, 392] on div "Break ☕️" at bounding box center [97, 392] width 86 height 14
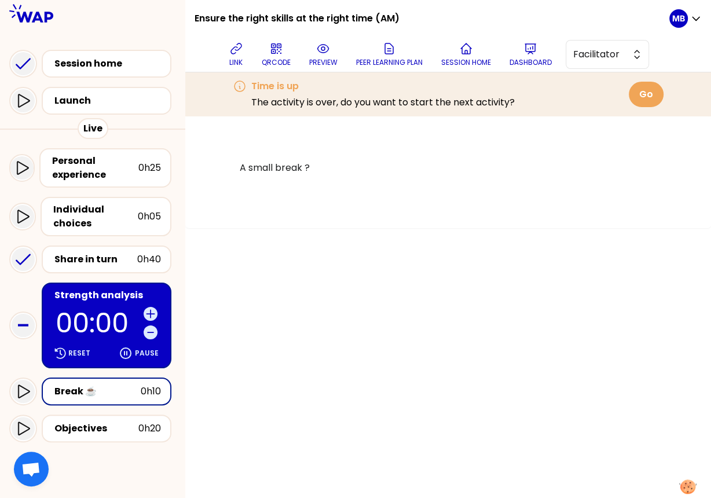
scroll to position [87, 0]
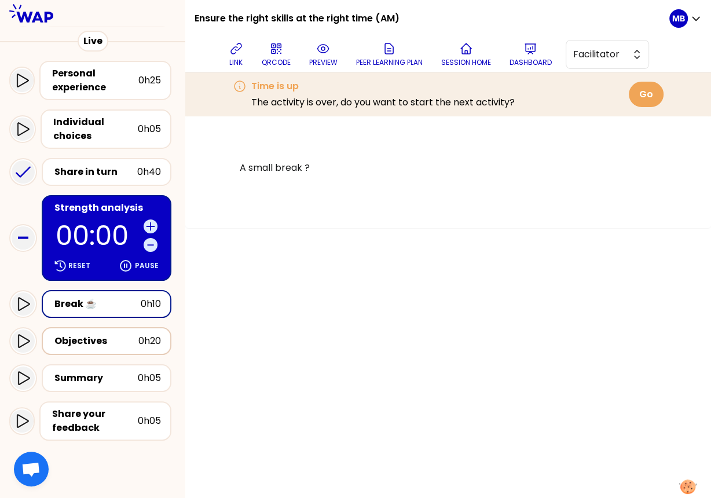
click at [88, 336] on div "Objectives" at bounding box center [96, 341] width 84 height 14
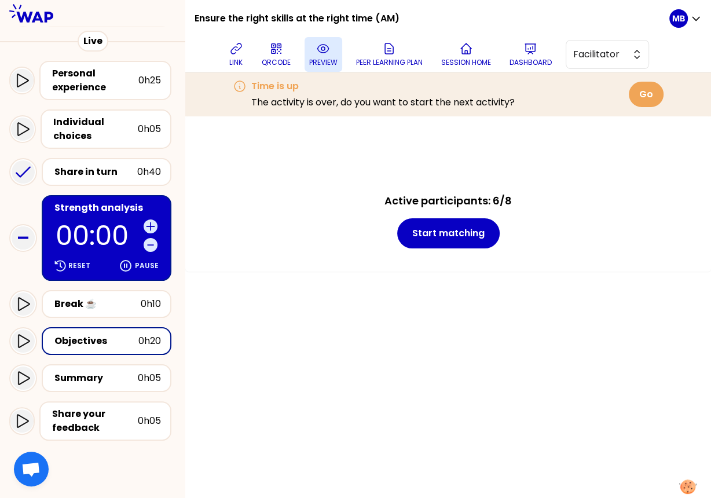
click at [321, 45] on icon at bounding box center [322, 49] width 11 height 8
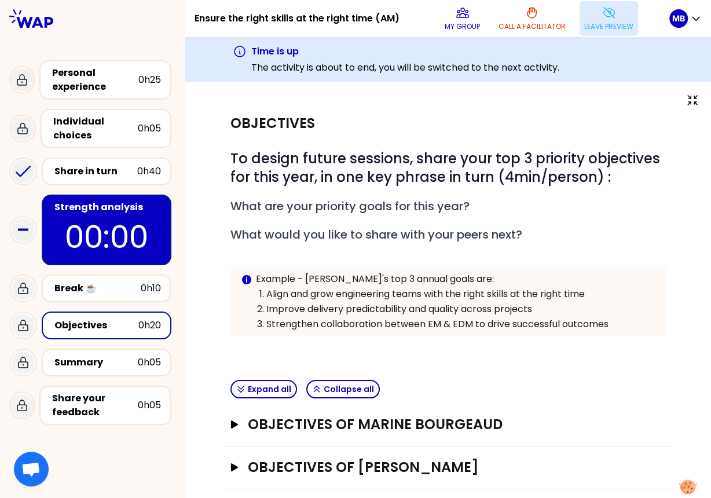
click at [102, 192] on div "Strength analysis 00:00" at bounding box center [92, 230] width 167 height 80
click at [101, 204] on div "Strength analysis" at bounding box center [107, 207] width 107 height 14
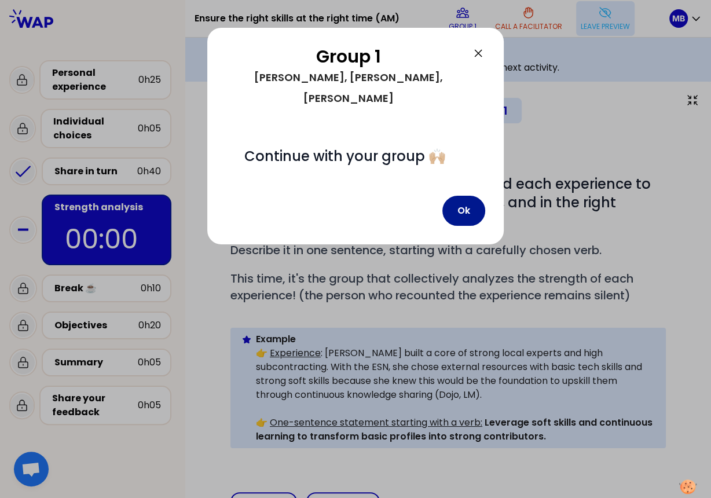
click at [458, 196] on button "Ok" at bounding box center [464, 211] width 43 height 30
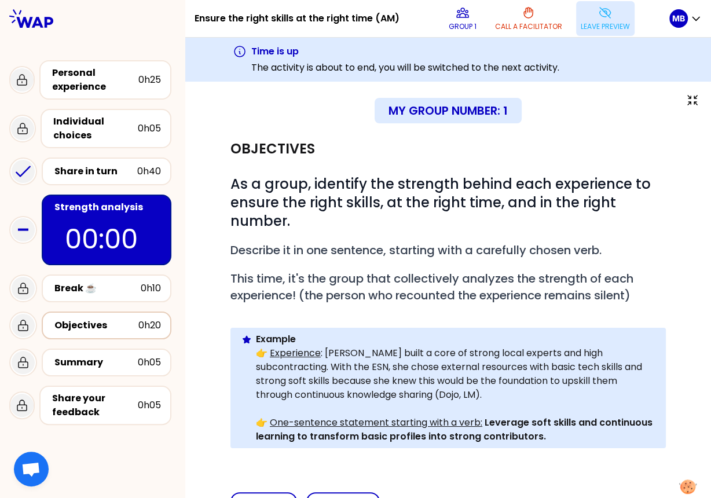
click at [93, 324] on div "Objectives" at bounding box center [96, 326] width 84 height 14
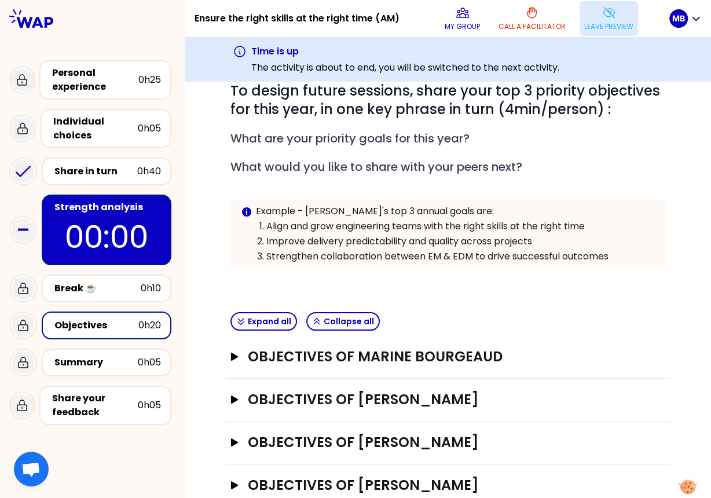
scroll to position [83, 0]
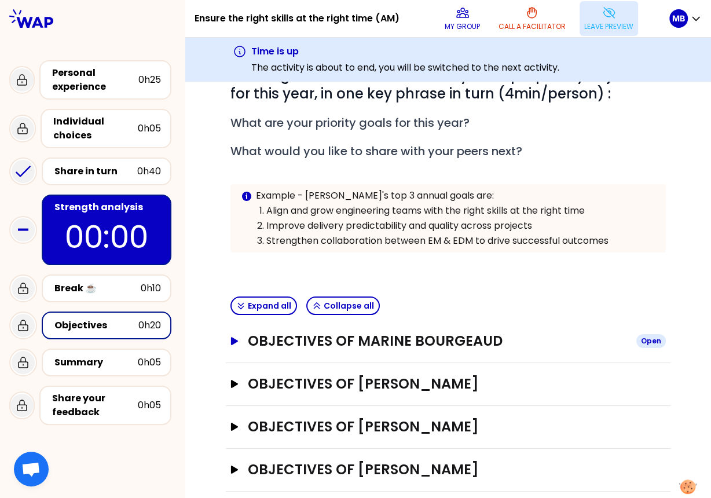
click at [246, 338] on button "Objectives of Marine Bourgeaud Open" at bounding box center [449, 341] width 436 height 19
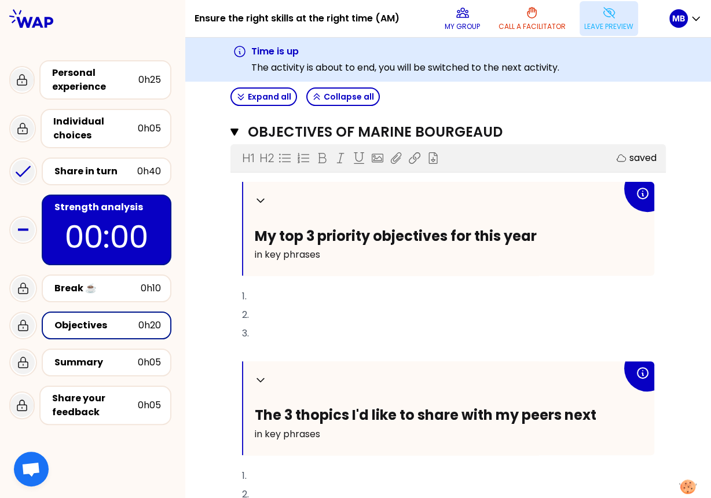
scroll to position [290, 0]
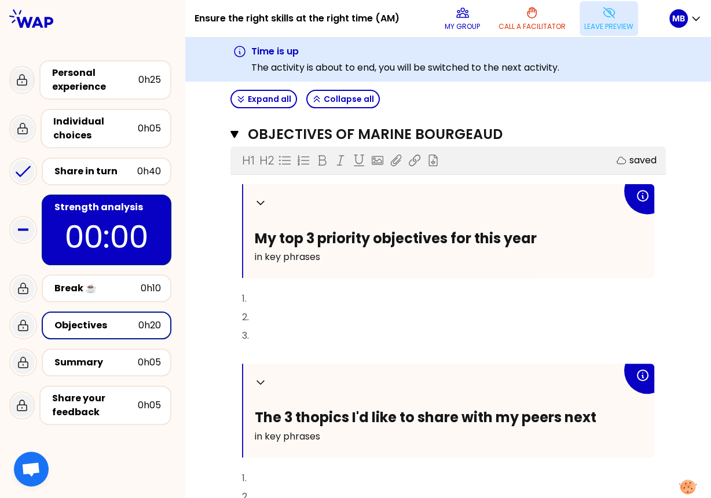
click at [593, 23] on p "Leave preview" at bounding box center [608, 26] width 49 height 9
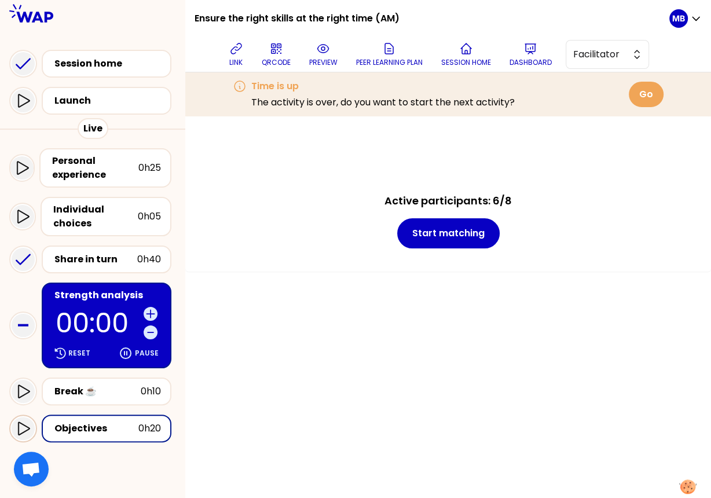
click at [21, 426] on icon at bounding box center [23, 429] width 14 height 14
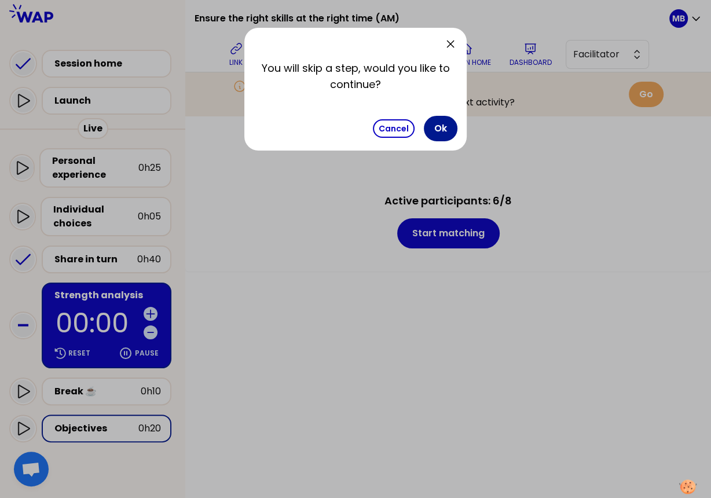
click at [442, 129] on button "Ok" at bounding box center [441, 128] width 34 height 25
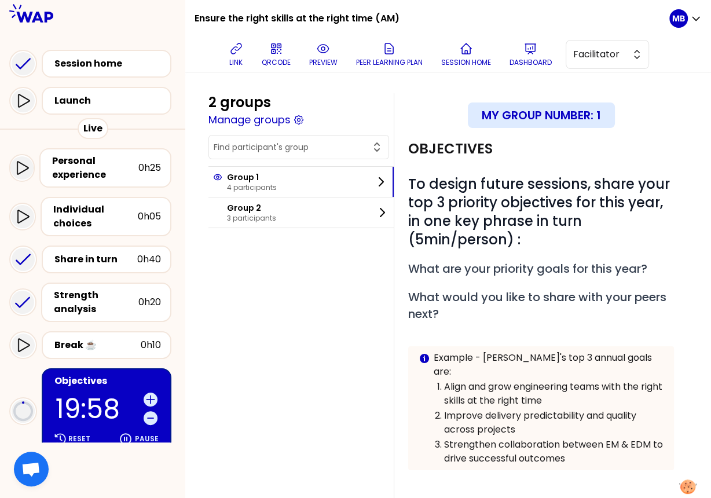
scroll to position [165, 0]
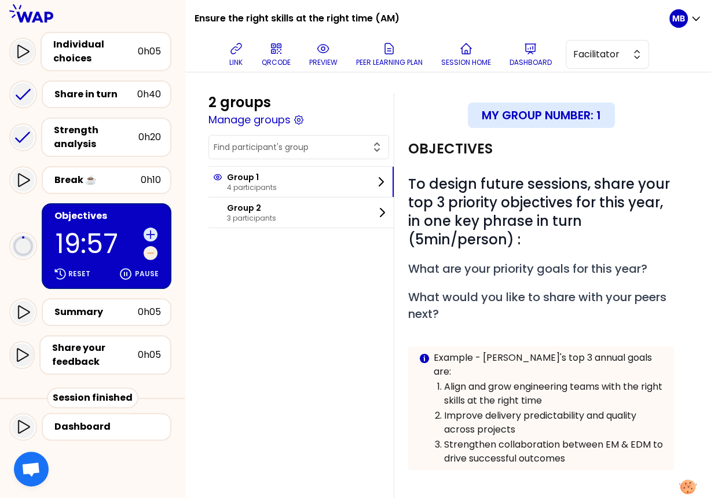
click at [151, 254] on icon at bounding box center [151, 253] width 12 height 12
click at [150, 253] on icon at bounding box center [151, 253] width 12 height 12
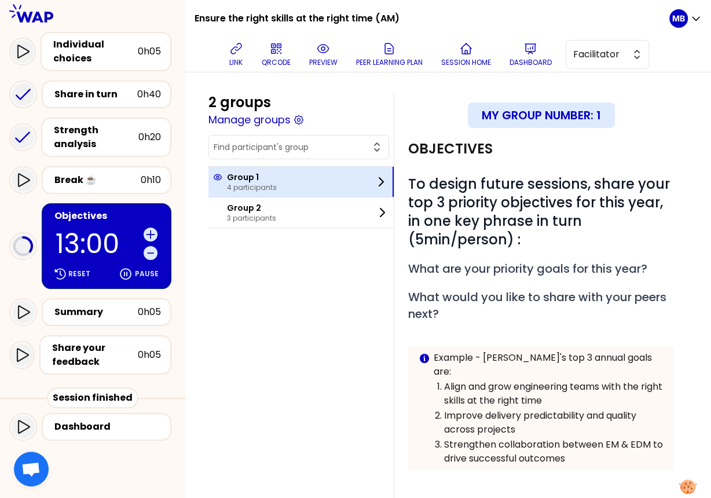
click at [229, 173] on p "Group 1" at bounding box center [252, 177] width 50 height 12
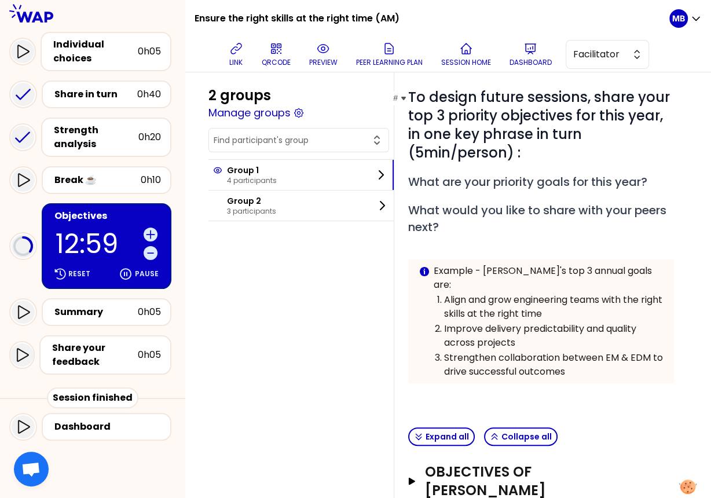
scroll to position [299, 0]
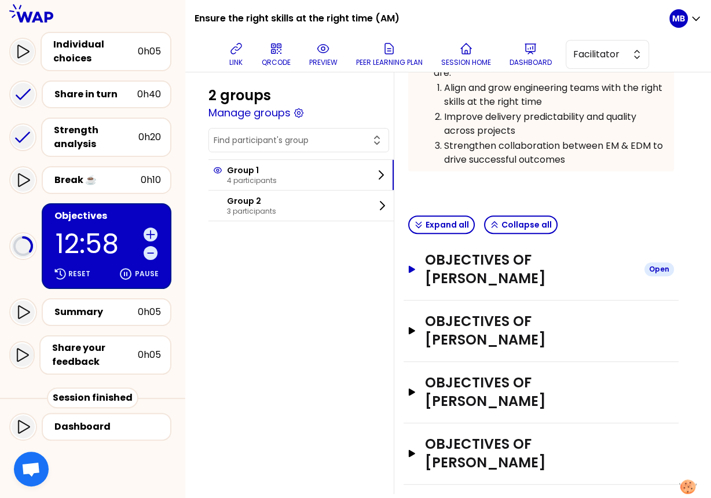
click at [427, 251] on h3 "Objectives of Bogdan POPESCU" at bounding box center [530, 269] width 210 height 37
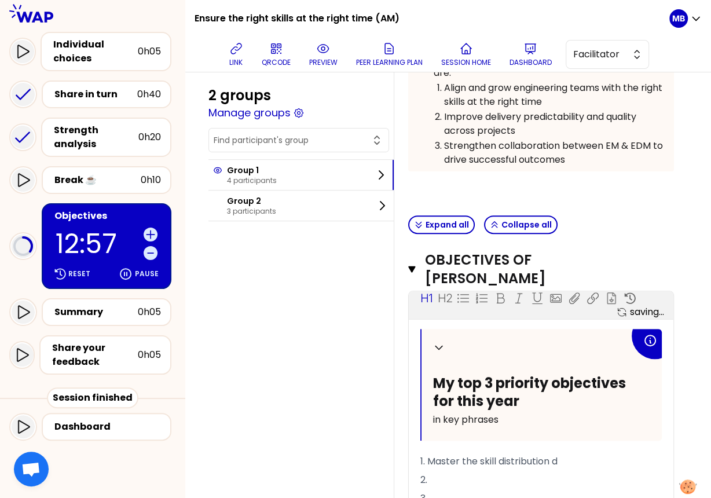
scroll to position [623, 0]
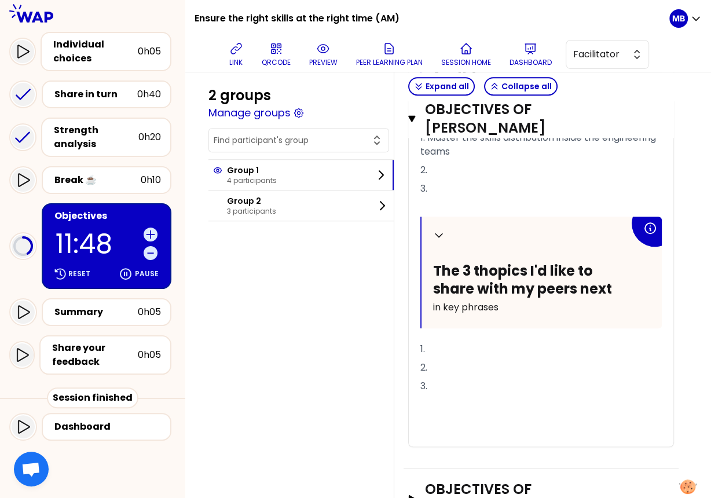
click at [102, 220] on div "Objectives" at bounding box center [107, 216] width 107 height 14
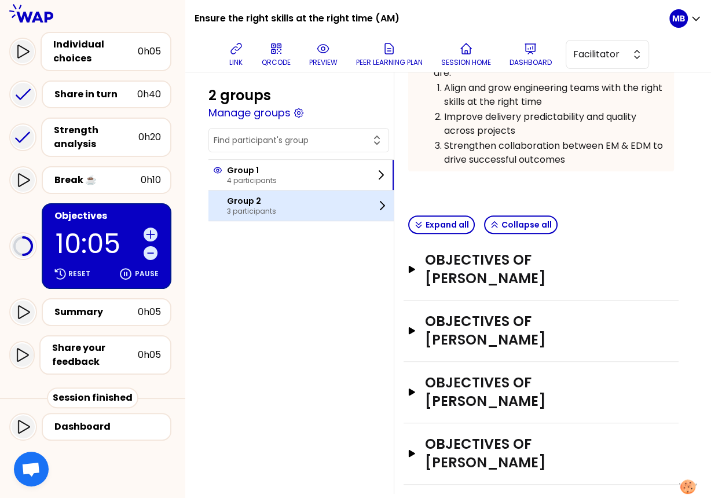
click at [236, 198] on p "Group 2" at bounding box center [251, 201] width 49 height 12
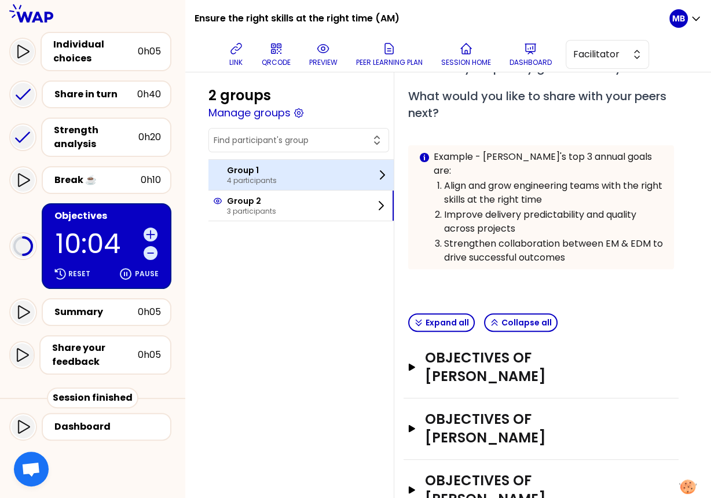
click at [242, 182] on p "4 participants" at bounding box center [252, 180] width 50 height 9
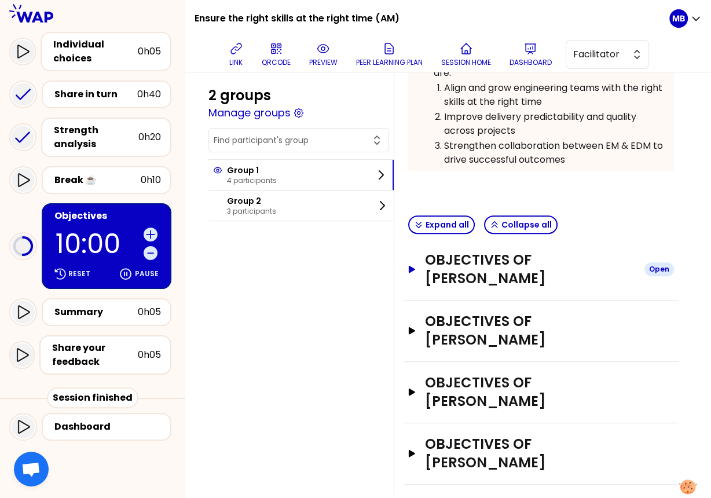
click at [422, 260] on button "Objectives of Bogdan POPESCU Open" at bounding box center [541, 269] width 266 height 37
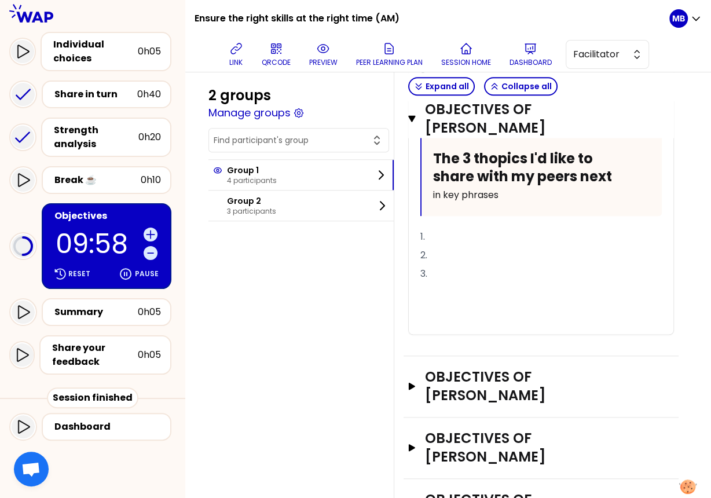
scroll to position [808, 0]
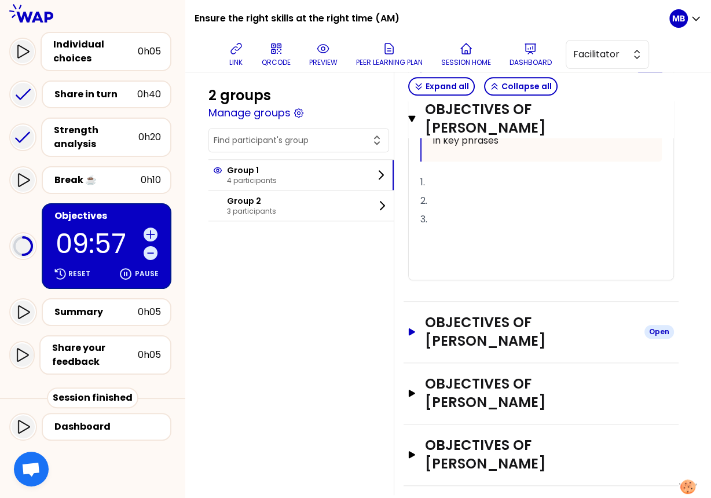
click at [434, 330] on h3 "Objectives of Julien Ferriere" at bounding box center [530, 331] width 210 height 37
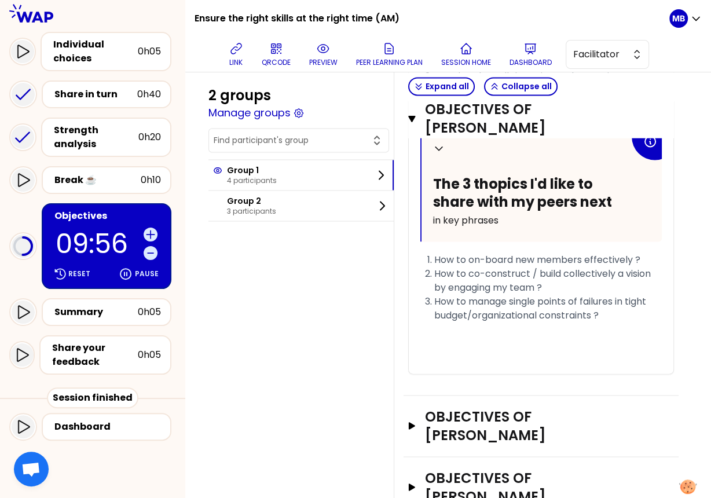
scroll to position [1331, 0]
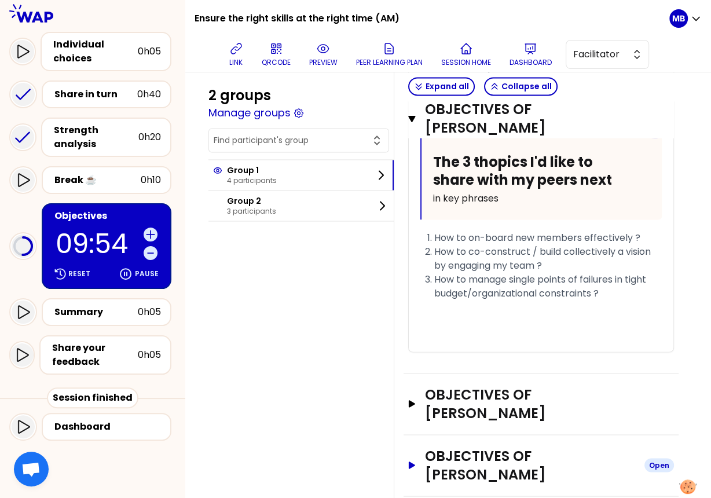
click at [433, 447] on h3 "Objectives of Brian MCCARTNEY" at bounding box center [530, 465] width 210 height 37
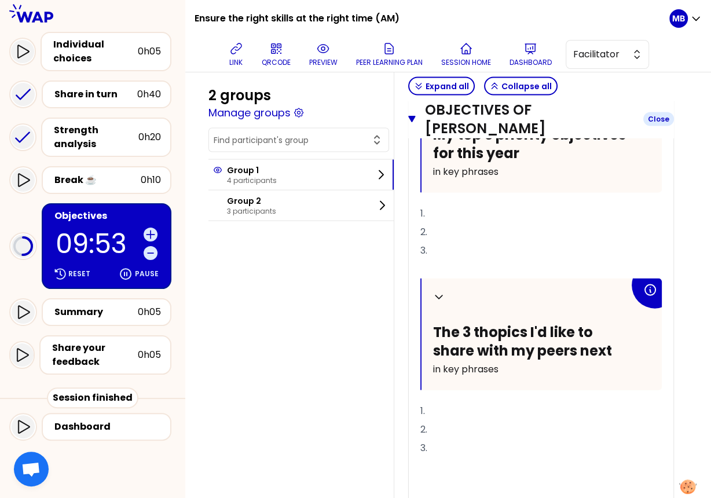
scroll to position [1776, 0]
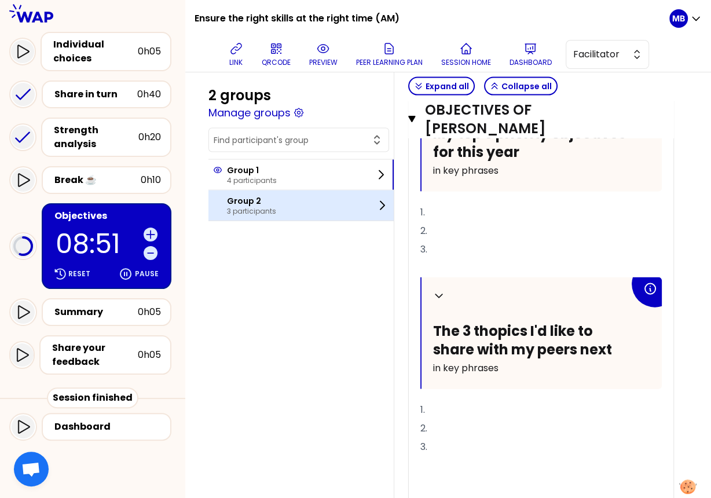
click at [279, 211] on div "Group 2 3 participants" at bounding box center [301, 206] width 185 height 30
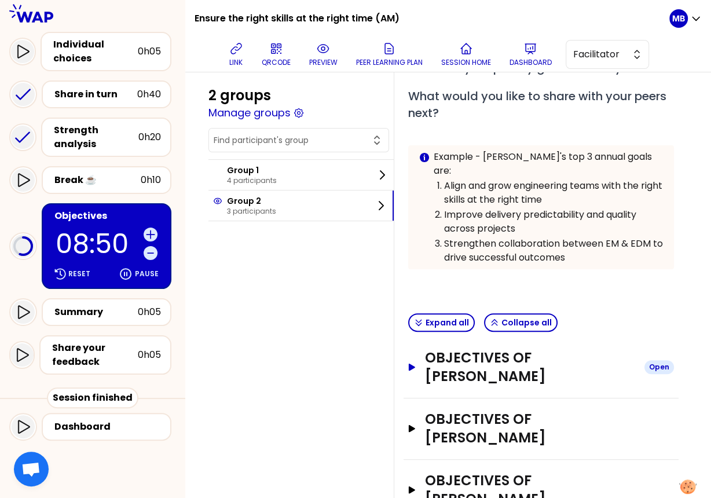
click at [418, 351] on button "Objectives of Samson BOSSE Open" at bounding box center [541, 367] width 266 height 37
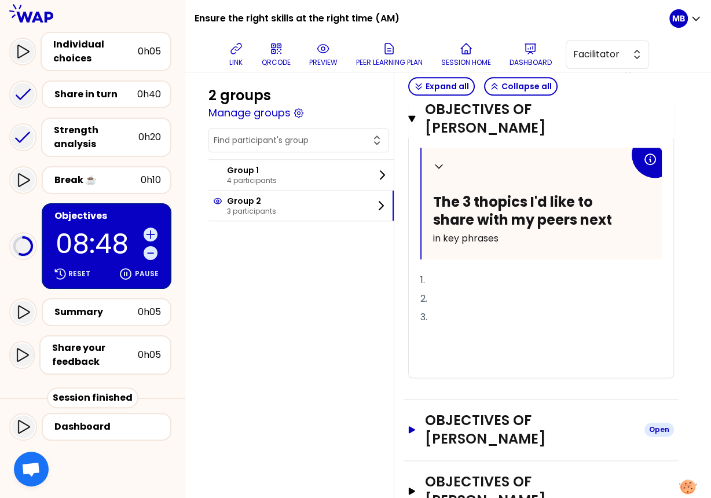
click at [425, 411] on h3 "Objectives of Jan KOLAR" at bounding box center [530, 429] width 210 height 37
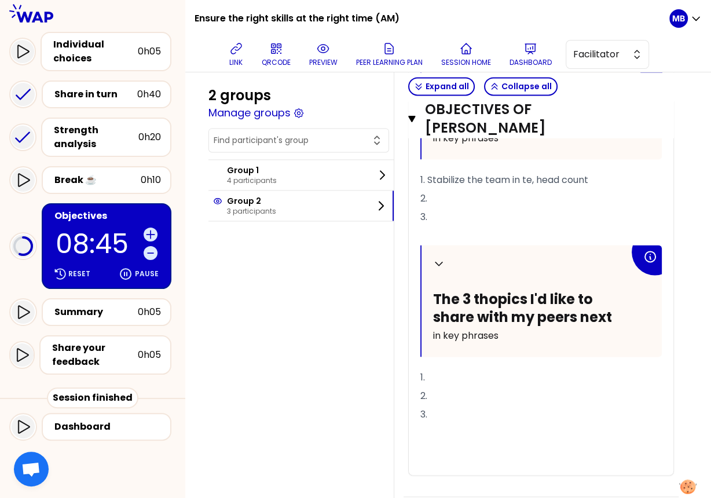
scroll to position [1266, 0]
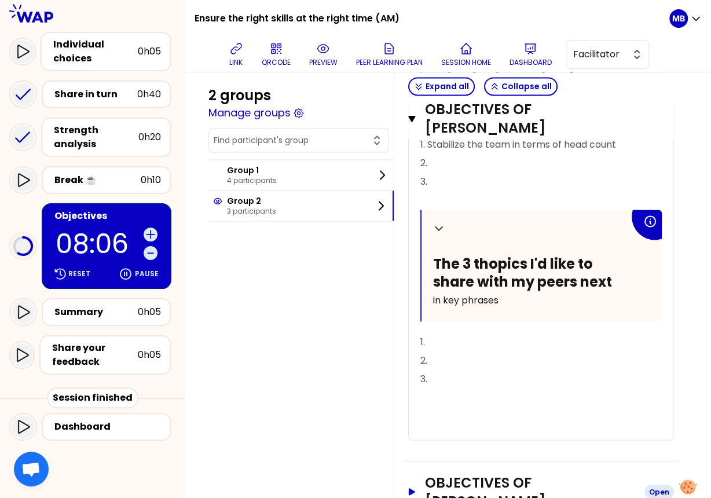
click at [451, 473] on h3 "Objectives of John RISSON" at bounding box center [530, 491] width 210 height 37
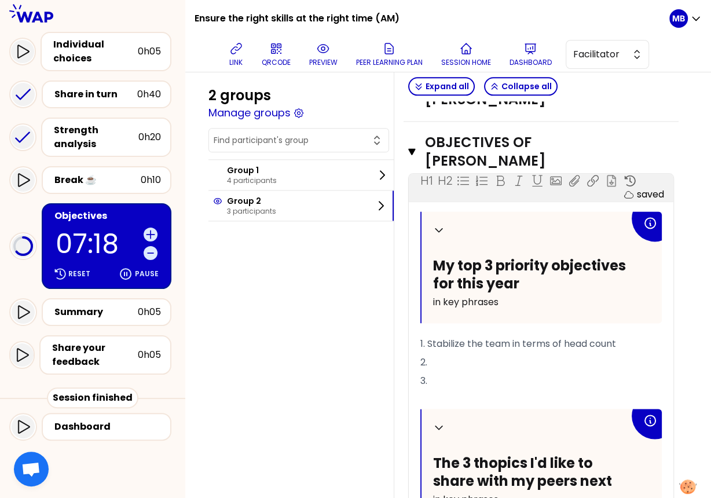
scroll to position [1076, 0]
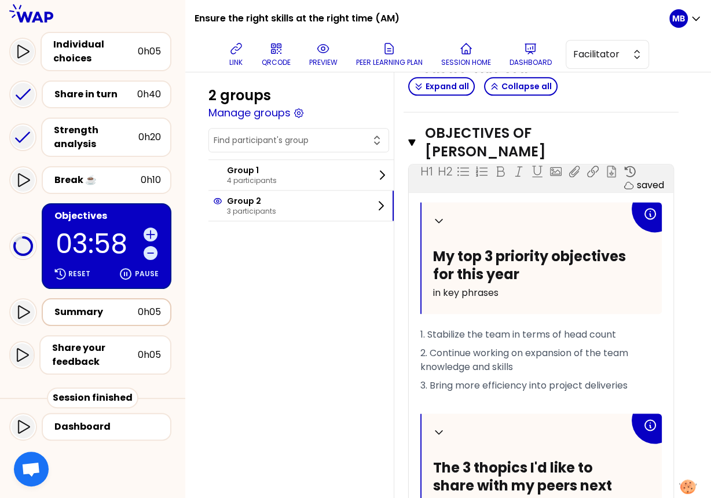
click at [83, 306] on div "Summary" at bounding box center [95, 312] width 83 height 14
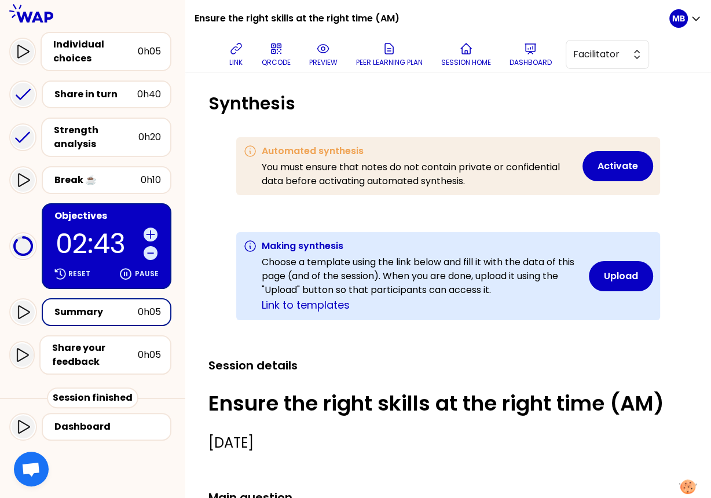
click at [83, 213] on div "Objectives" at bounding box center [107, 216] width 107 height 14
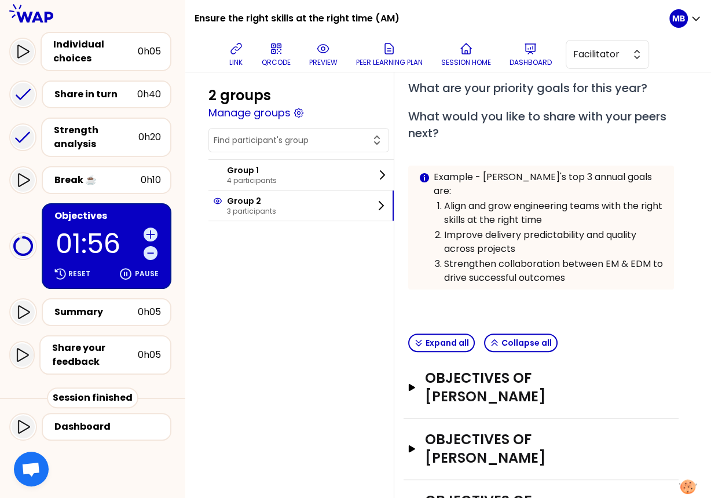
scroll to position [201, 0]
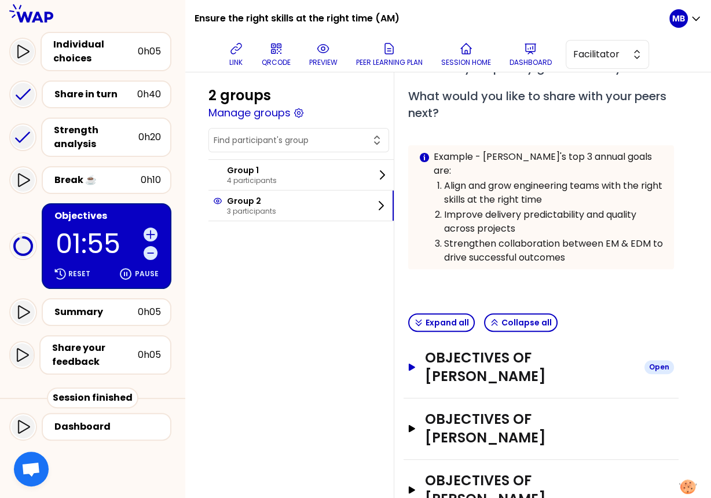
click at [435, 358] on h3 "Objectives of Samson BOSSE" at bounding box center [530, 367] width 210 height 37
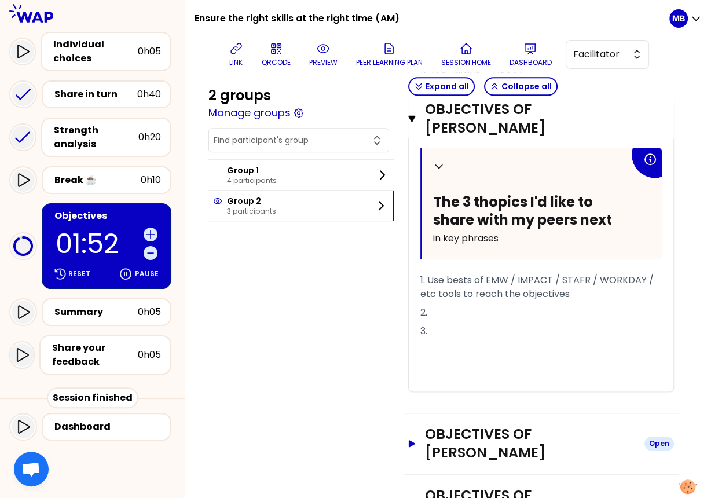
click at [435, 425] on h3 "Objectives of Jan KOLAR" at bounding box center [530, 443] width 210 height 37
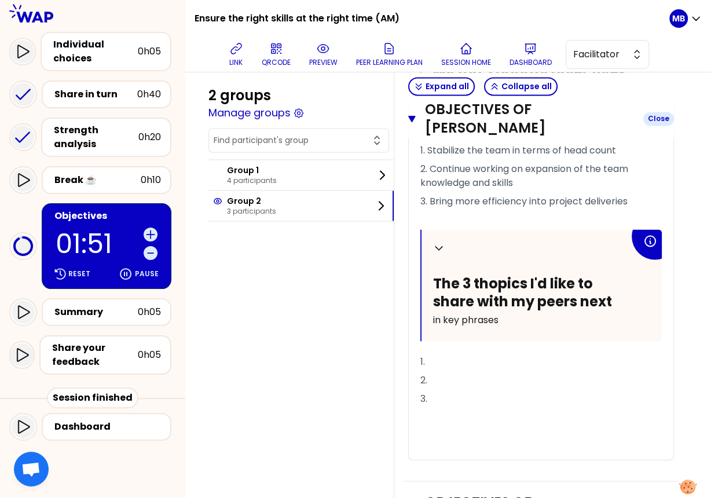
scroll to position [1266, 0]
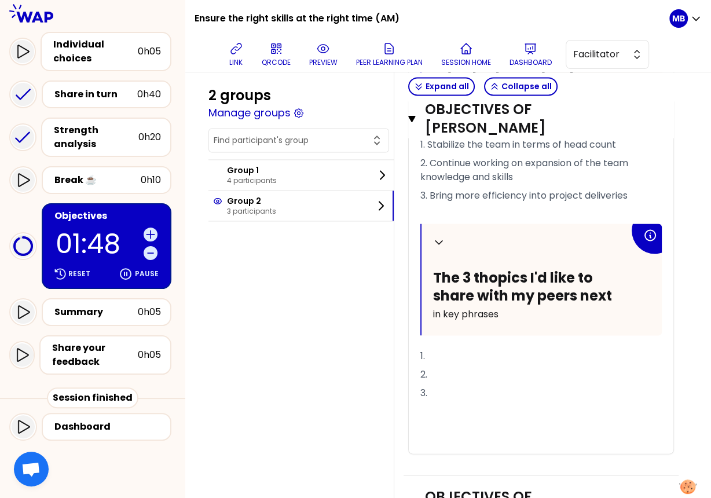
click at [447, 487] on h3 "Objectives of John RISSON" at bounding box center [530, 505] width 210 height 37
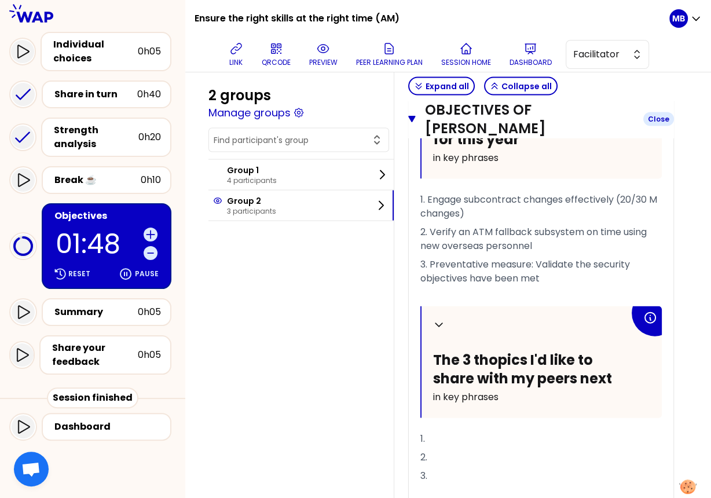
scroll to position [1785, 0]
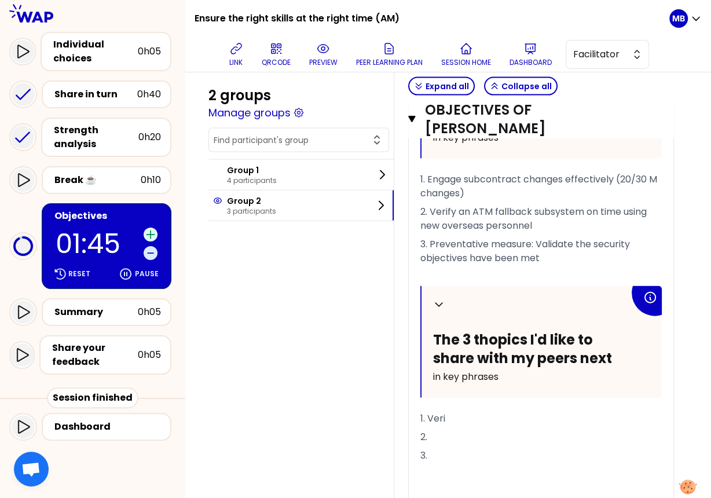
click at [155, 229] on icon at bounding box center [151, 235] width 12 height 12
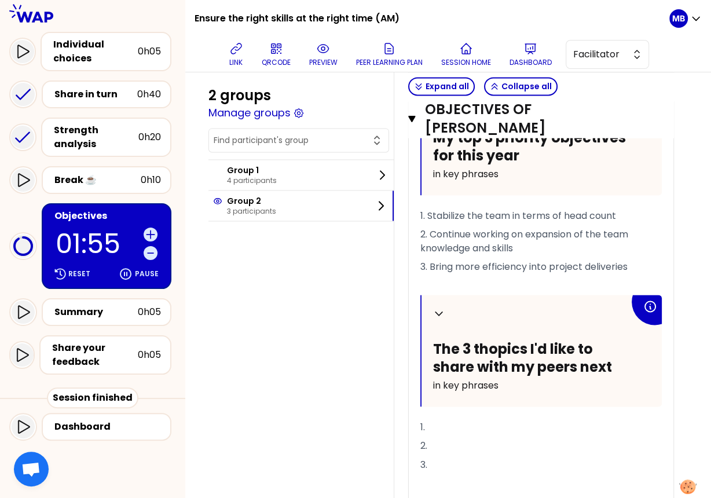
scroll to position [1233, 0]
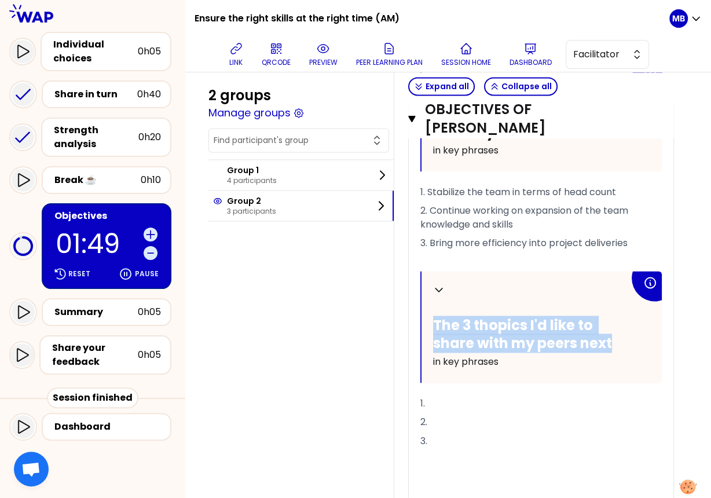
drag, startPoint x: 432, startPoint y: 270, endPoint x: 623, endPoint y: 289, distance: 191.5
click at [623, 289] on div "Collapse The 3 thopics I'd like to share with my peers next in key phrases" at bounding box center [542, 327] width 240 height 112
copy span "The 3 thopics I'd like to share with my peers next"
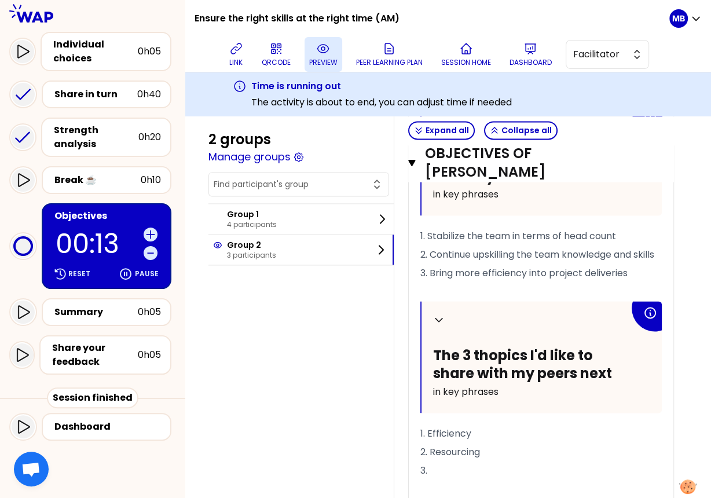
click at [318, 70] on button "preview" at bounding box center [324, 54] width 38 height 35
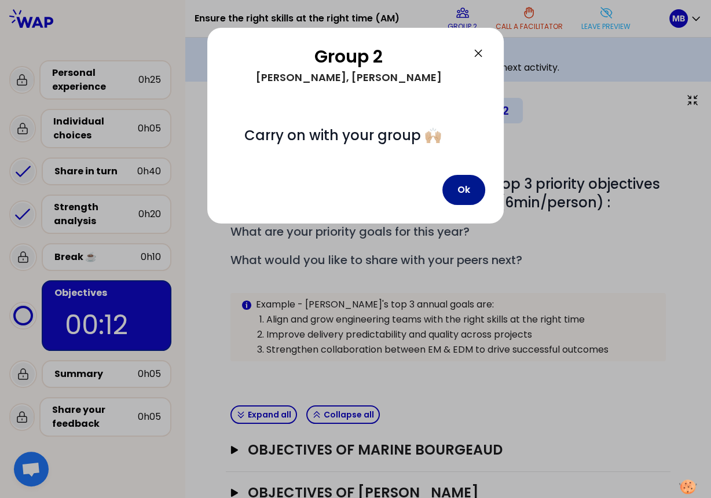
click at [461, 180] on button "Ok" at bounding box center [464, 190] width 43 height 30
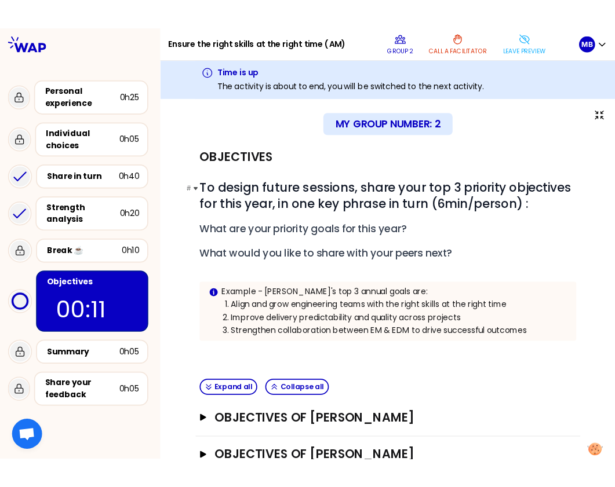
scroll to position [78, 0]
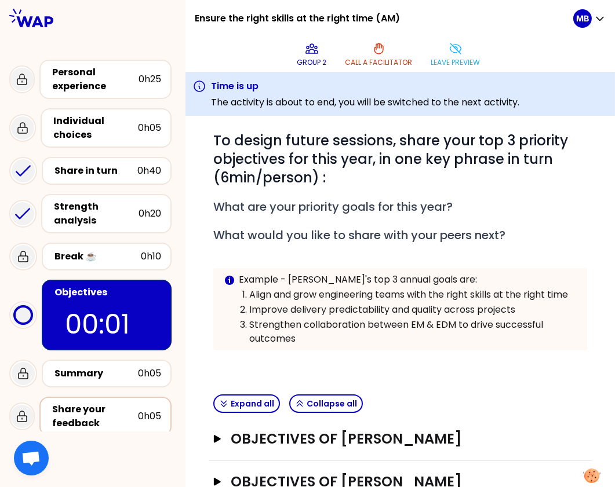
click at [79, 410] on div "Share your feedback" at bounding box center [95, 417] width 86 height 28
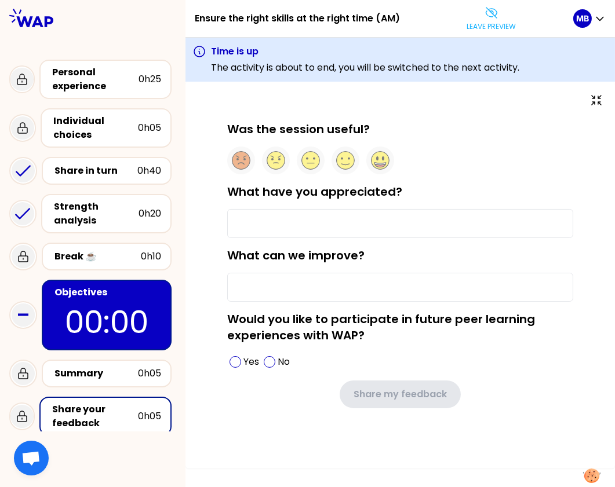
click at [71, 300] on p "00:00" at bounding box center [106, 321] width 109 height 45
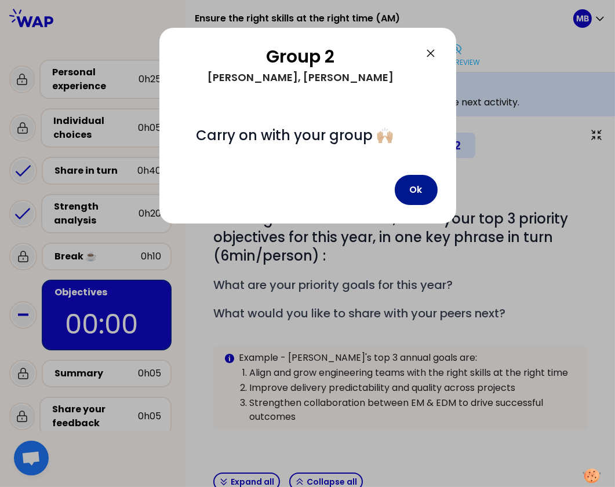
click at [418, 185] on button "Ok" at bounding box center [415, 190] width 43 height 30
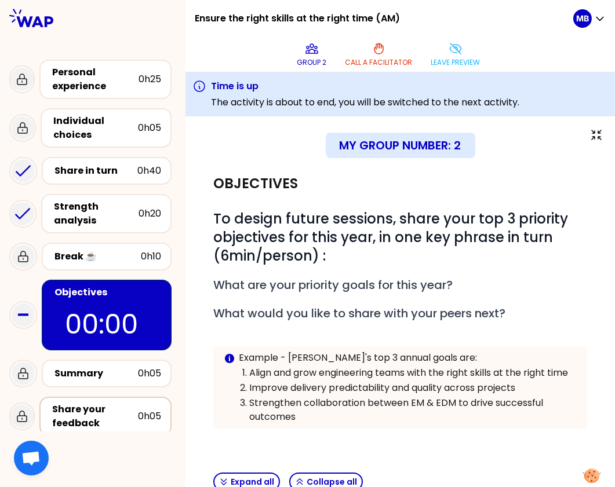
scroll to position [7, 0]
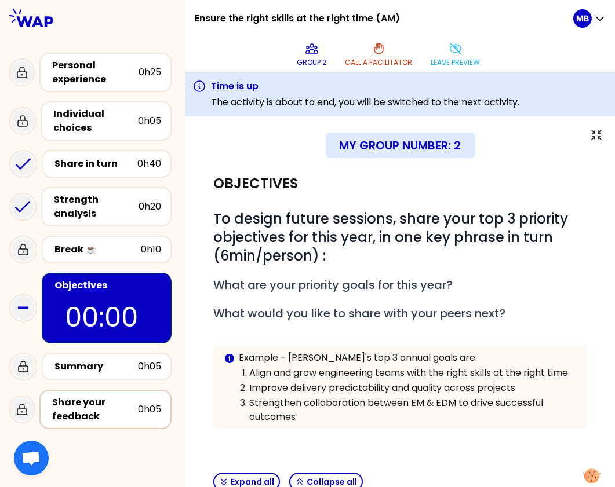
click at [112, 415] on div "Share your feedback" at bounding box center [95, 410] width 86 height 28
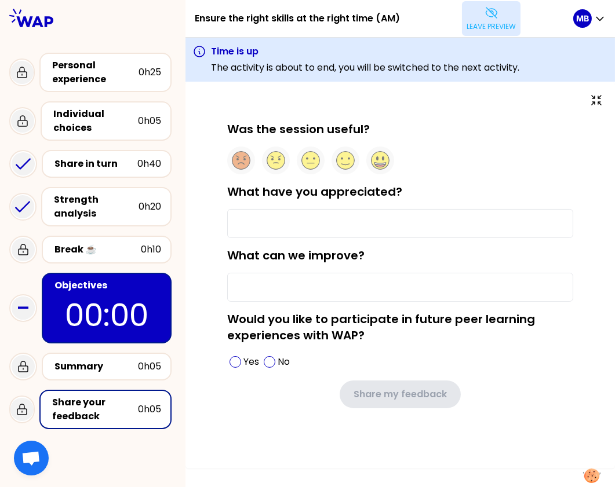
click at [485, 20] on button "Leave preview" at bounding box center [491, 18] width 59 height 35
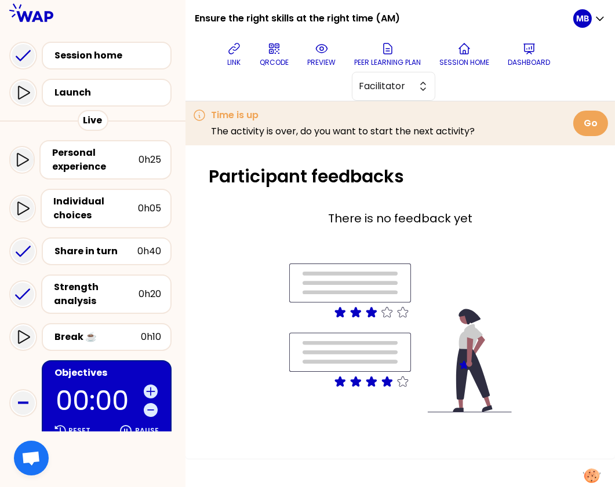
scroll to position [176, 0]
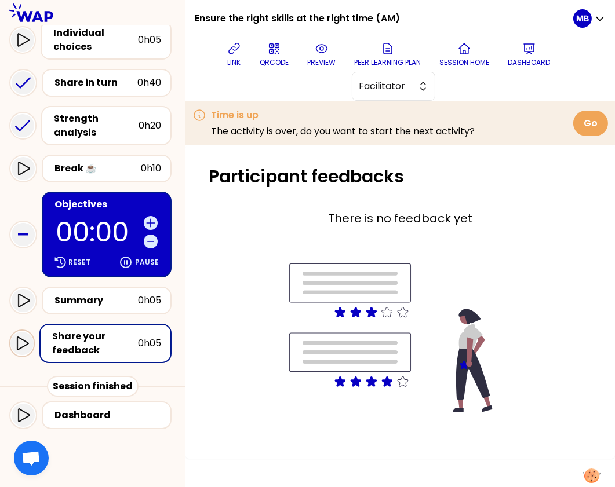
click at [23, 339] on icon at bounding box center [22, 344] width 14 height 14
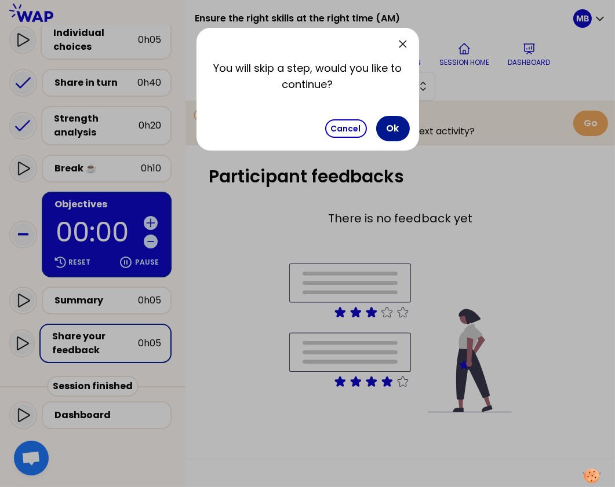
click at [399, 129] on button "Ok" at bounding box center [393, 128] width 34 height 25
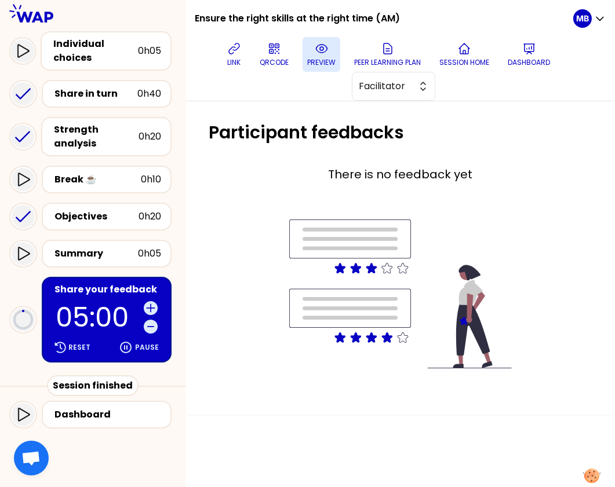
click at [320, 48] on icon at bounding box center [321, 48] width 3 height 3
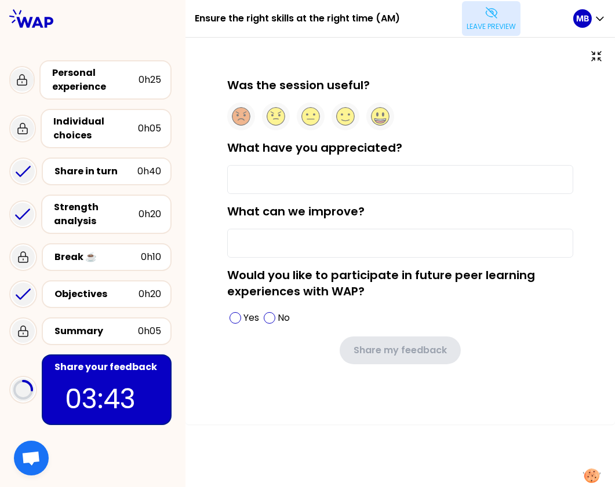
type input "Discovering new people facing the same staffing issues"
type input "The "what next" actions after this WAP sessions is not clear enough"
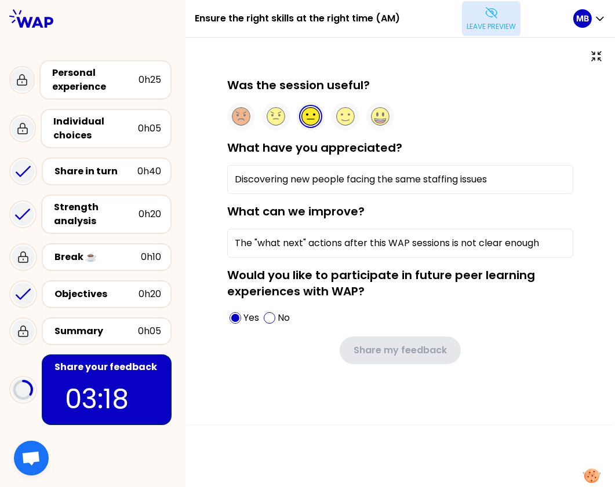
click at [481, 22] on p "Leave preview" at bounding box center [490, 26] width 49 height 9
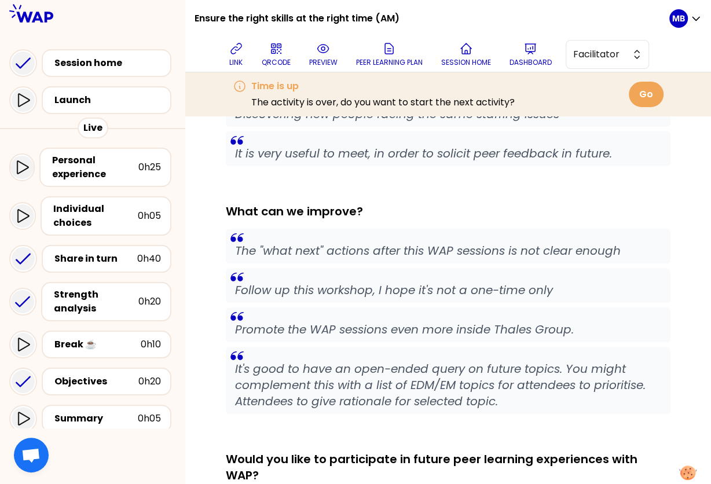
scroll to position [422, 0]
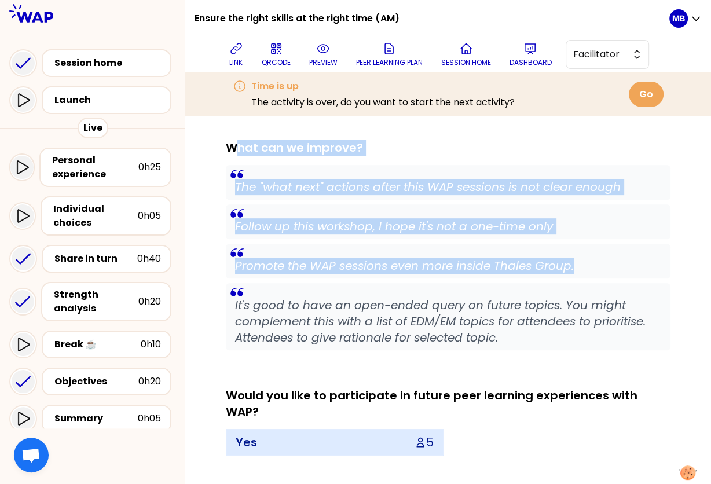
drag, startPoint x: 228, startPoint y: 144, endPoint x: 612, endPoint y: 272, distance: 404.3
click at [612, 272] on div "What can we improve? The "what next" actions after this WAP sessions is not cle…" at bounding box center [448, 245] width 445 height 211
copy div "What can we improve? The "what next" actions after this WAP sessions is not cle…"
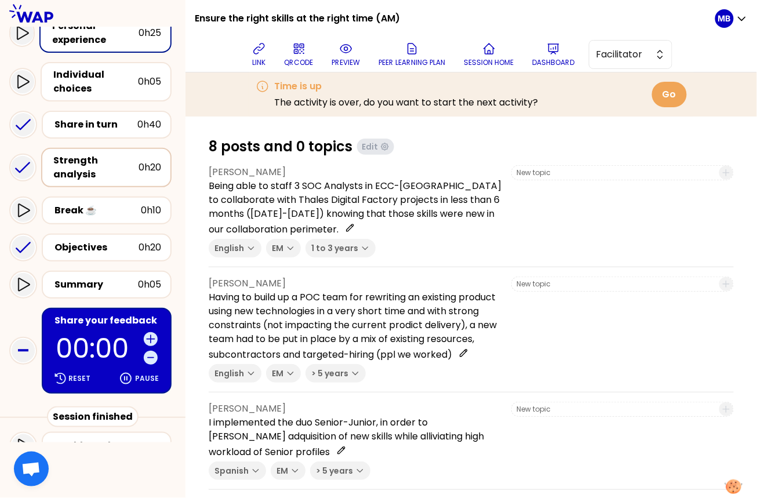
scroll to position [155, 0]
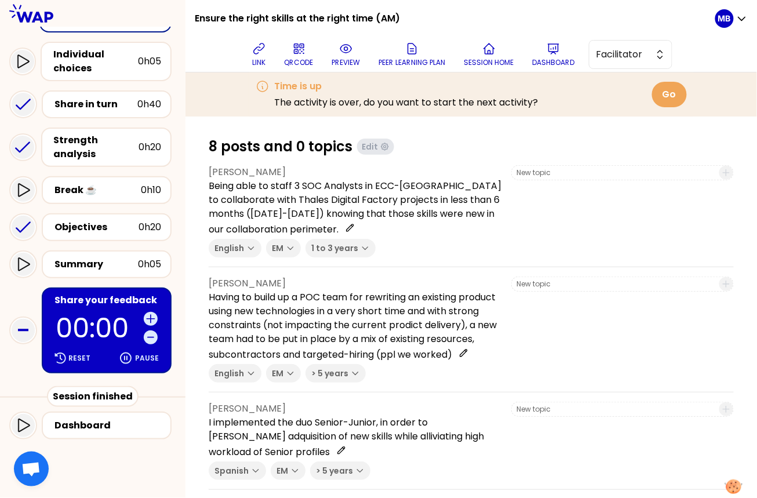
click at [104, 301] on div "Share your feedback" at bounding box center [107, 300] width 107 height 14
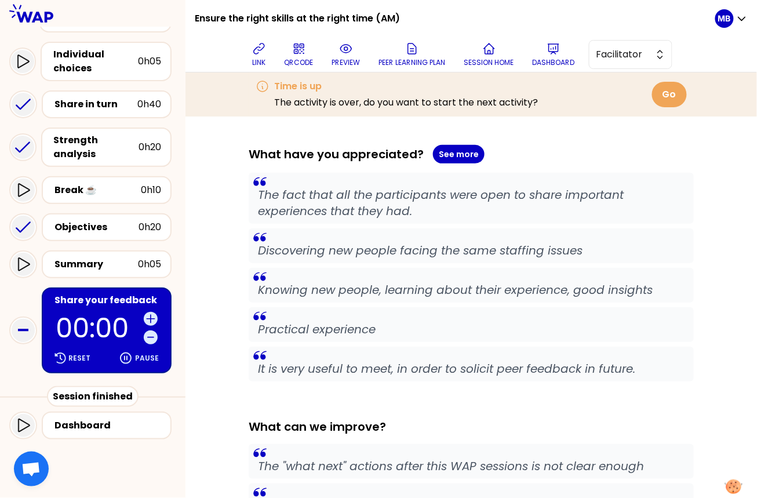
scroll to position [42, 0]
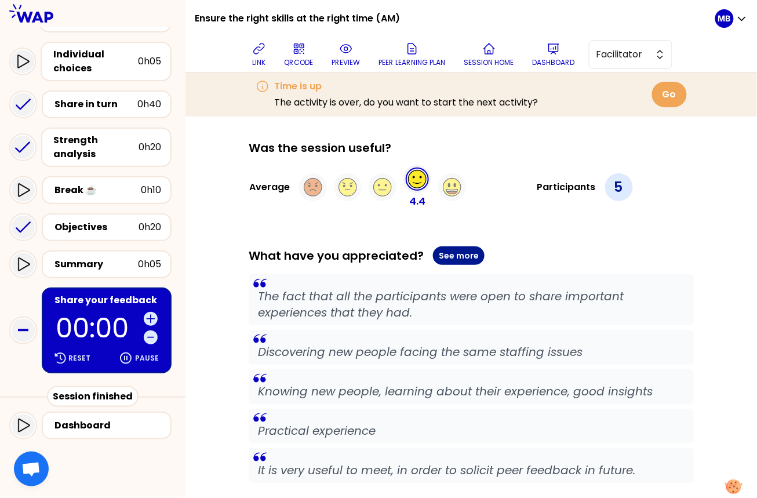
click at [452, 255] on button "See more" at bounding box center [459, 255] width 52 height 19
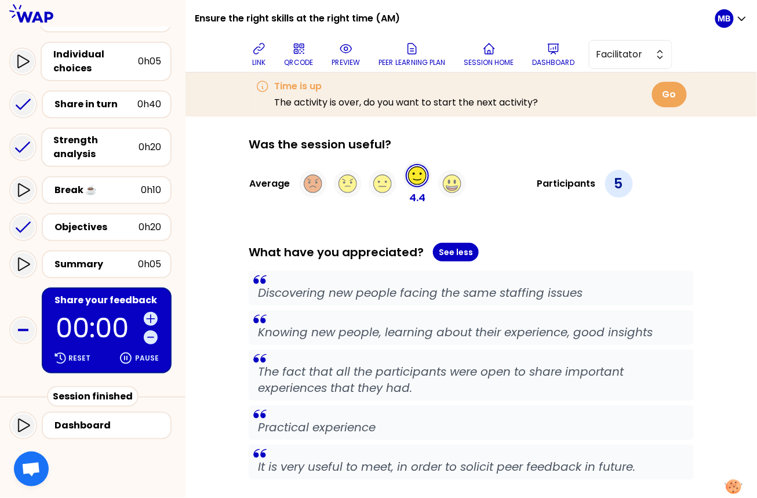
scroll to position [0, 0]
